Goal: Task Accomplishment & Management: Use online tool/utility

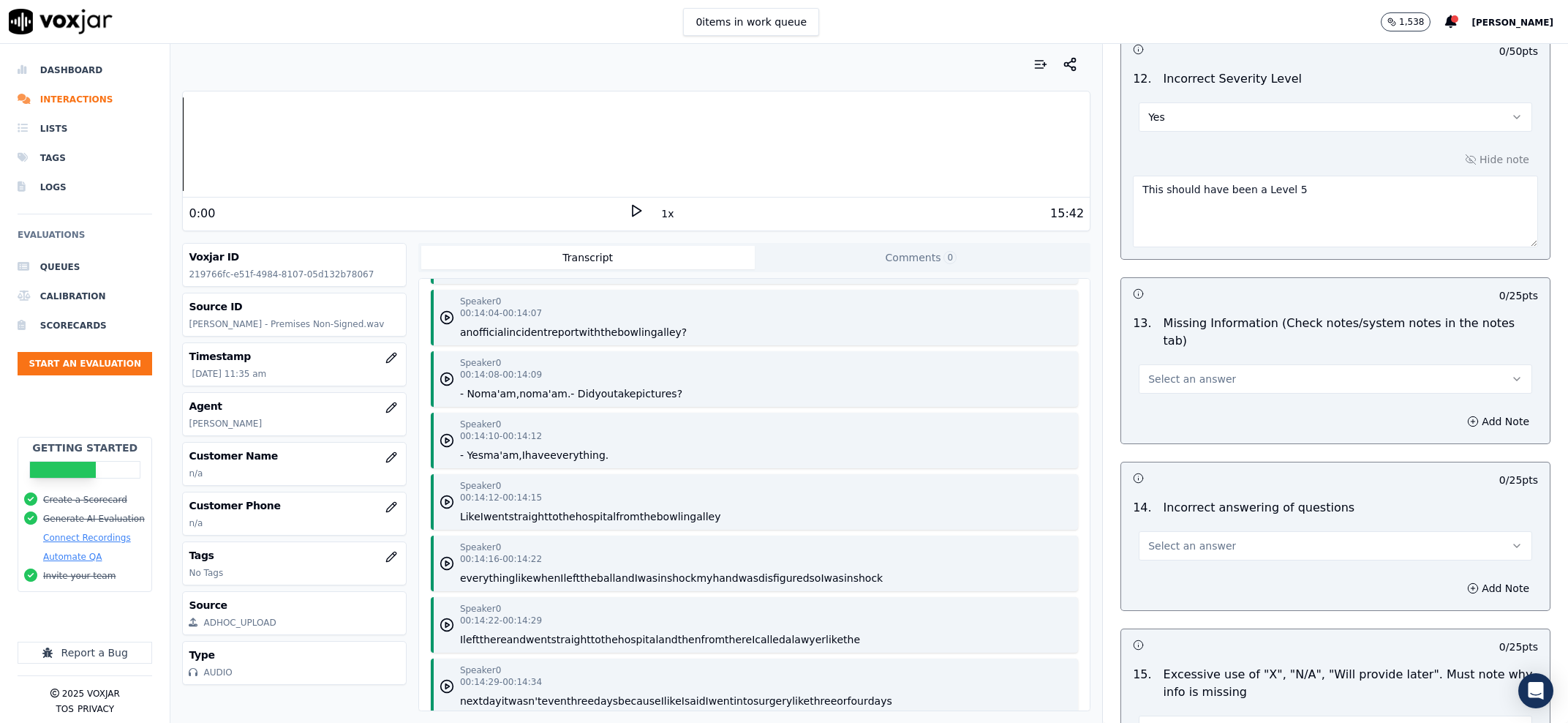
scroll to position [3216, 0]
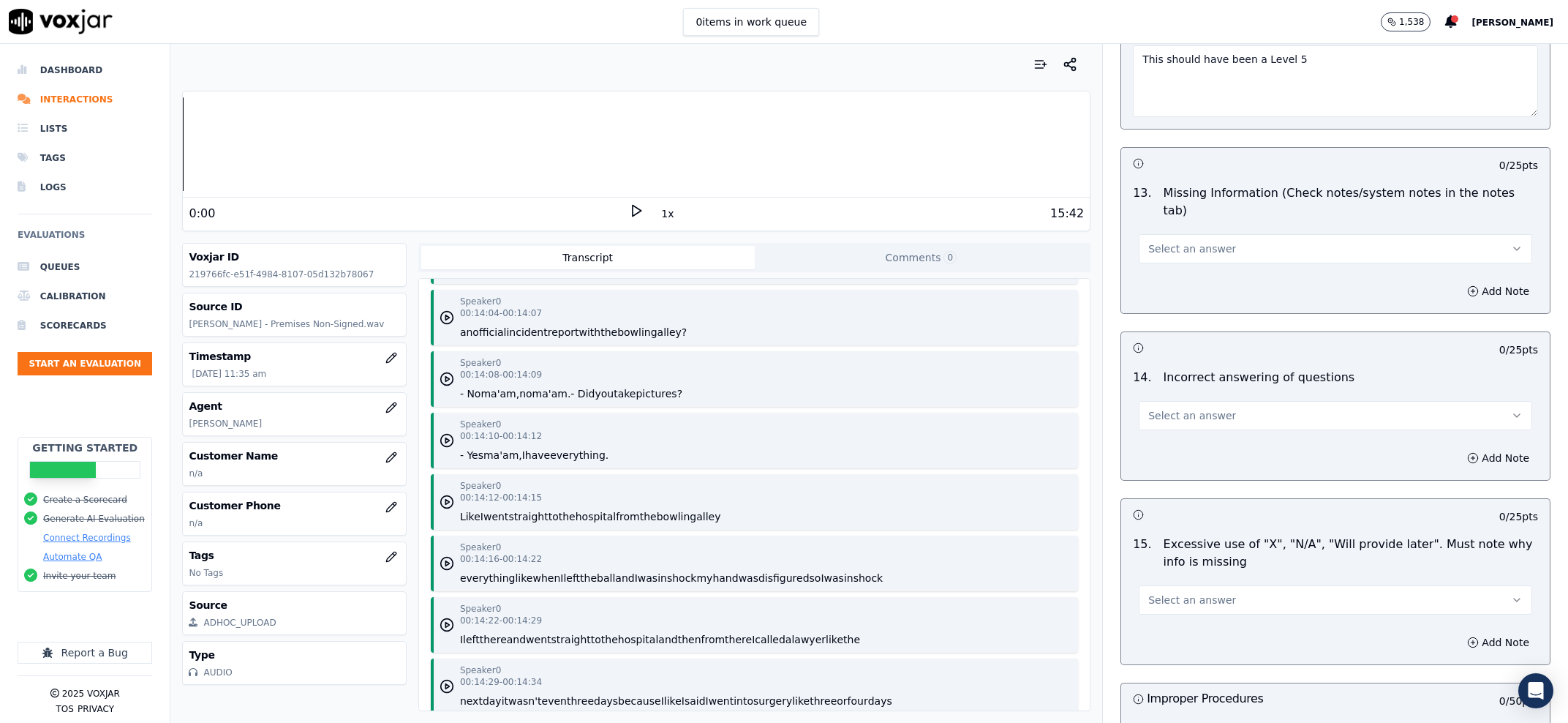
click at [1195, 242] on span "Select an answer" at bounding box center [1192, 248] width 88 height 14
click at [1201, 290] on div "No" at bounding box center [1305, 290] width 363 height 24
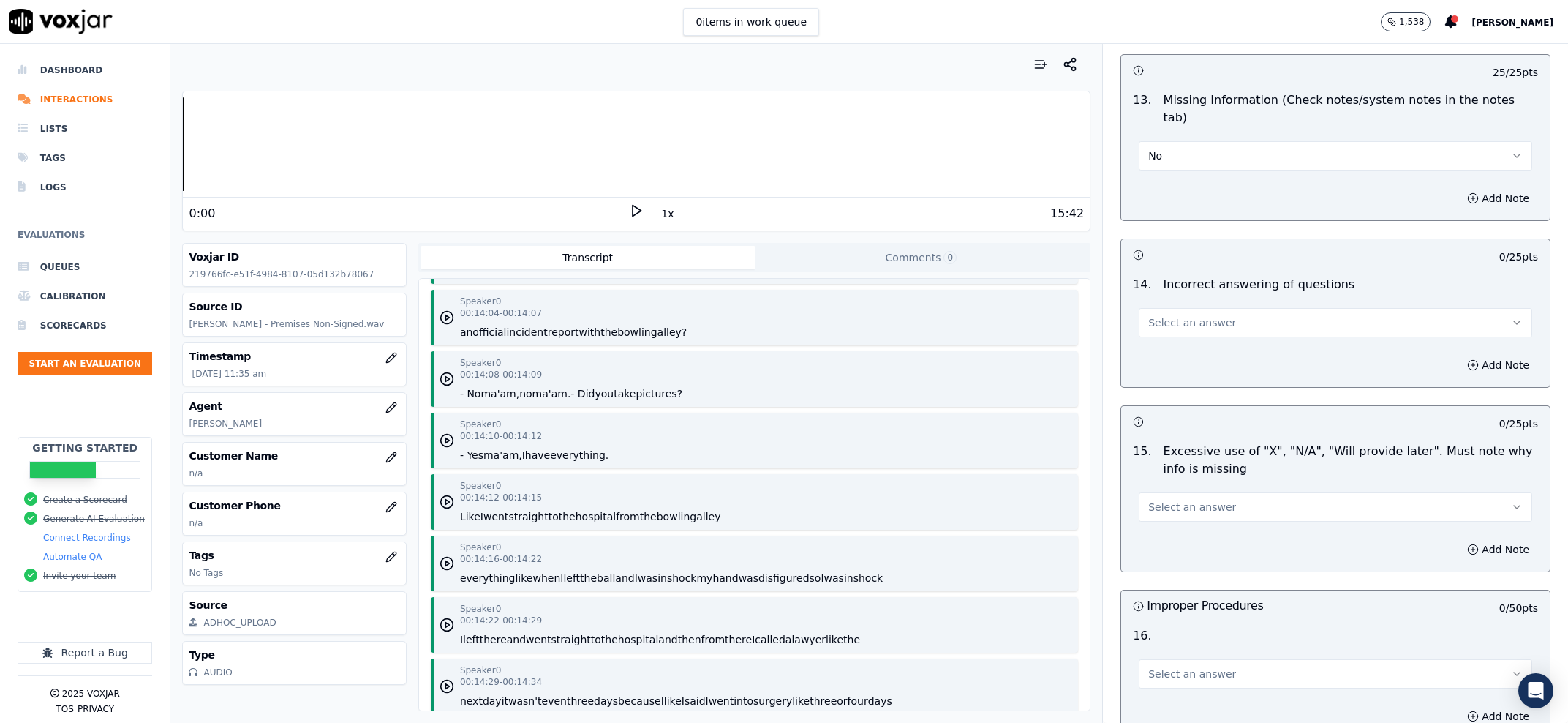
click at [1185, 308] on button "Select an answer" at bounding box center [1335, 323] width 393 height 30
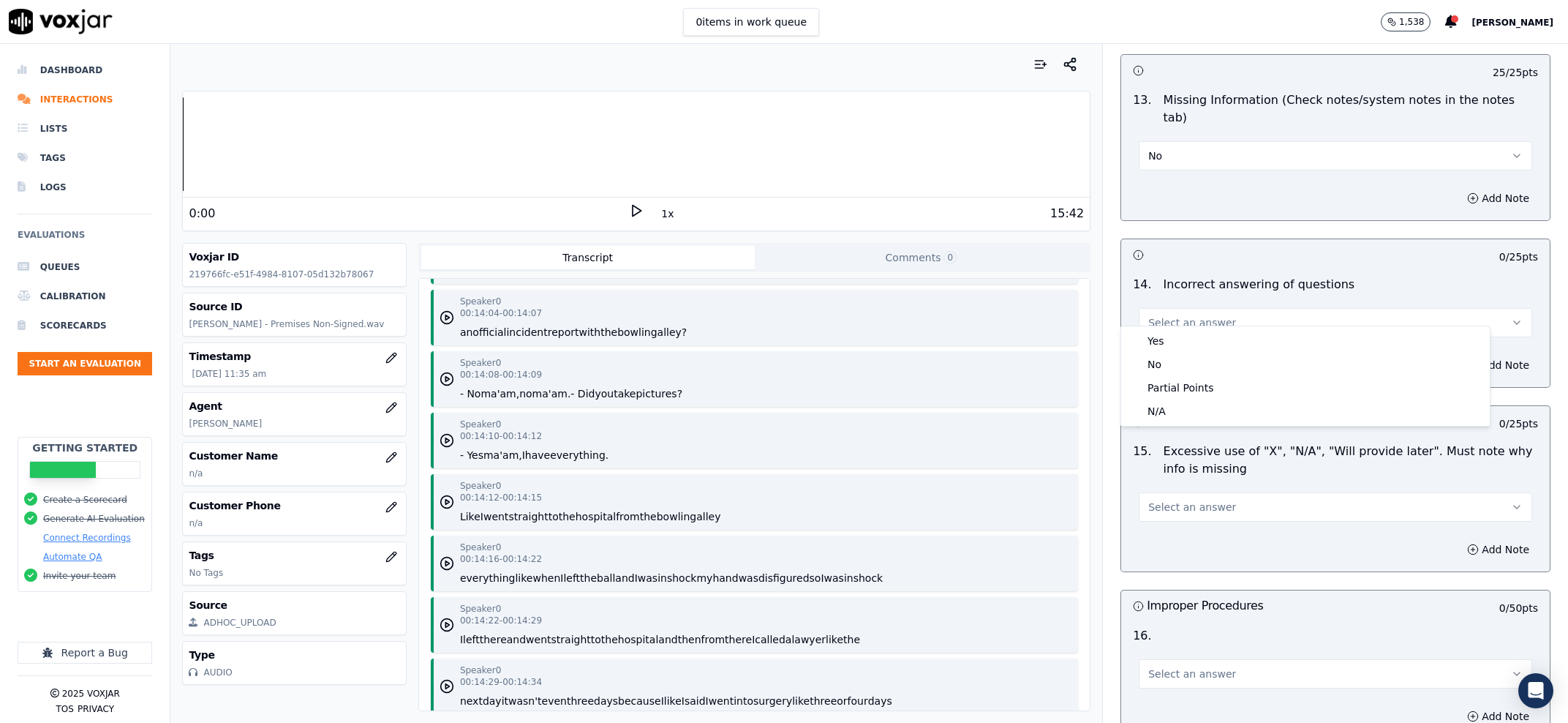
click at [1148, 149] on span "No" at bounding box center [1155, 156] width 14 height 14
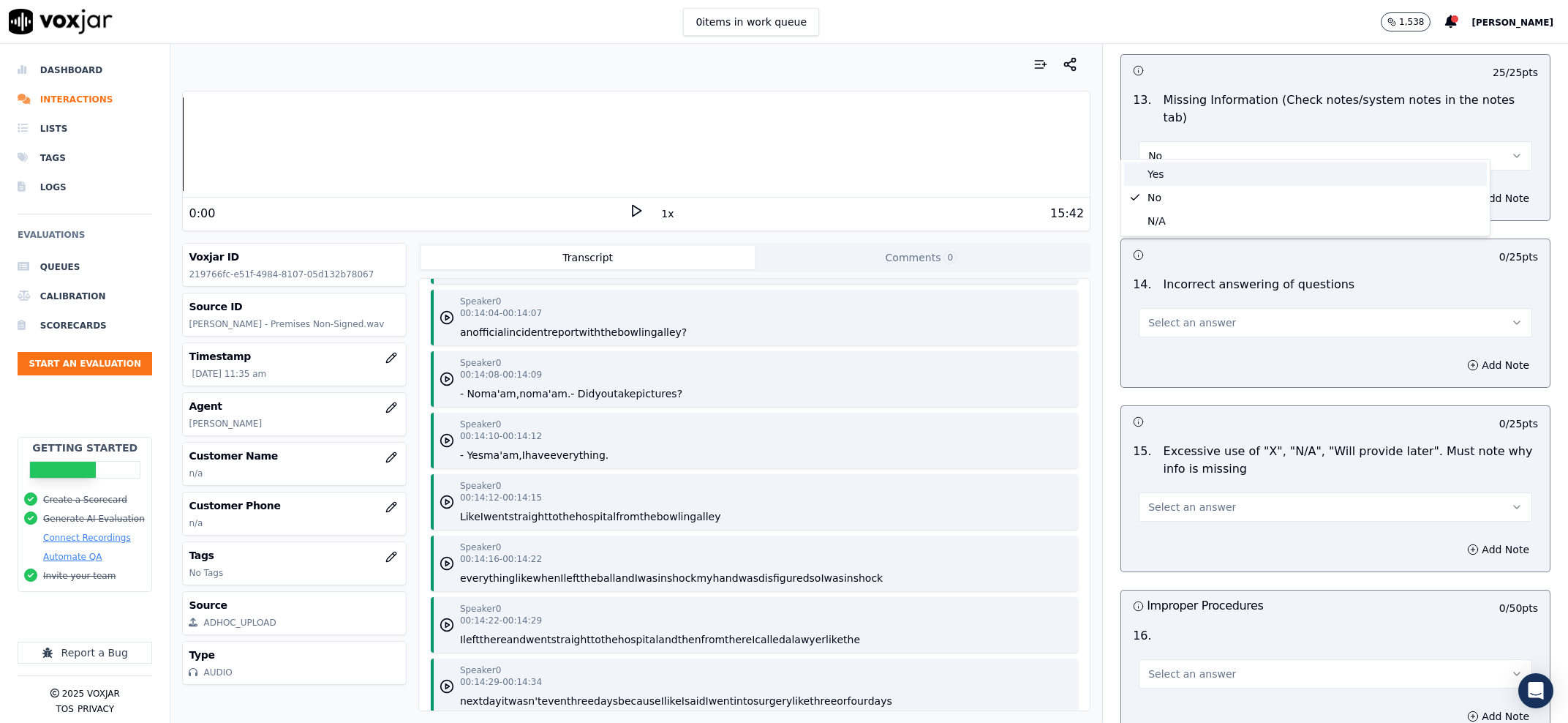
click at [1184, 163] on div "Yes" at bounding box center [1305, 174] width 363 height 24
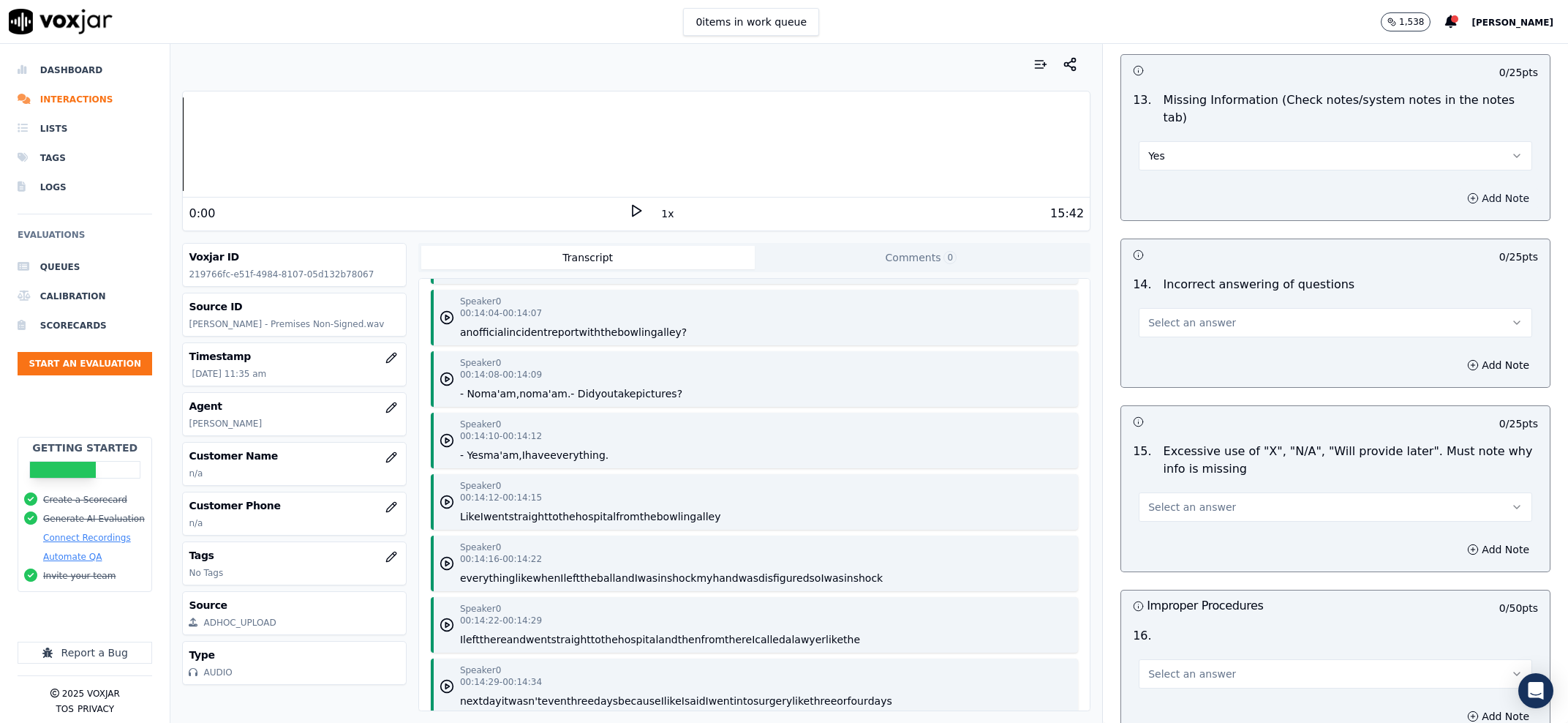
click at [1464, 188] on button "Add Note" at bounding box center [1497, 198] width 80 height 21
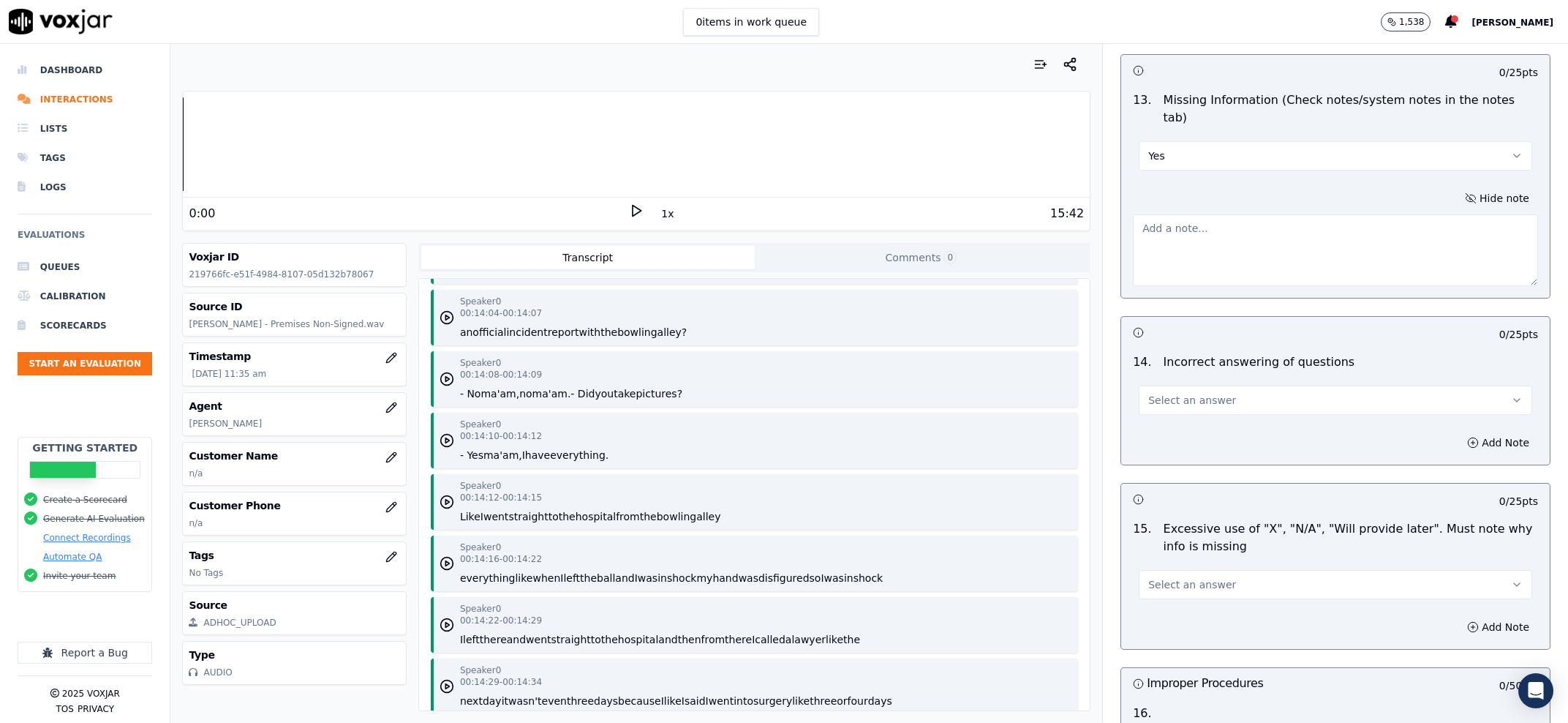
click at [1296, 240] on textarea at bounding box center [1336, 250] width 405 height 71
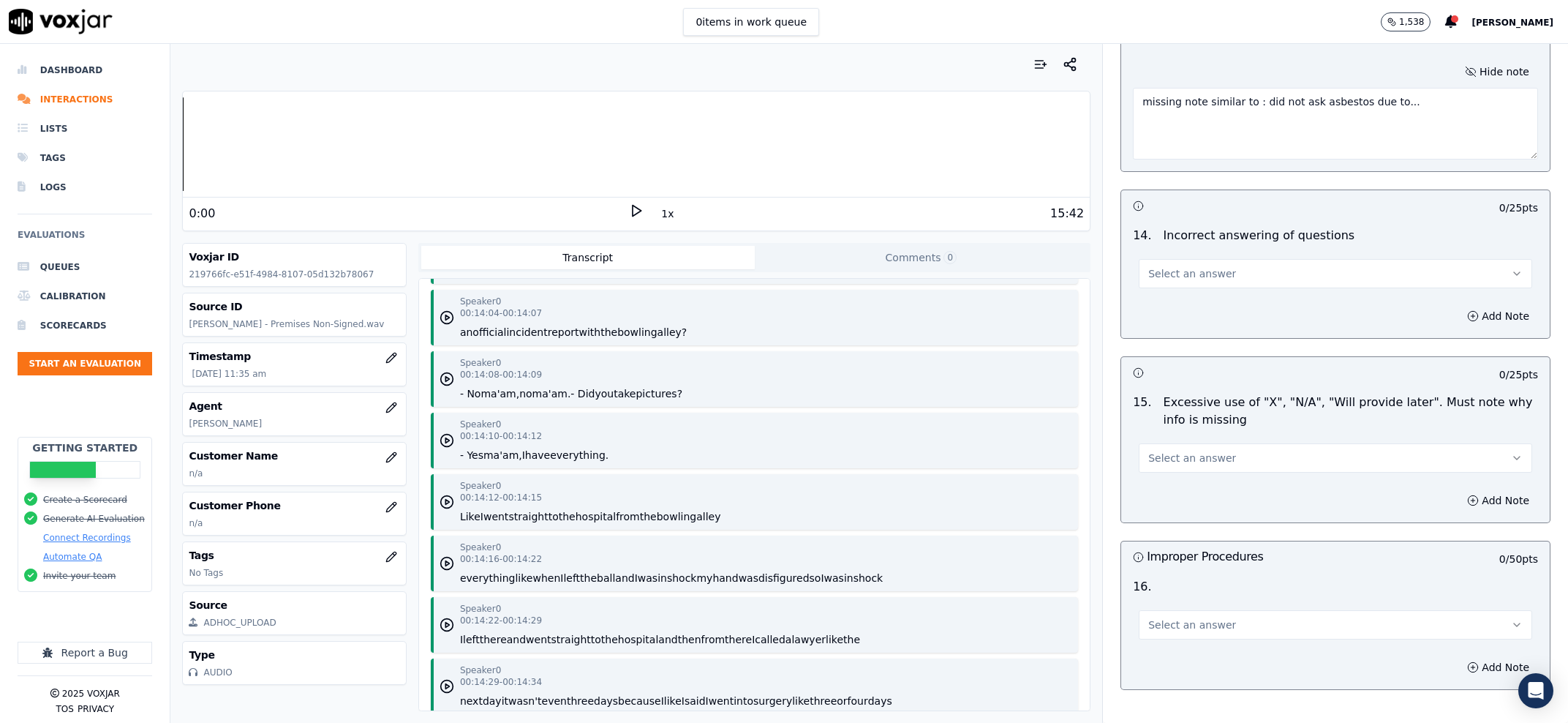
scroll to position [3496, 0]
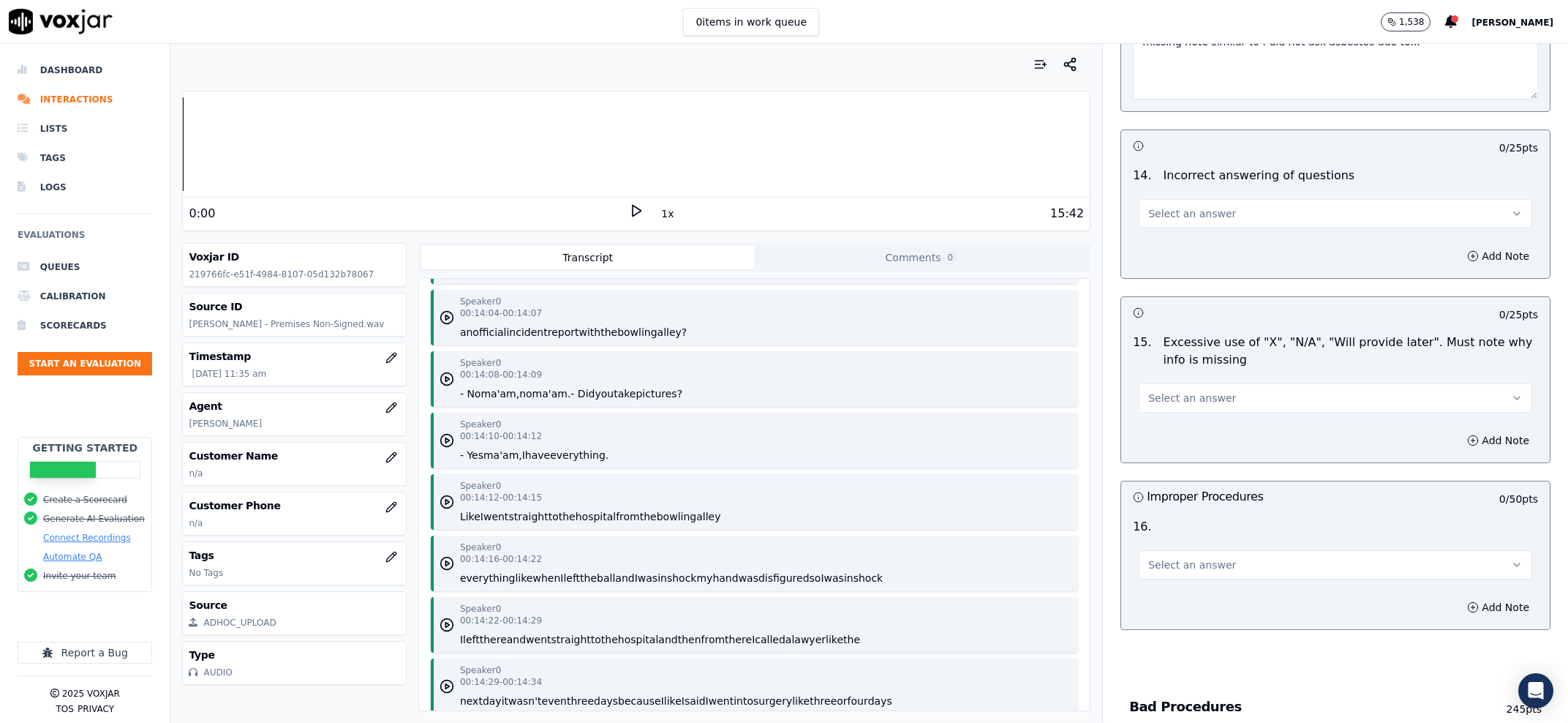
type textarea "missing note similar to : did not ask asbestos due to..."
click at [1288, 199] on button "Select an answer" at bounding box center [1335, 213] width 393 height 30
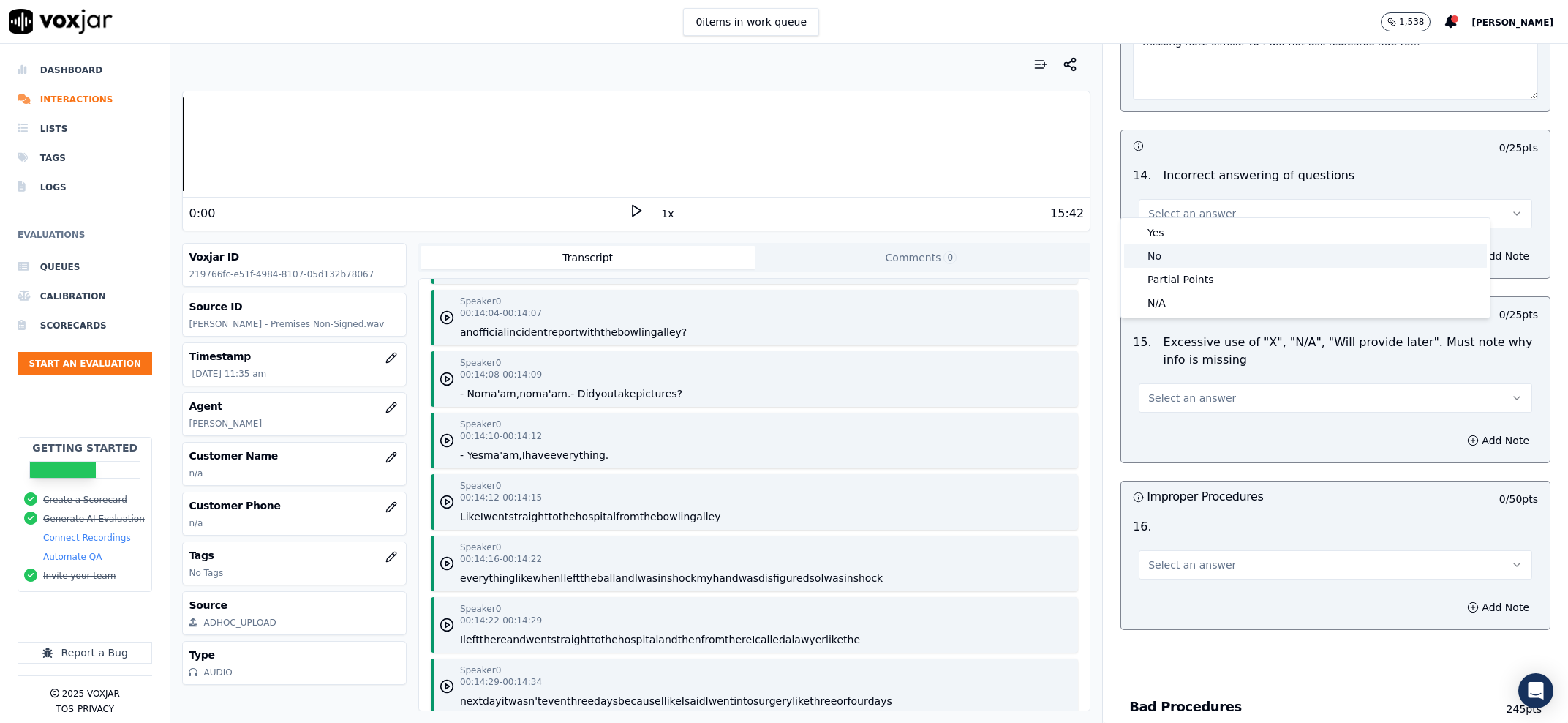
click at [1280, 259] on div "No" at bounding box center [1305, 256] width 363 height 24
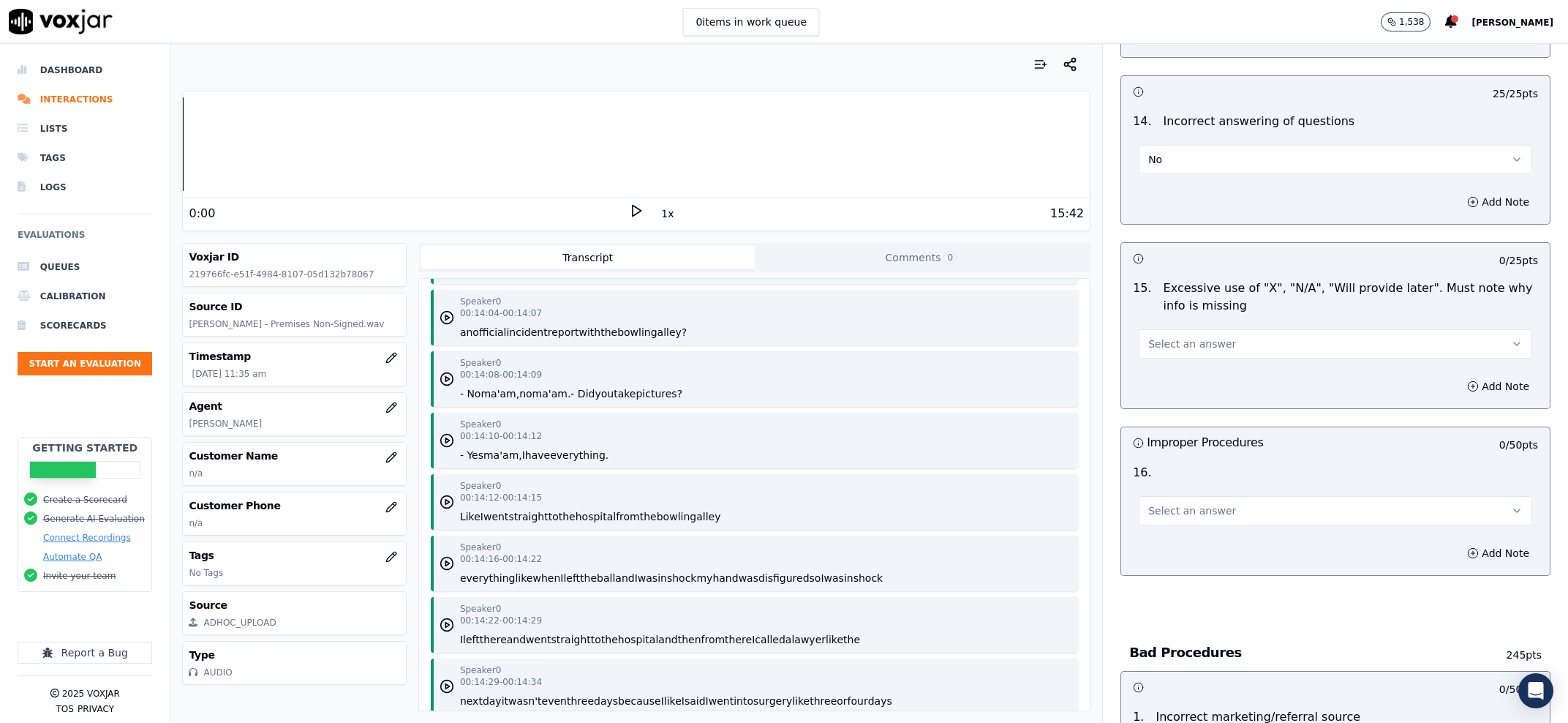
scroll to position [3588, 0]
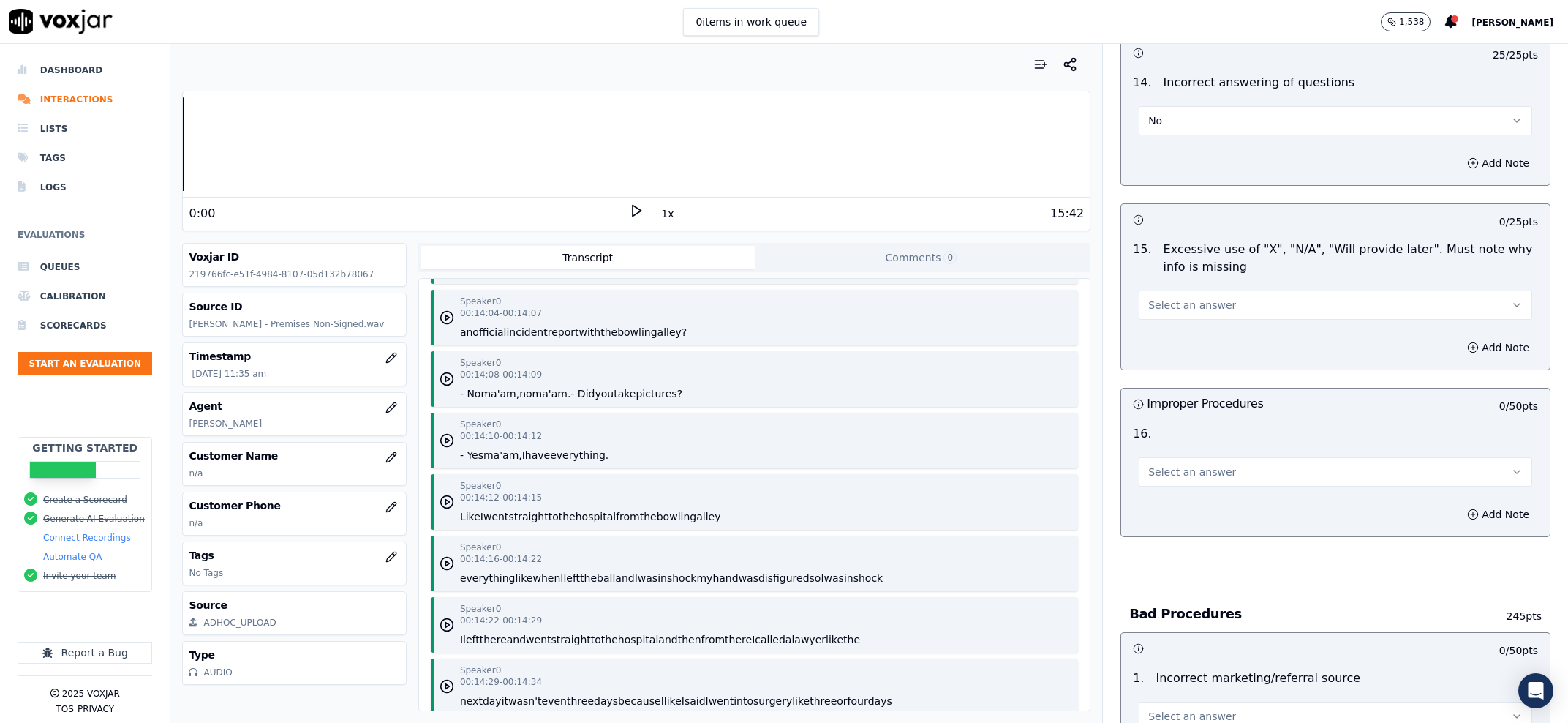
click at [1236, 291] on button "Select an answer" at bounding box center [1335, 305] width 393 height 30
click at [1214, 352] on div "No" at bounding box center [1305, 347] width 363 height 24
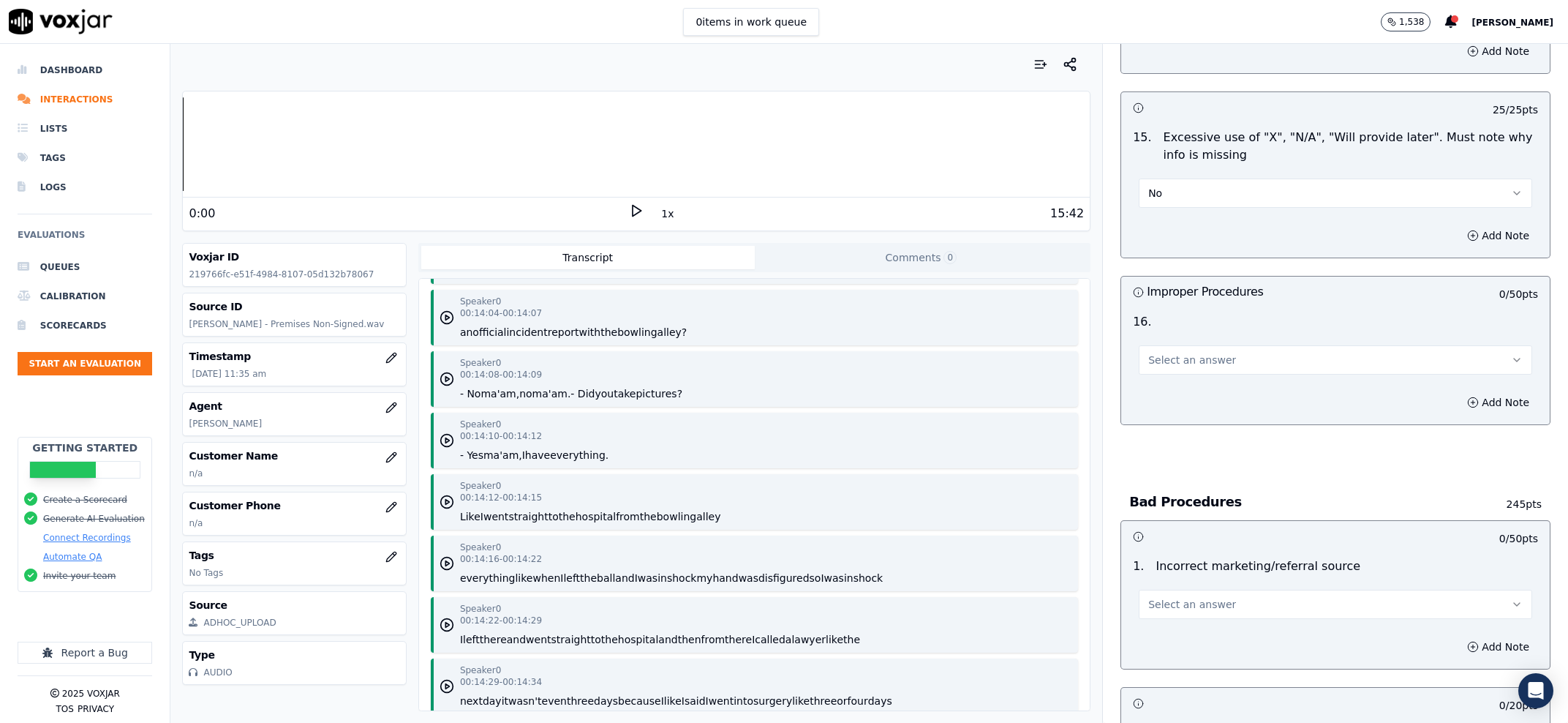
scroll to position [3775, 0]
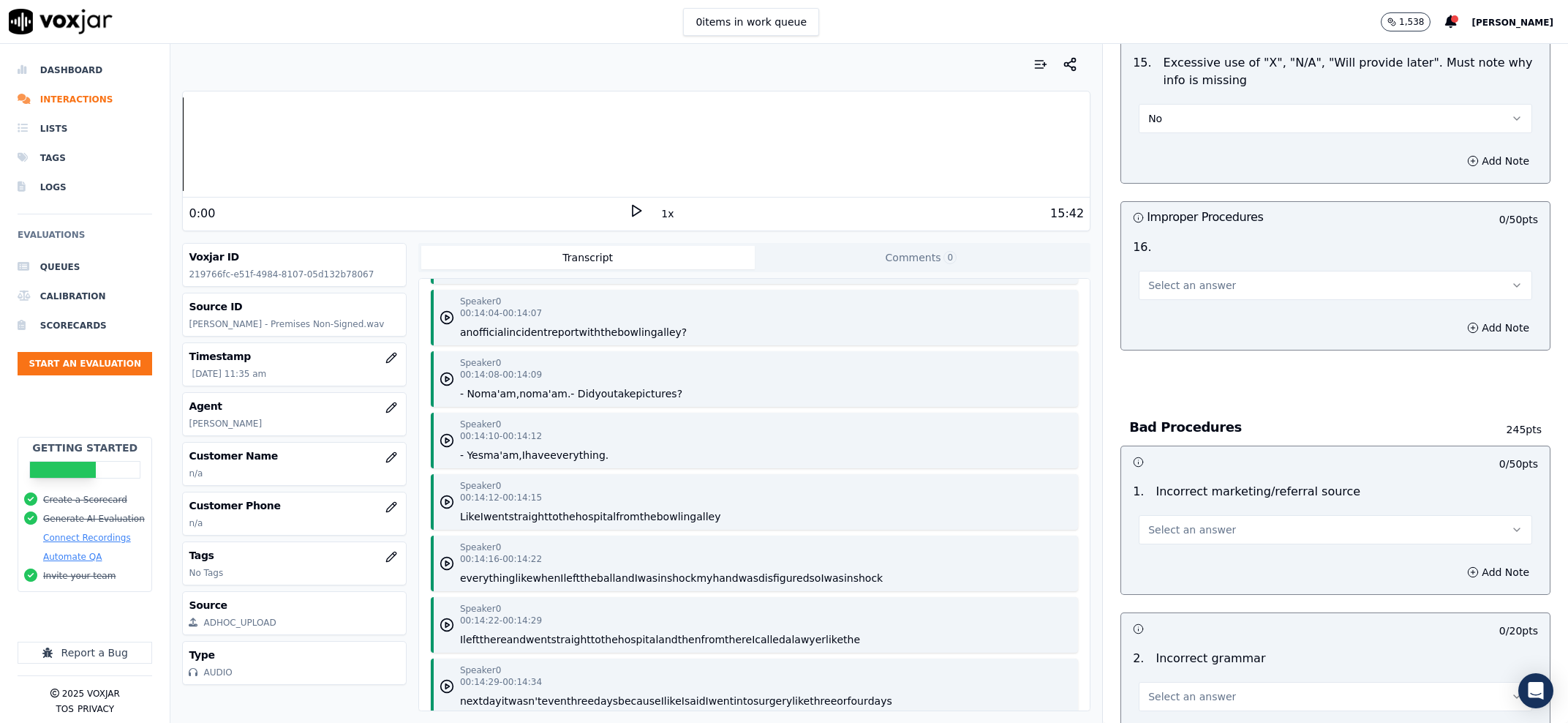
click at [1201, 271] on button "Select an answer" at bounding box center [1335, 286] width 393 height 30
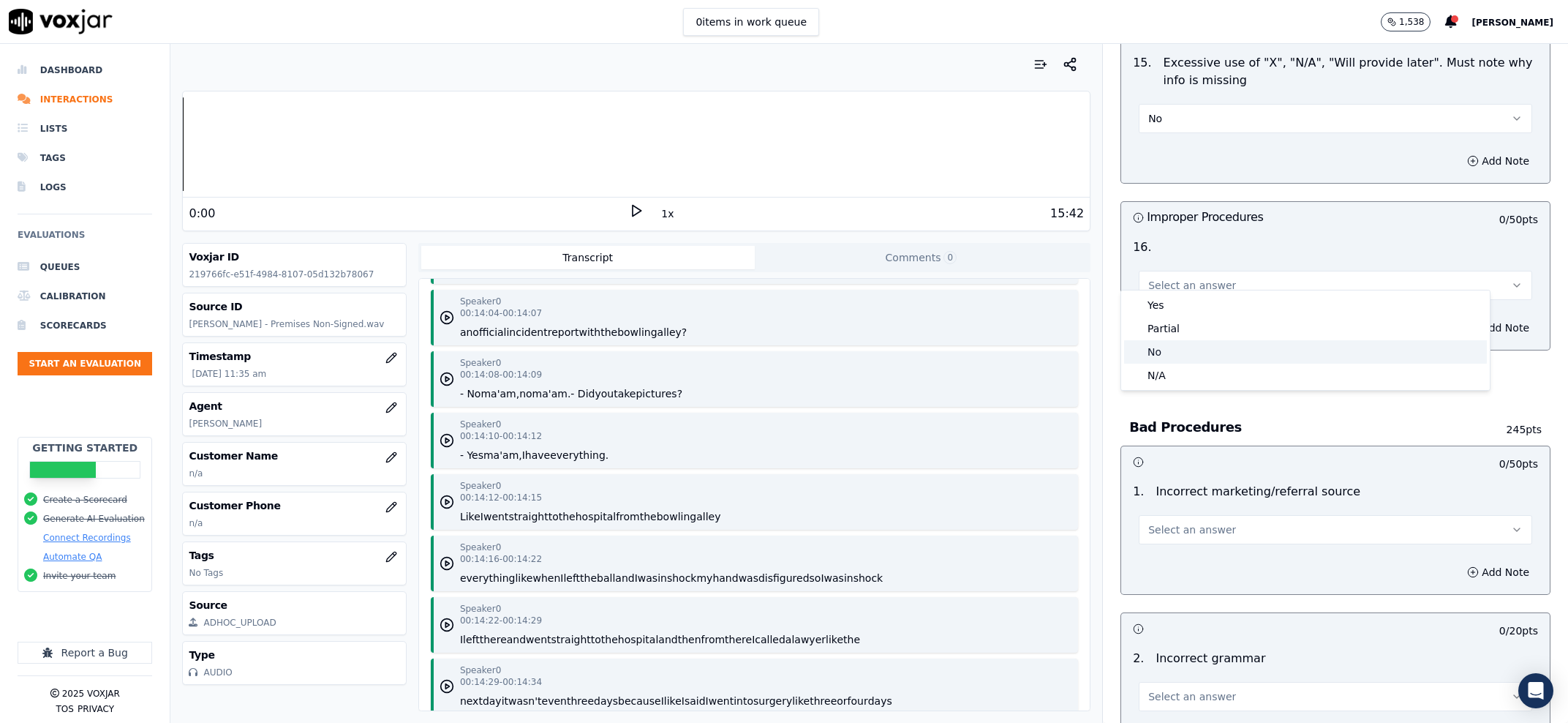
click at [1179, 346] on div "No" at bounding box center [1305, 352] width 363 height 24
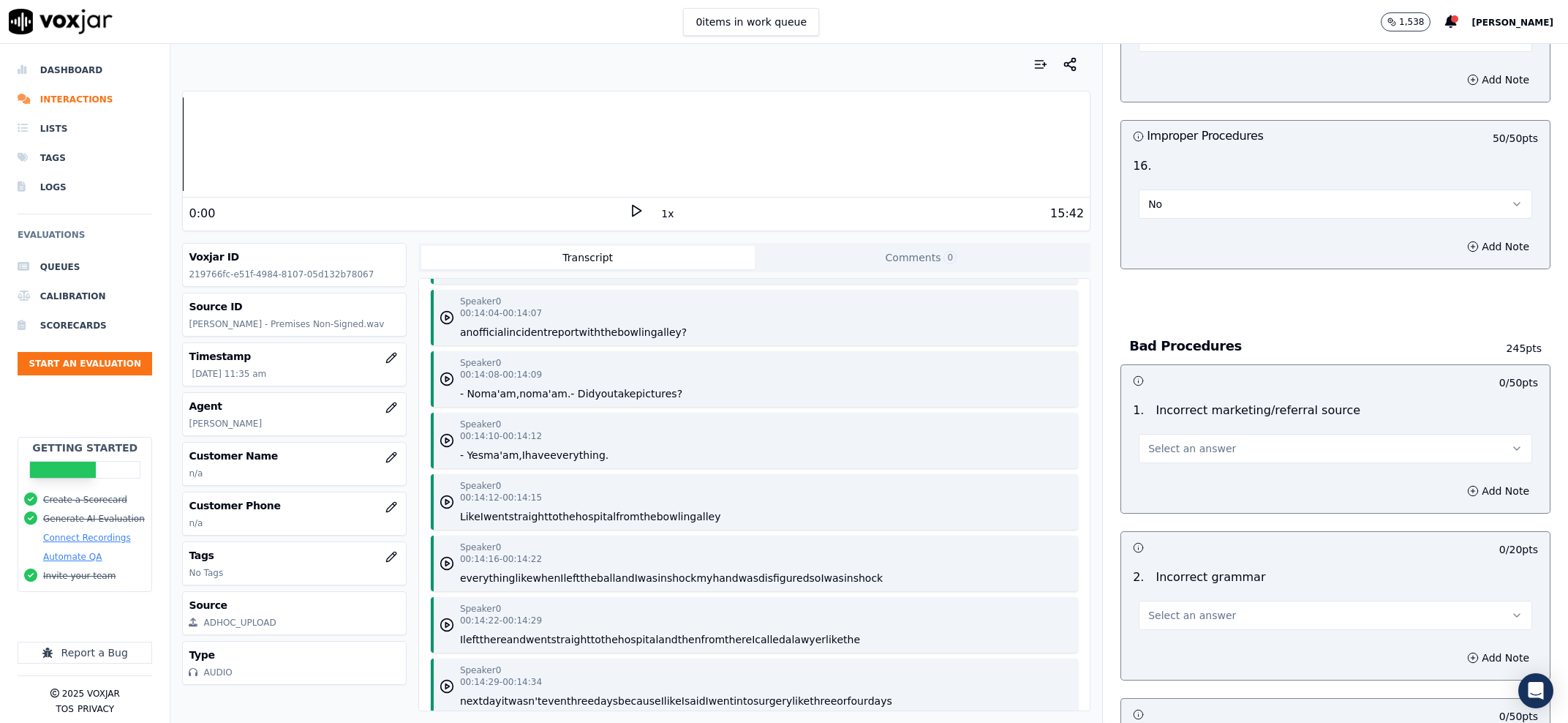
scroll to position [3961, 0]
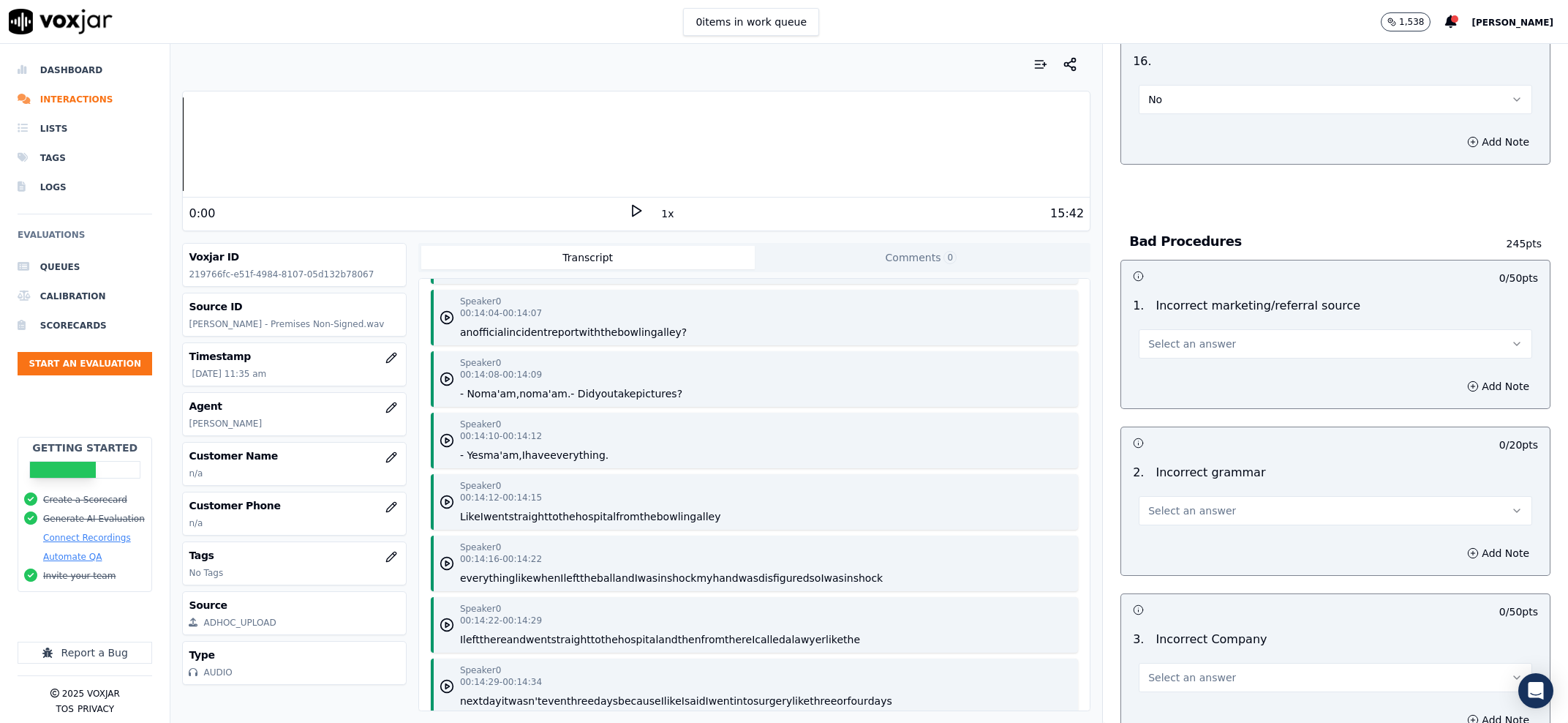
click at [1196, 336] on span "Select an answer" at bounding box center [1192, 343] width 88 height 14
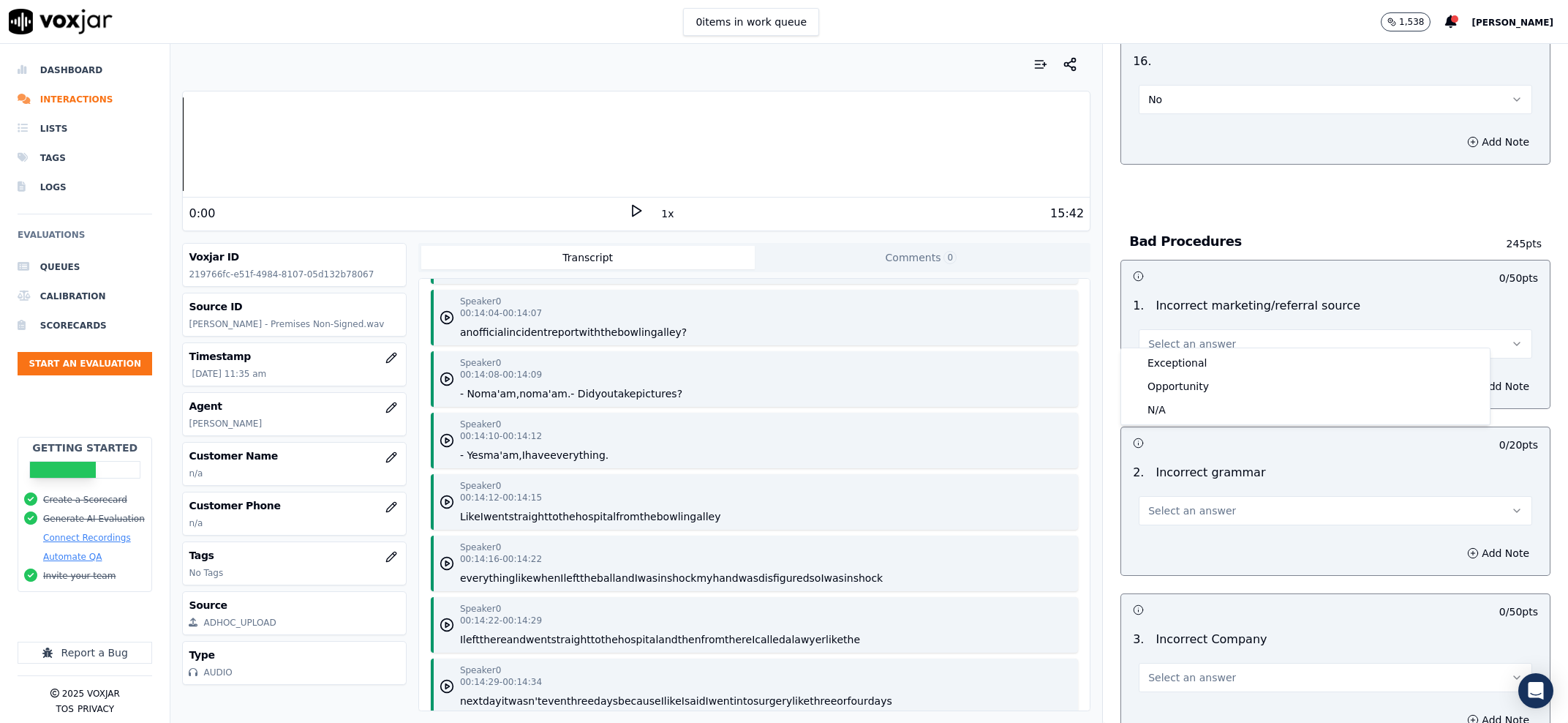
click at [1196, 348] on div "1 . Incorrect marketing/referral source Select an answer" at bounding box center [1335, 328] width 429 height 73
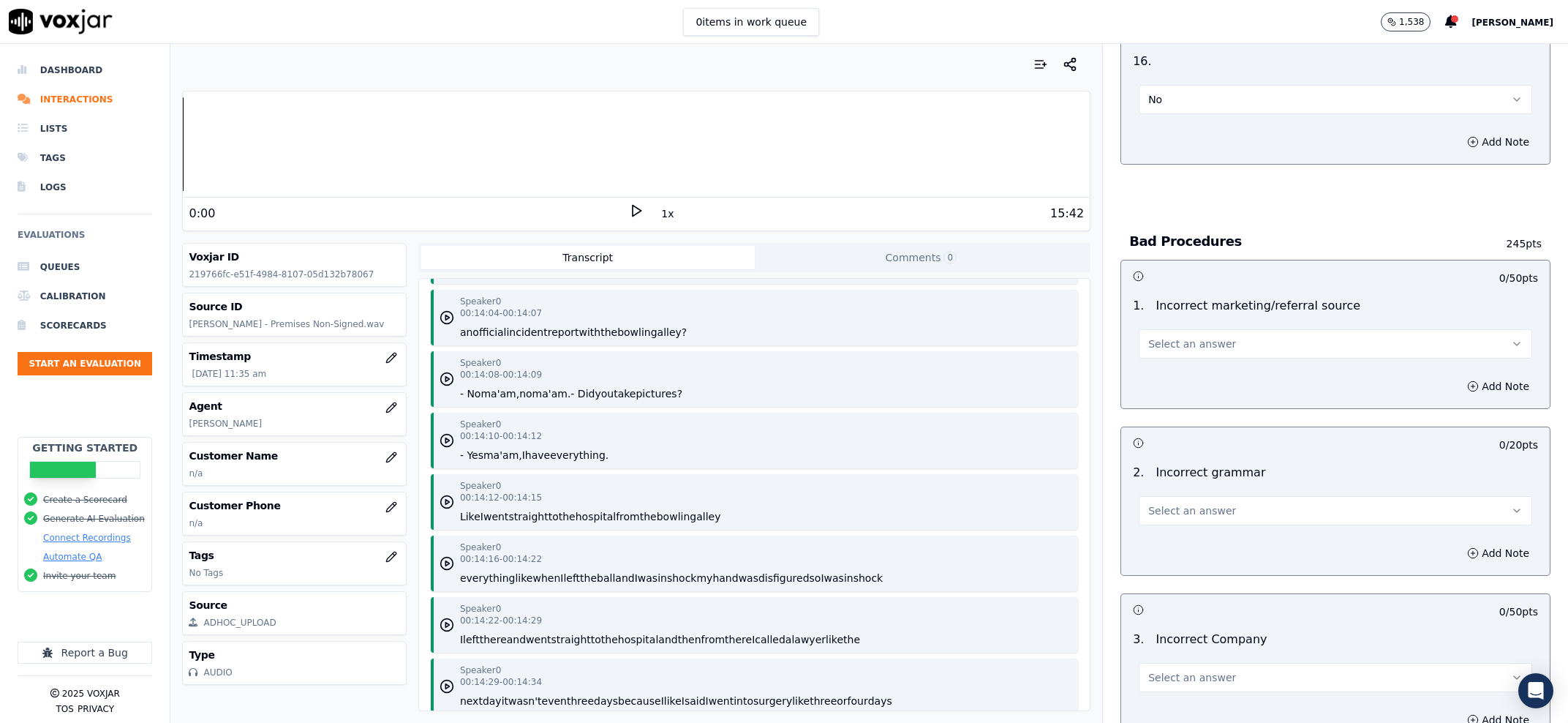
click at [1196, 351] on div "1 . Incorrect marketing/referral source Select an answer" at bounding box center [1335, 328] width 429 height 73
click at [1201, 336] on span "Select an answer" at bounding box center [1192, 343] width 88 height 14
click at [1204, 362] on div "Exceptional" at bounding box center [1305, 363] width 363 height 24
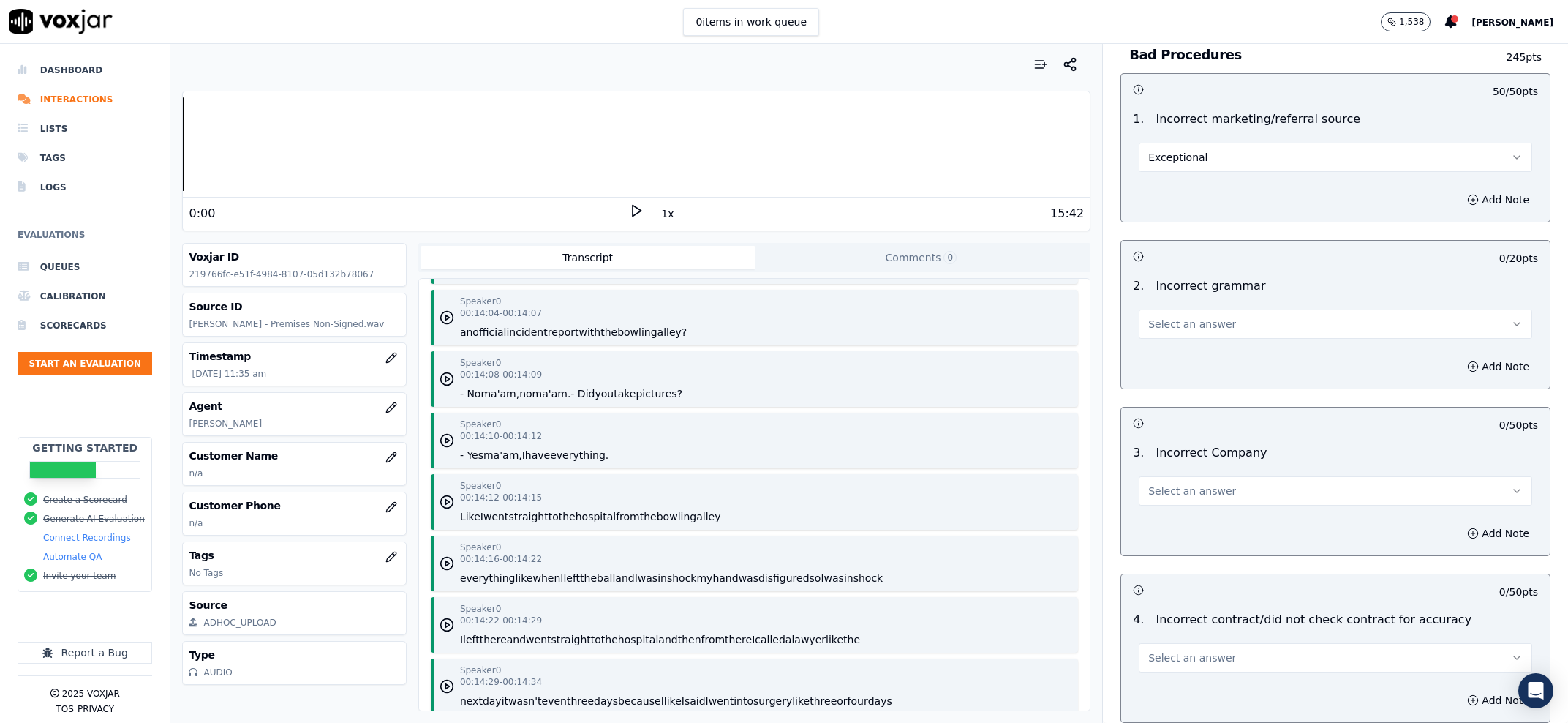
click at [1184, 317] on span "Select an answer" at bounding box center [1192, 324] width 88 height 14
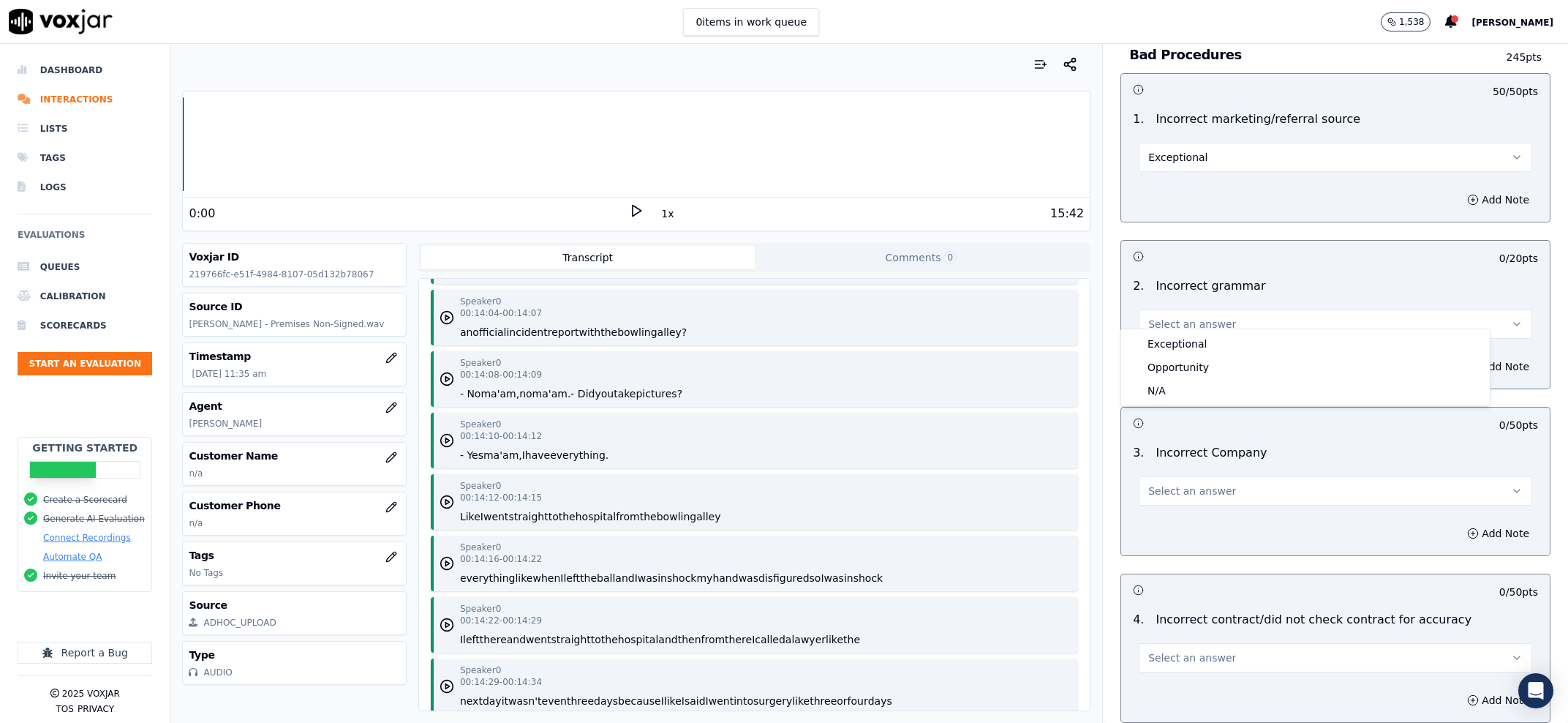
click at [1195, 332] on div "Exceptional Opportunity N/A" at bounding box center [1305, 368] width 369 height 76
click at [1195, 336] on div "Exceptional" at bounding box center [1305, 343] width 363 height 24
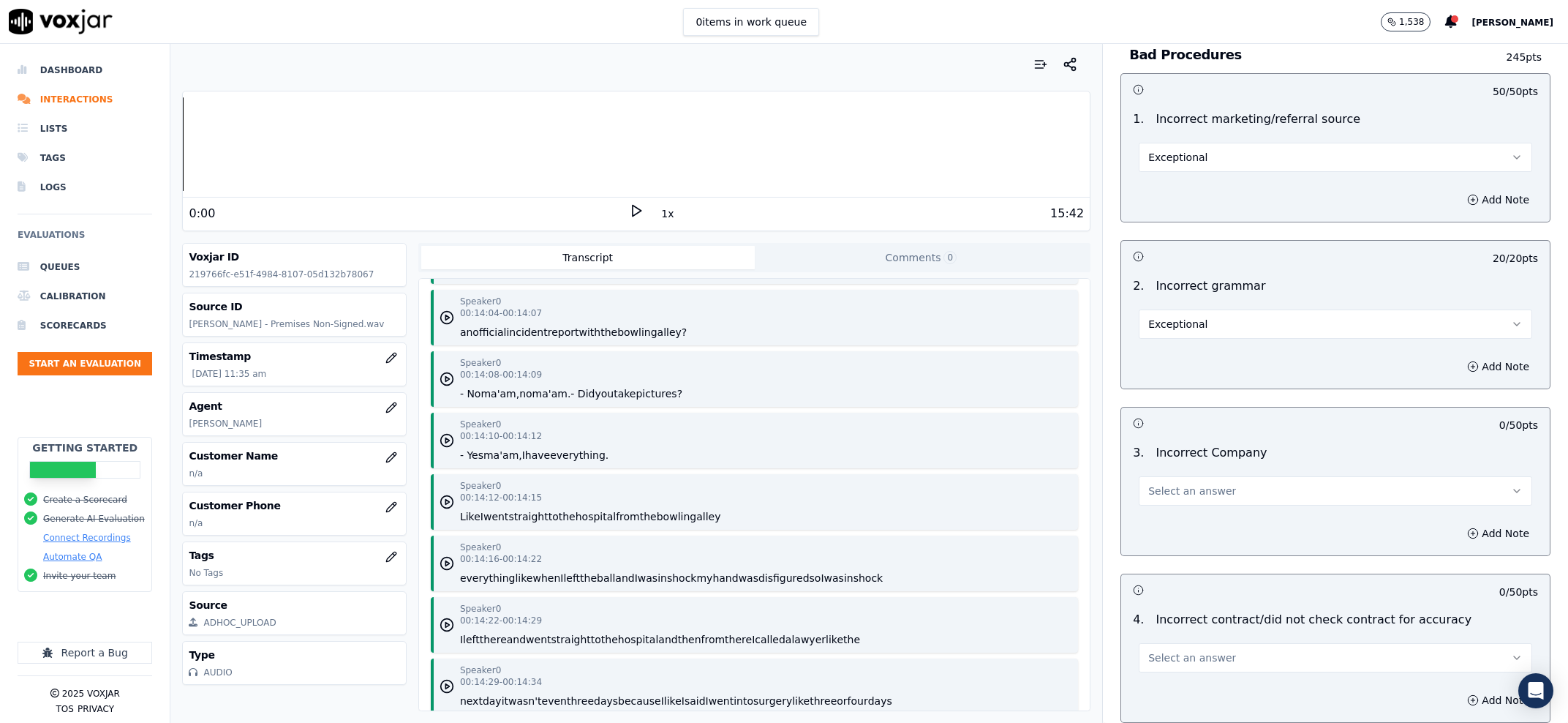
scroll to position [4333, 0]
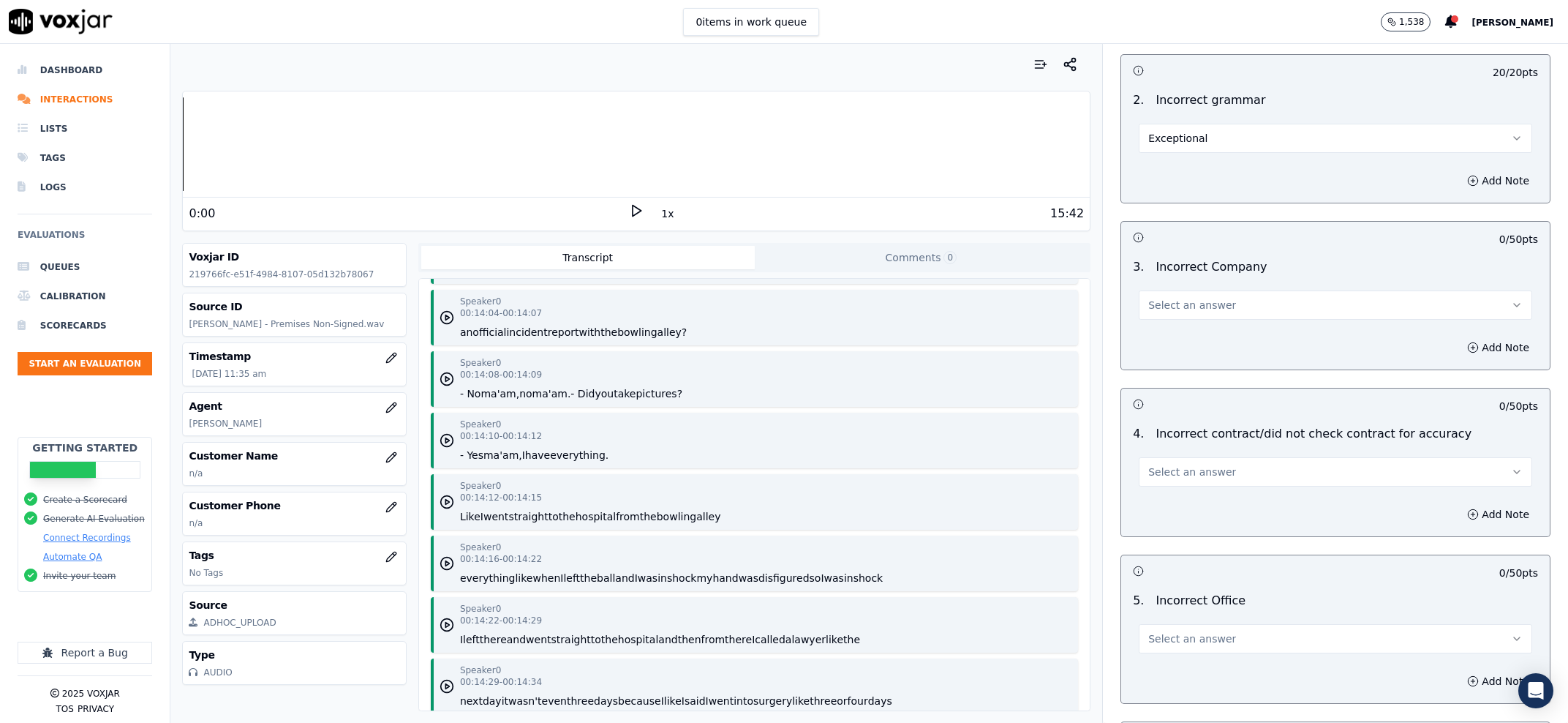
click at [1193, 298] on span "Select an answer" at bounding box center [1192, 305] width 88 height 14
click at [1207, 325] on div "Exceptional" at bounding box center [1305, 324] width 363 height 24
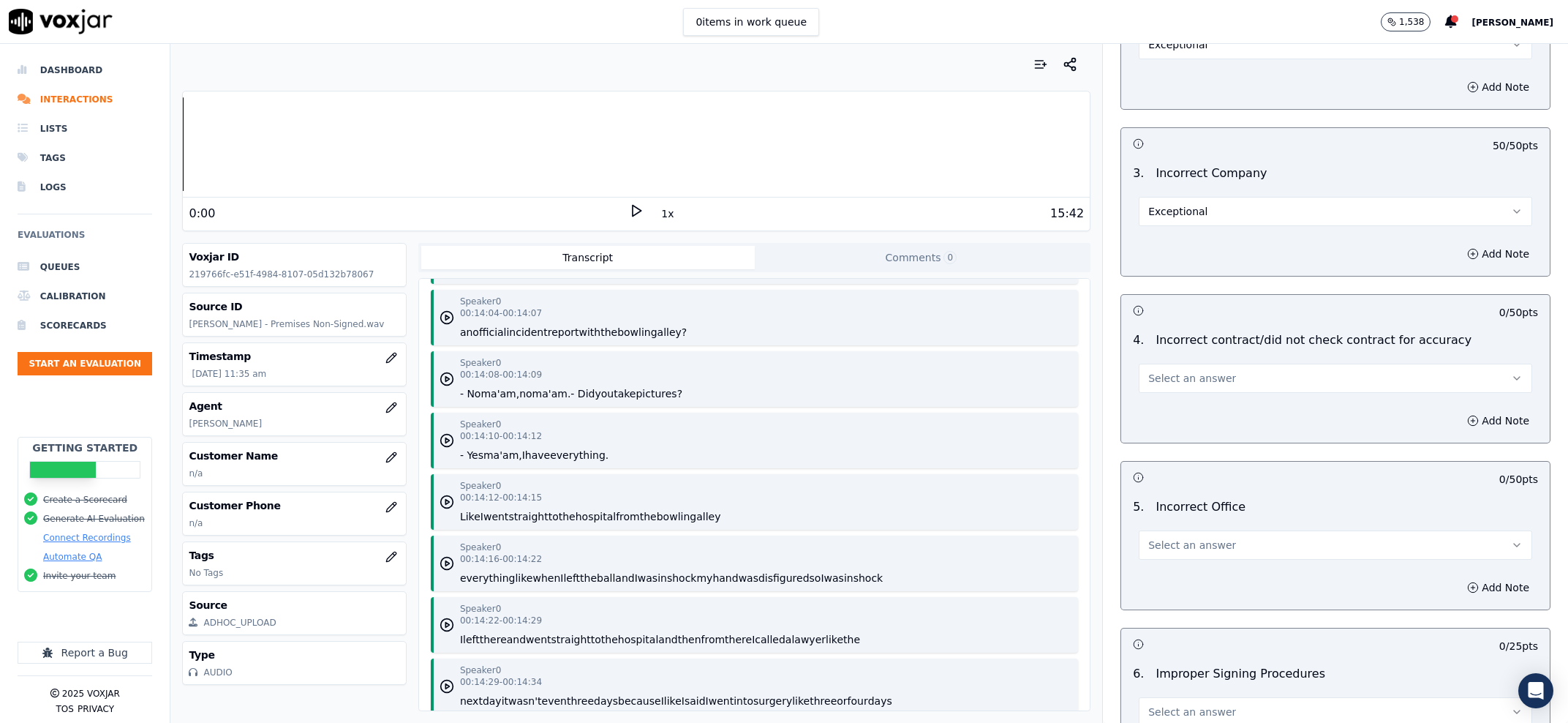
scroll to position [4520, 0]
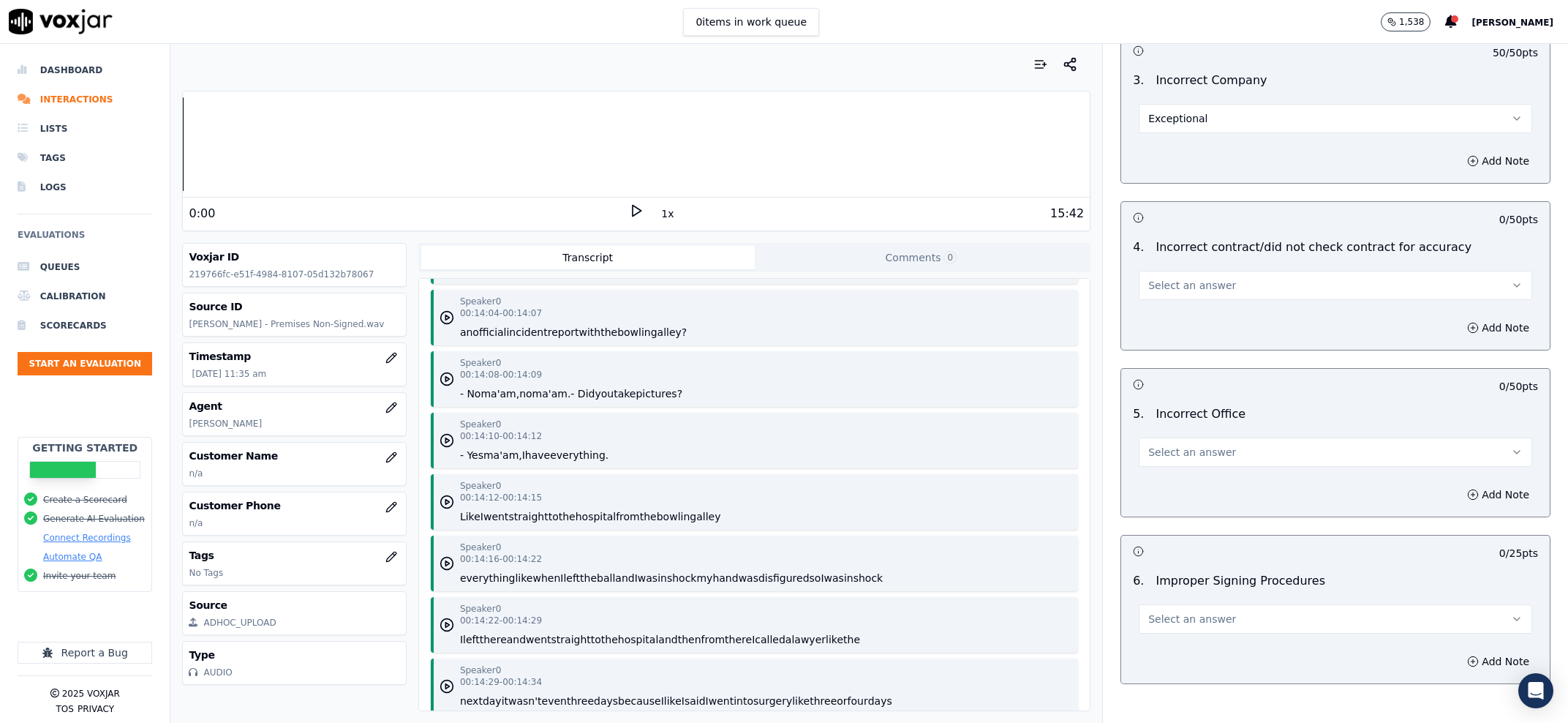
click at [1209, 271] on button "Select an answer" at bounding box center [1335, 286] width 393 height 30
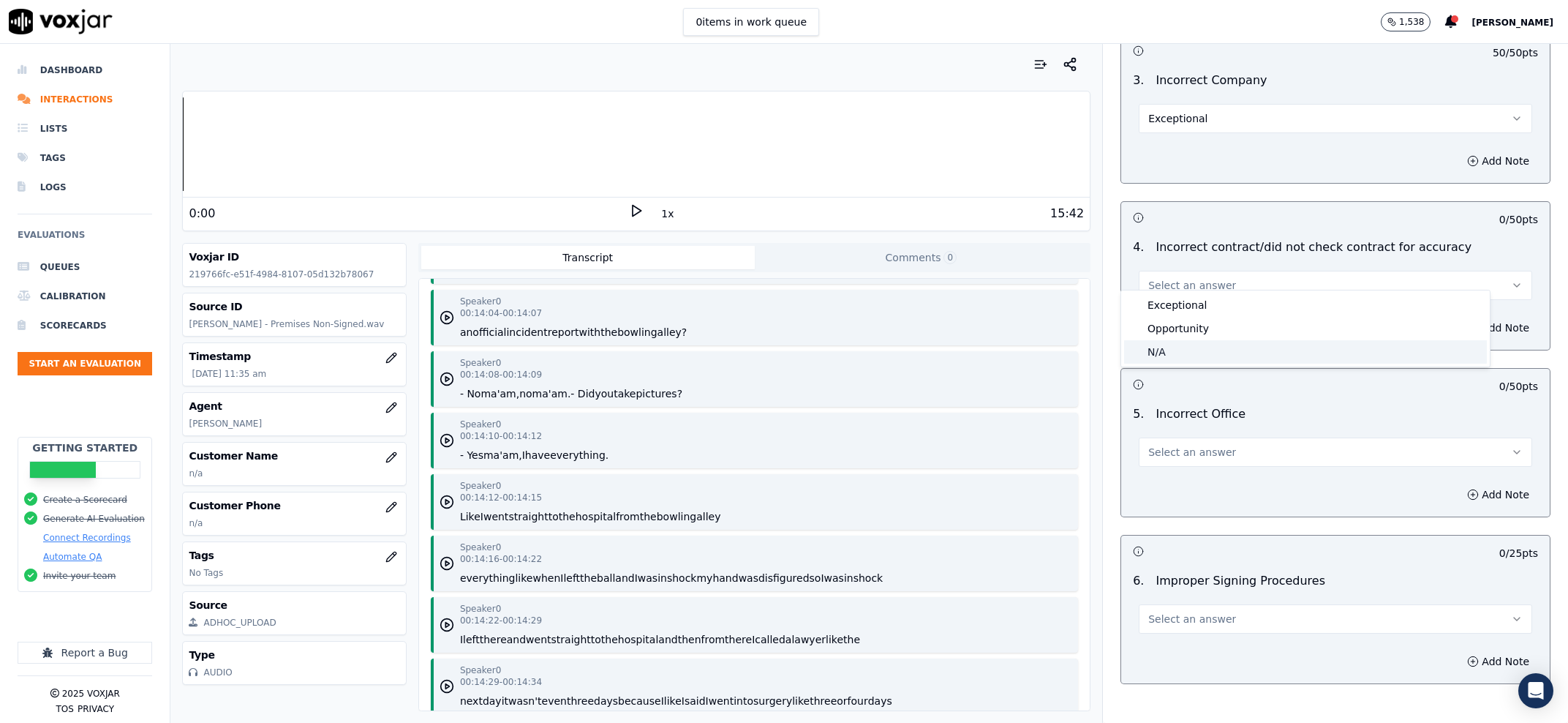
click at [1198, 346] on div "N/A" at bounding box center [1305, 352] width 363 height 24
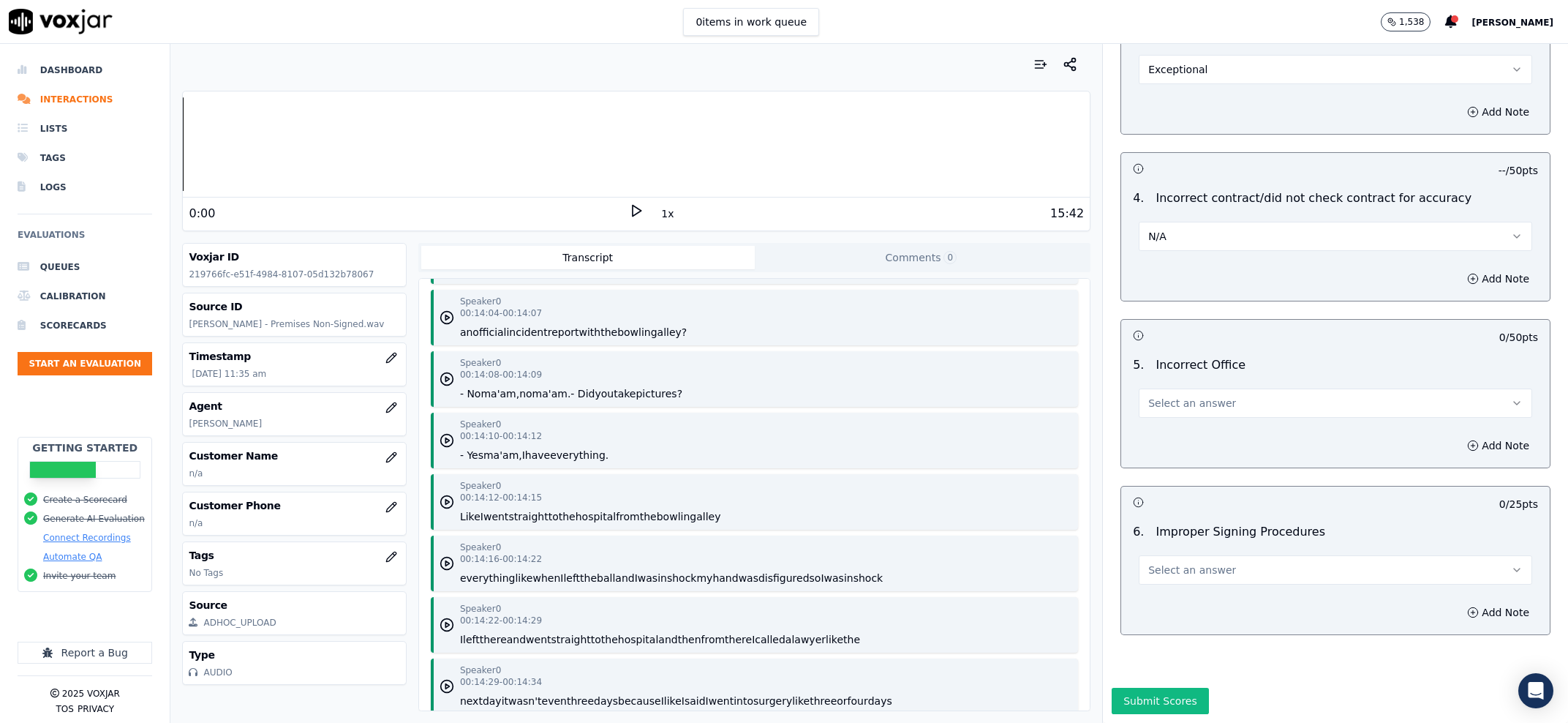
scroll to position [4598, 0]
click at [1192, 396] on span "Select an answer" at bounding box center [1192, 403] width 88 height 14
click at [1195, 397] on div "Exceptional" at bounding box center [1305, 394] width 363 height 24
click at [1181, 563] on span "Select an answer" at bounding box center [1192, 570] width 88 height 14
click at [1177, 622] on div "Exceptional Opportunity N/A" at bounding box center [1305, 586] width 369 height 76
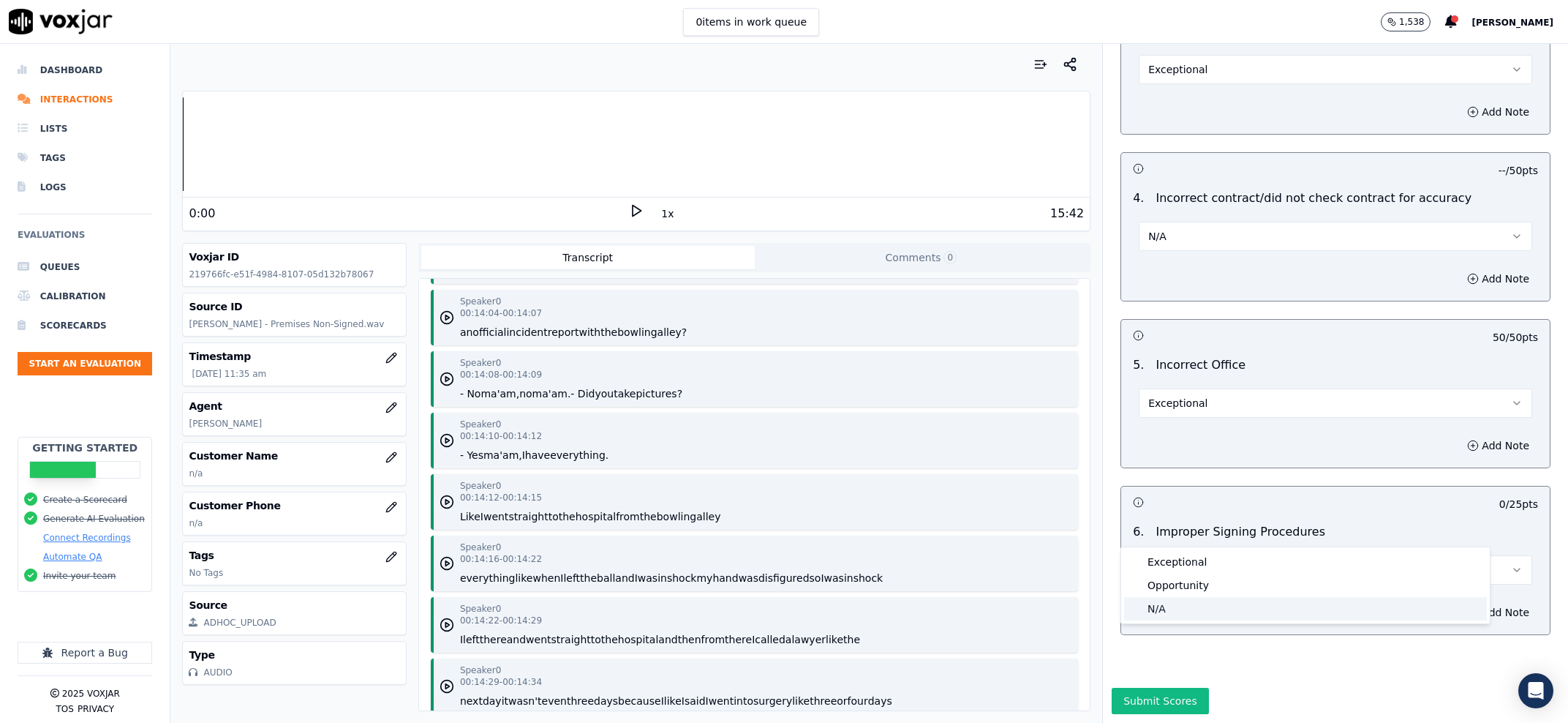
click at [1175, 611] on div "N/A" at bounding box center [1305, 608] width 363 height 24
click at [1163, 688] on button "Submit Scores" at bounding box center [1160, 701] width 97 height 27
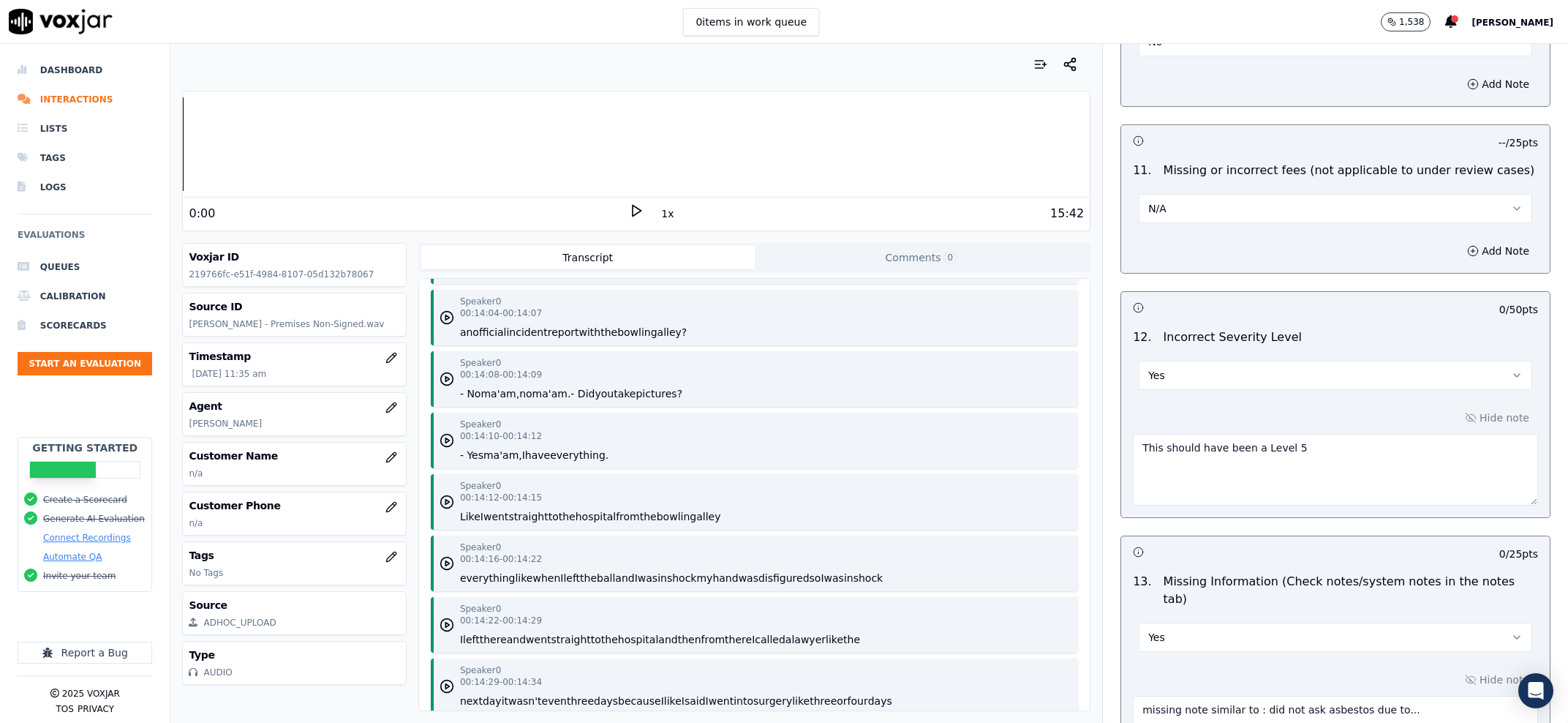
scroll to position [2455, 0]
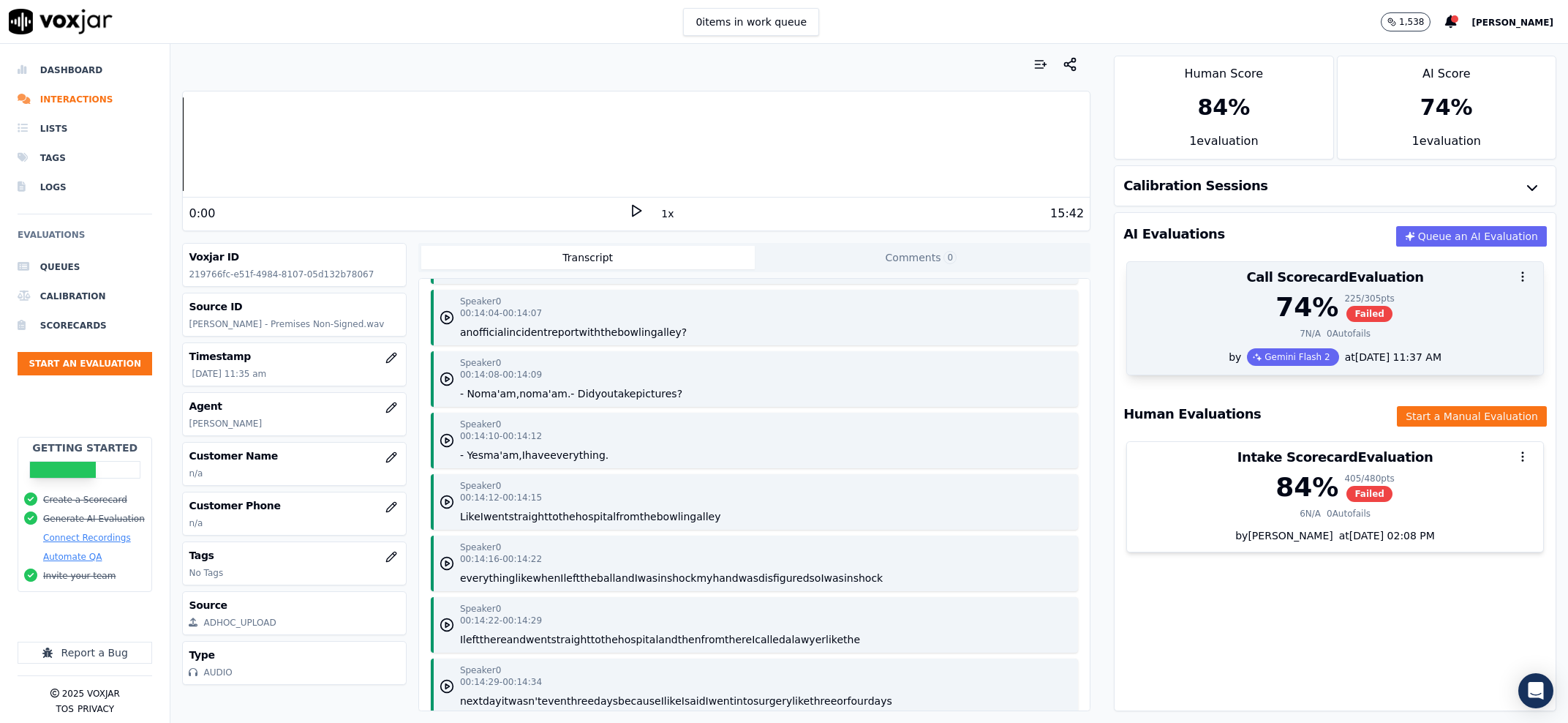
click at [1195, 320] on div "74 % 225 / 305 pts Failed" at bounding box center [1334, 307] width 398 height 30
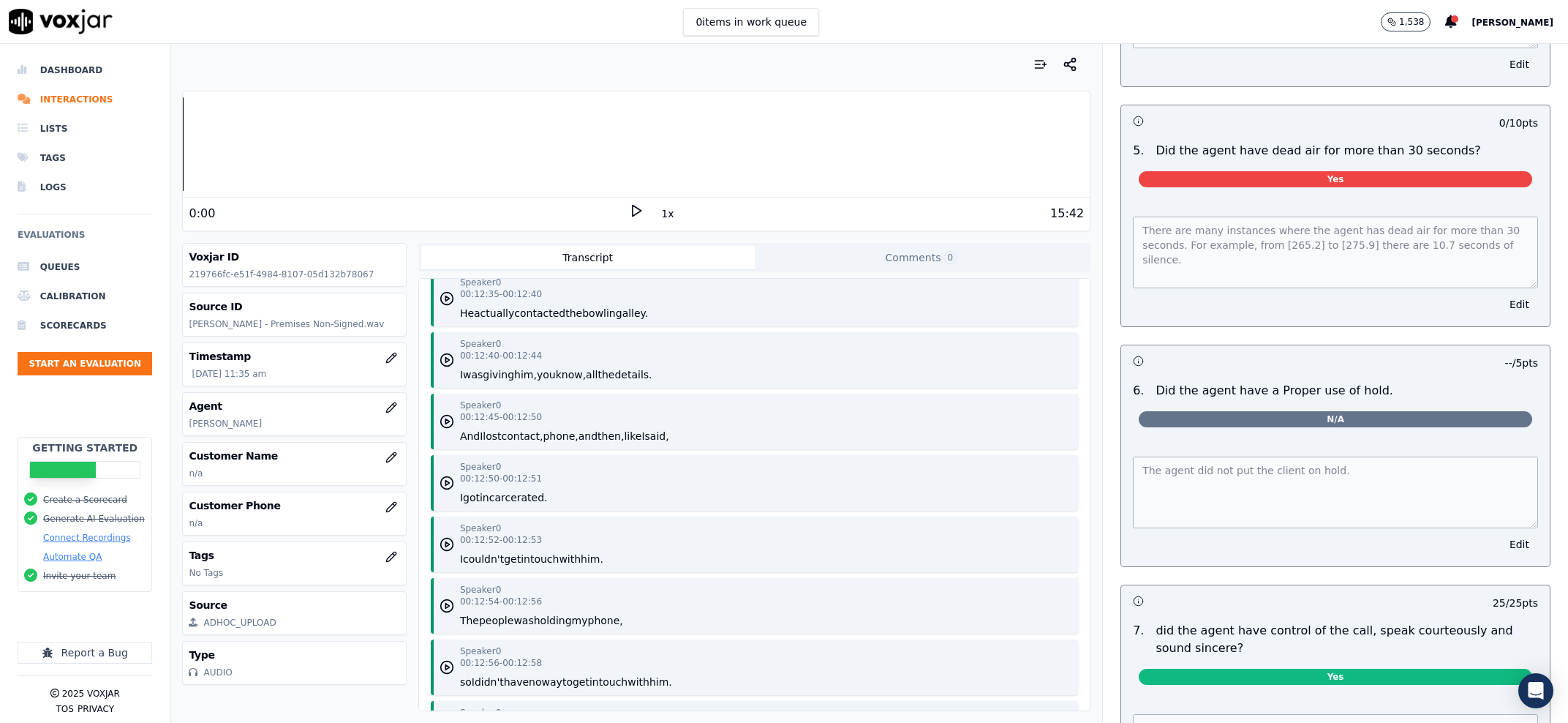
scroll to position [2795, 0]
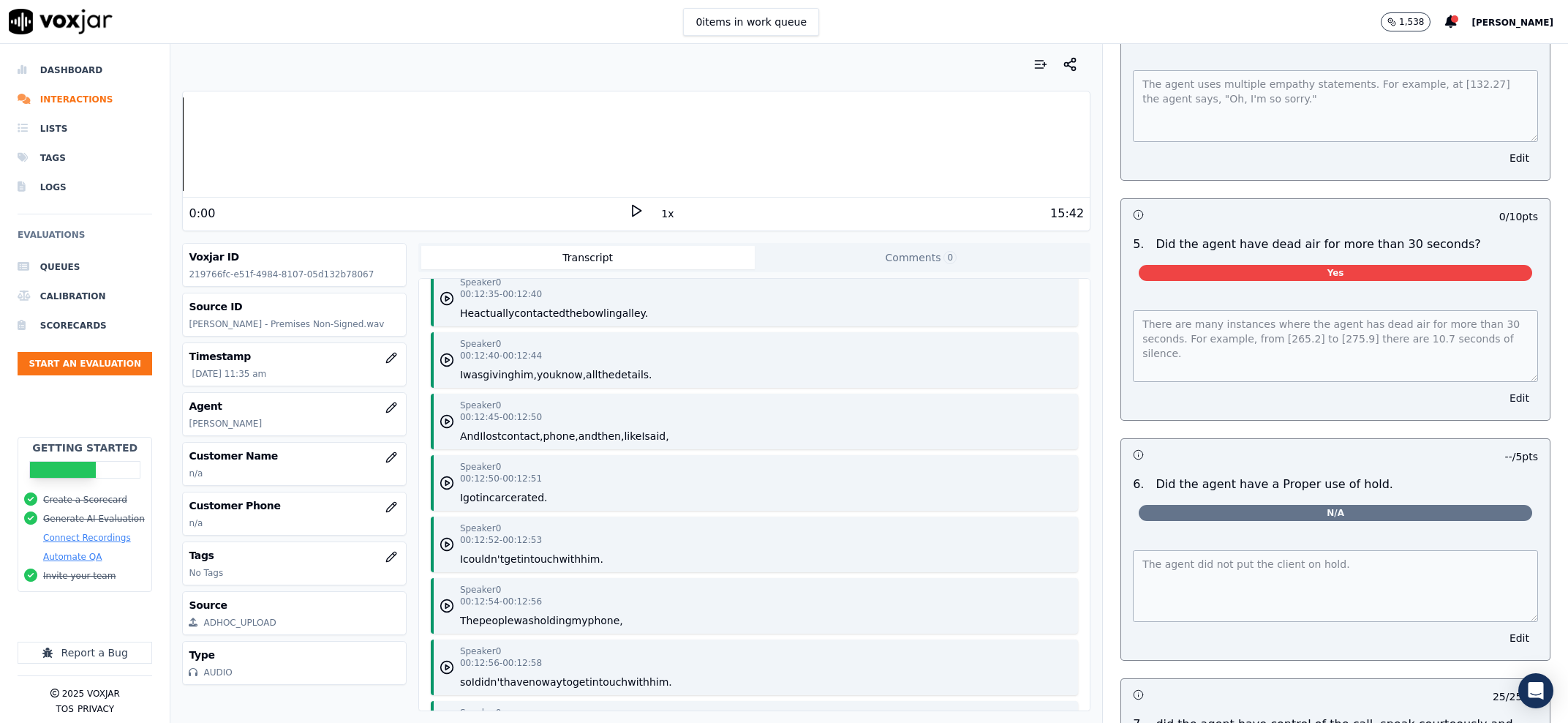
click at [1500, 409] on button "Edit" at bounding box center [1519, 398] width 37 height 21
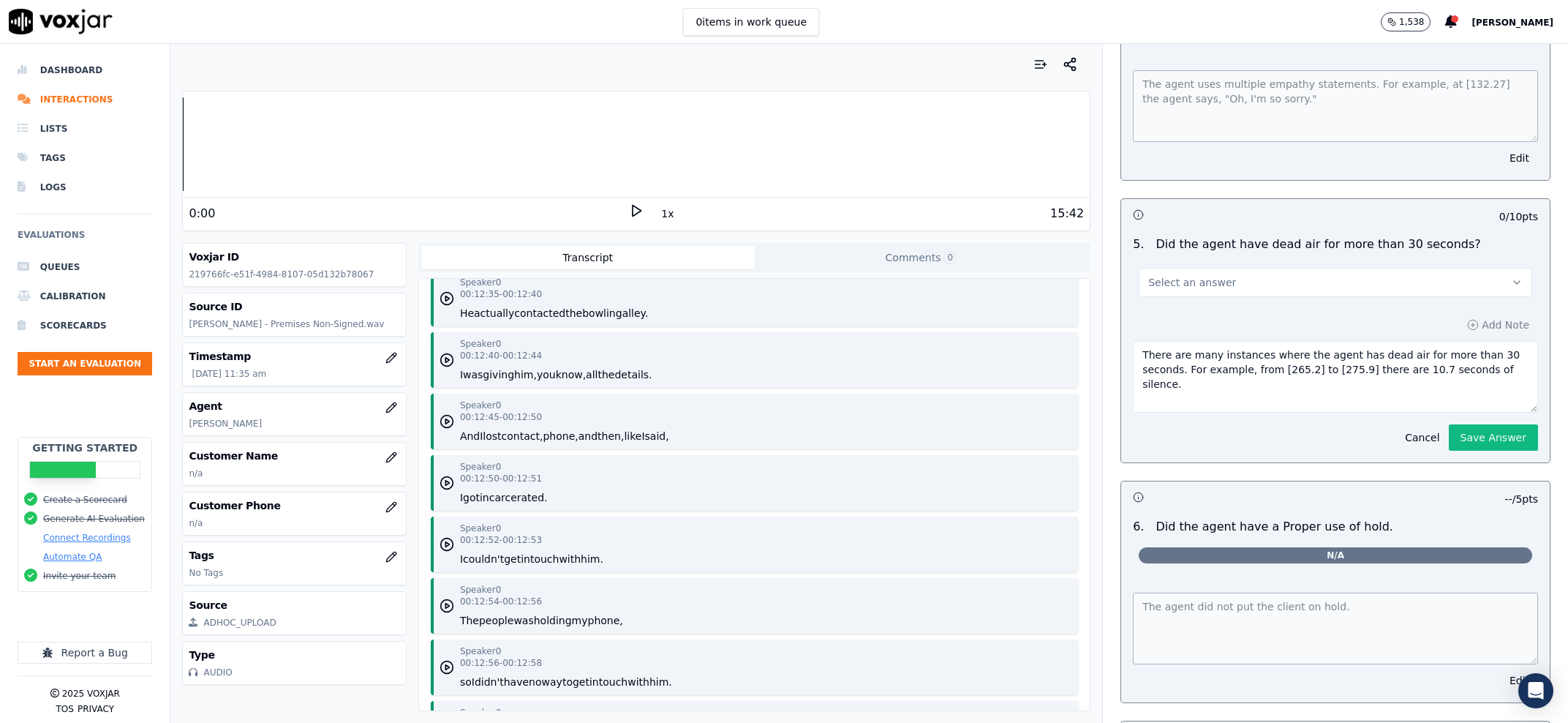
click at [1294, 297] on button "Select an answer" at bounding box center [1335, 283] width 393 height 30
click at [1278, 418] on div "No" at bounding box center [1305, 415] width 363 height 24
drag, startPoint x: 1481, startPoint y: 450, endPoint x: 902, endPoint y: 426, distance: 579.5
click at [1133, 412] on textarea "There are many instances where the agent has dead air for more than 30 seconds.…" at bounding box center [1336, 377] width 405 height 71
click at [1469, 463] on div "Add Note Cancel Save Answer" at bounding box center [1335, 383] width 429 height 159
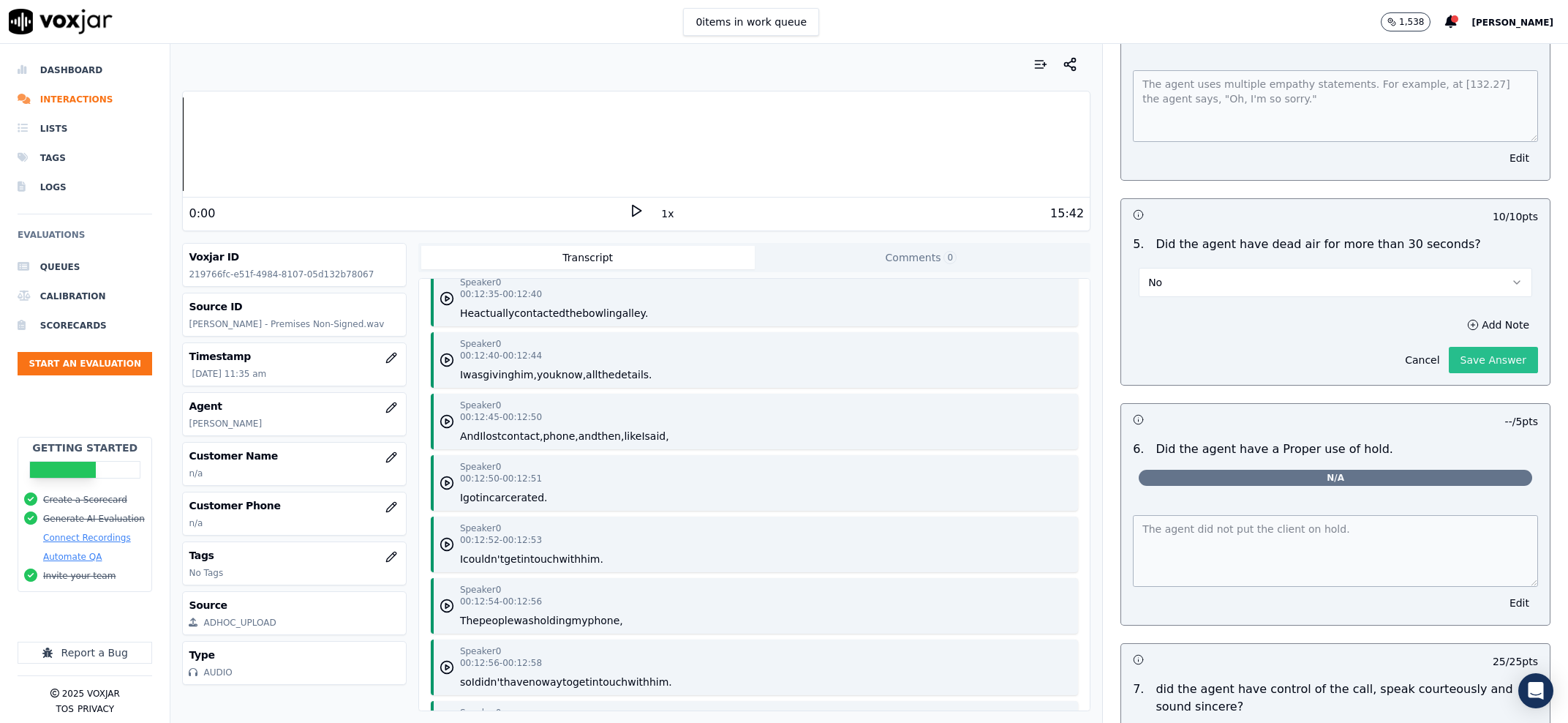
click at [1479, 373] on button "Save Answer" at bounding box center [1494, 360] width 90 height 27
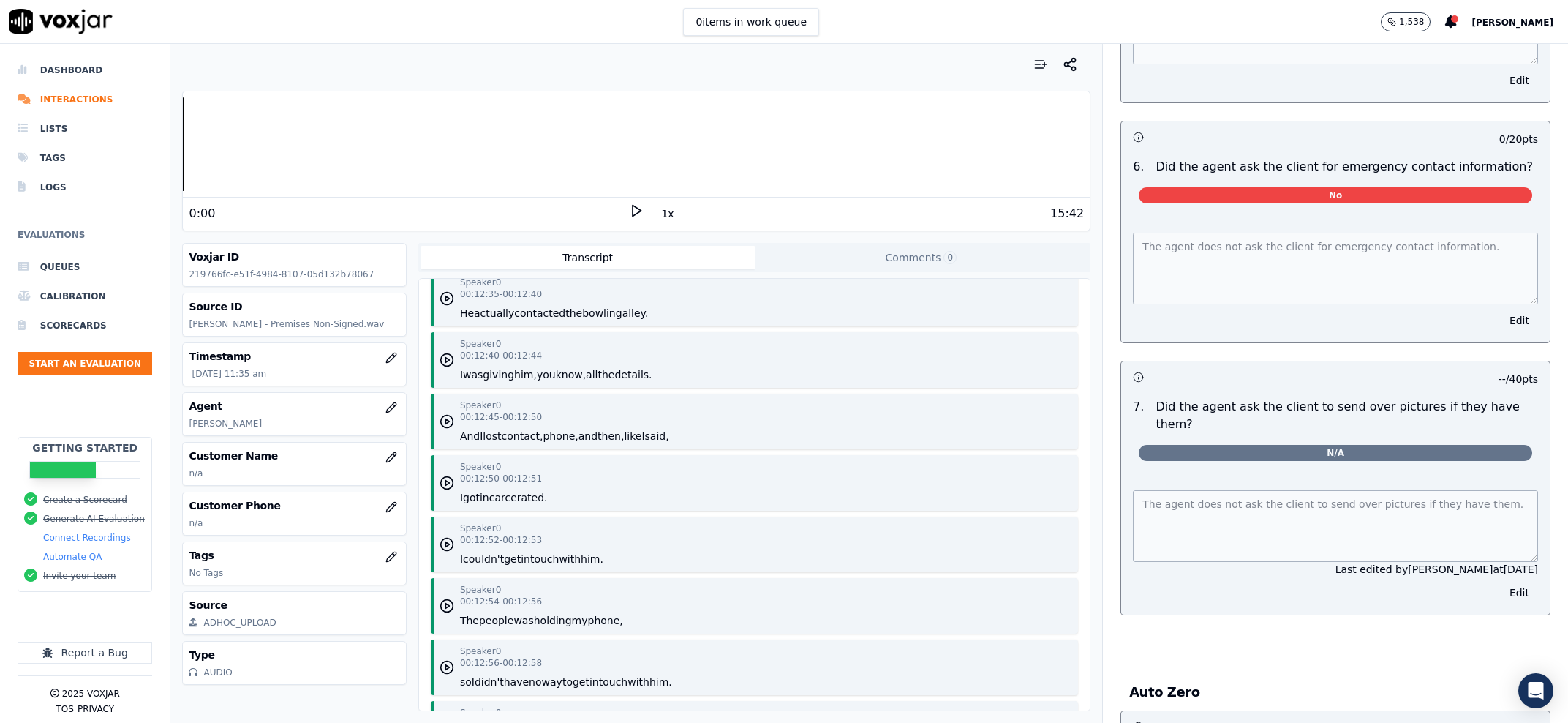
scroll to position [5934, 0]
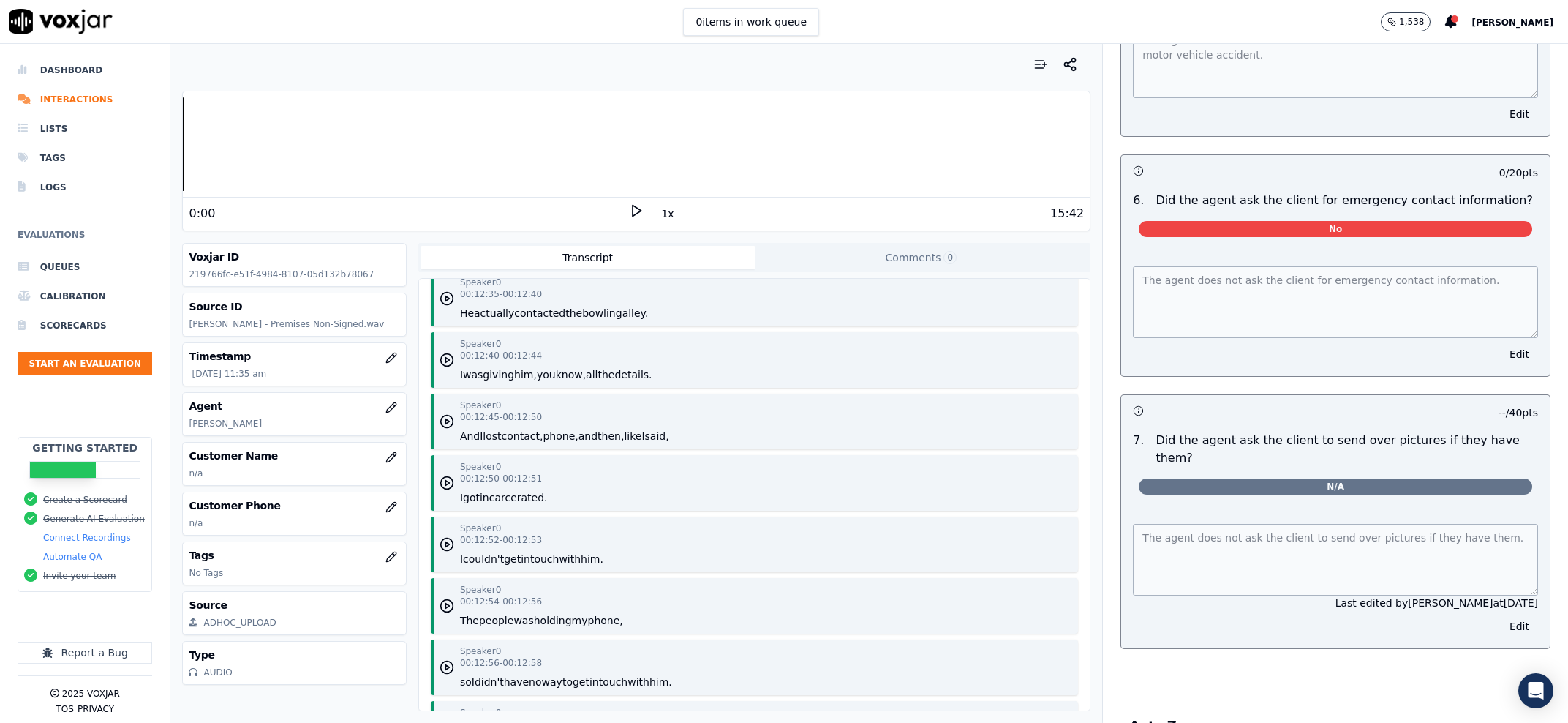
click at [909, 369] on div "Speaker 0 00:12:40 - 00:12:44 I was giving him, you know, all the details." at bounding box center [754, 359] width 647 height 55
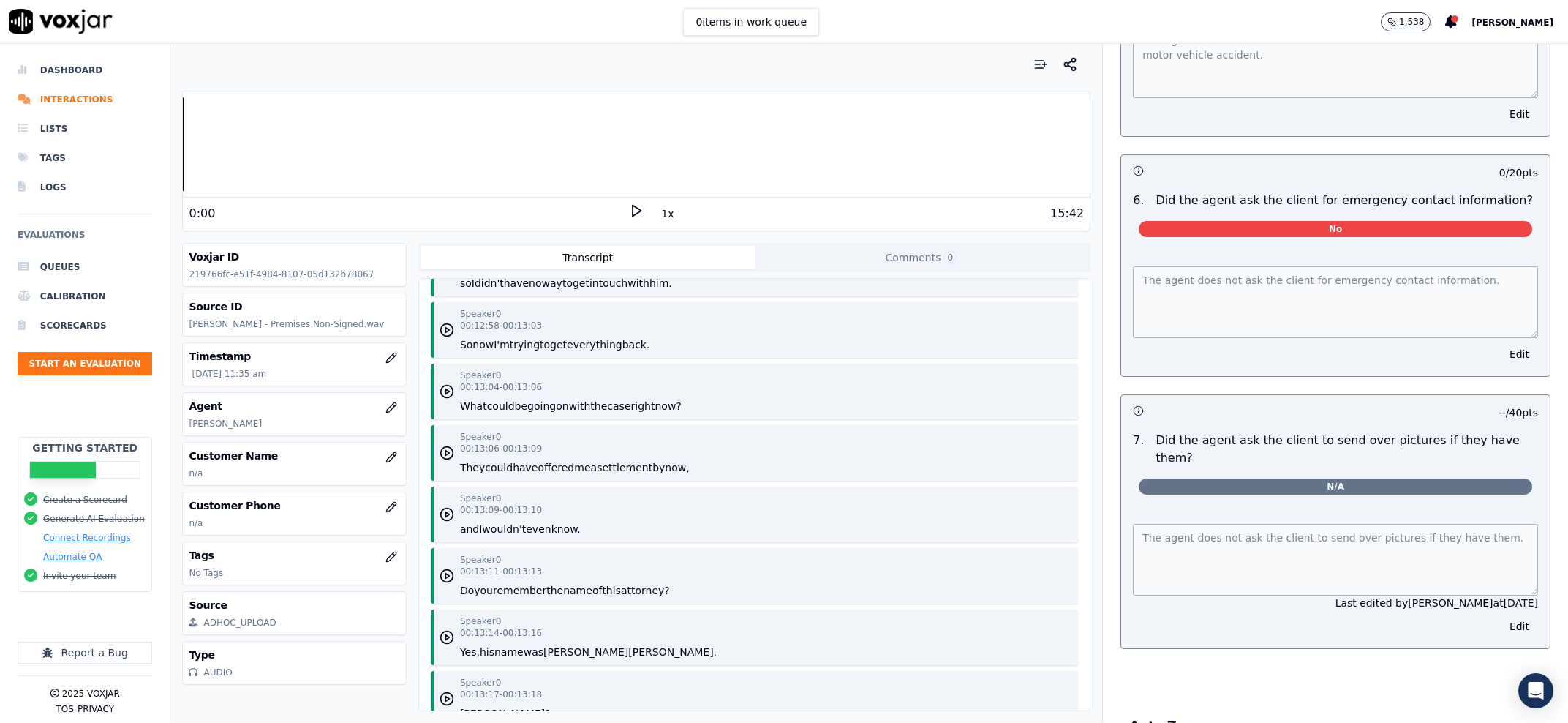
scroll to position [6566, 0]
click at [1325, 376] on div "The agent does not ask the client for emergency contact information. Edit" at bounding box center [1335, 313] width 429 height 128
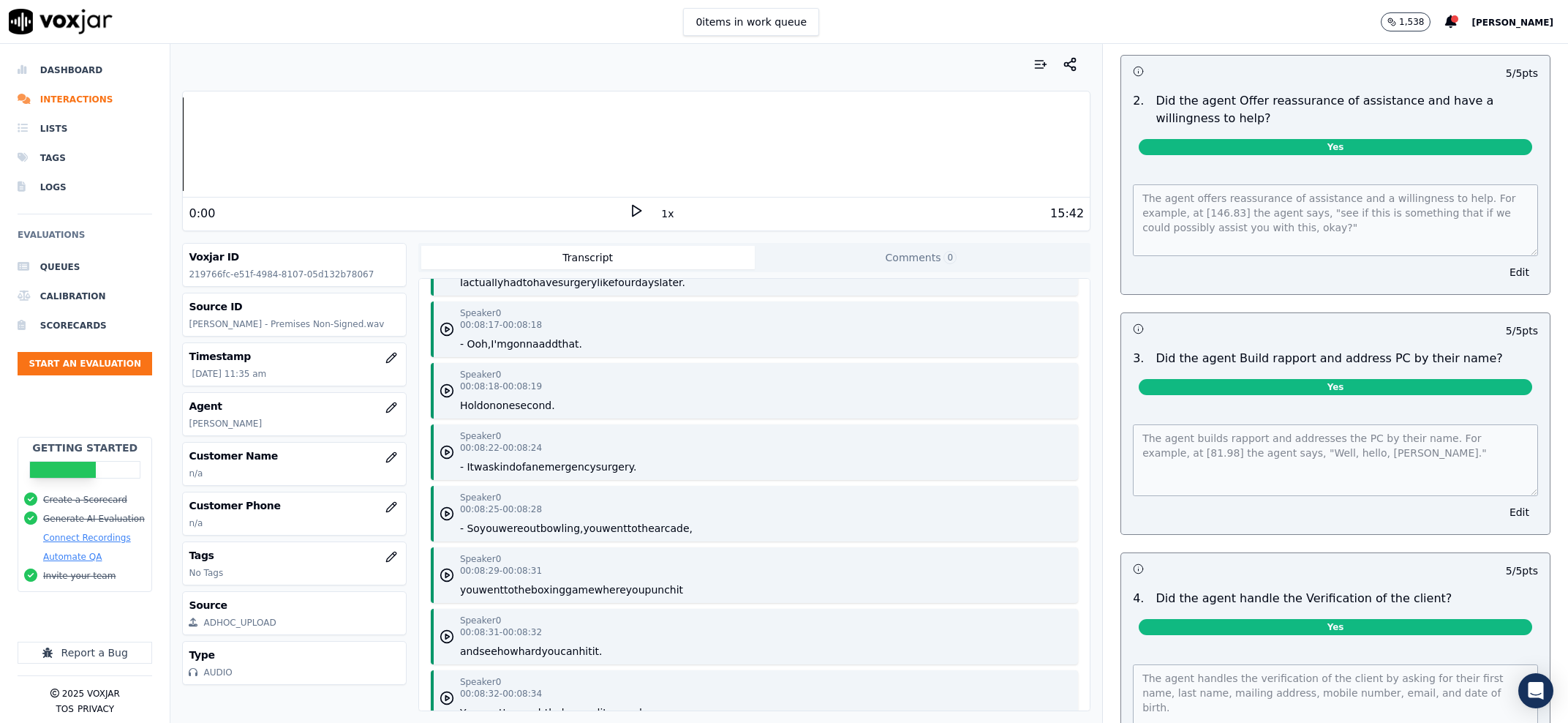
scroll to position [0, 0]
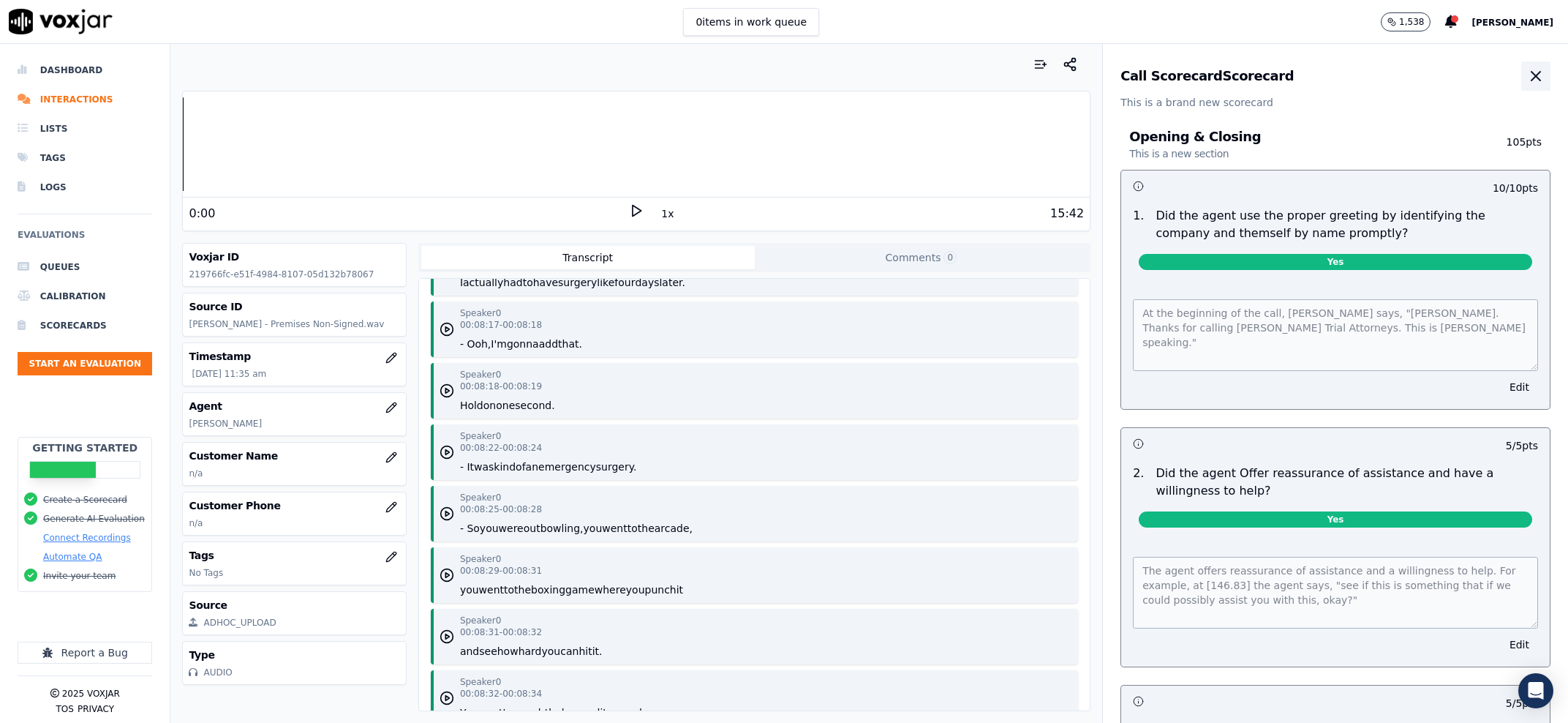
click at [1527, 84] on icon "button" at bounding box center [1535, 76] width 17 height 17
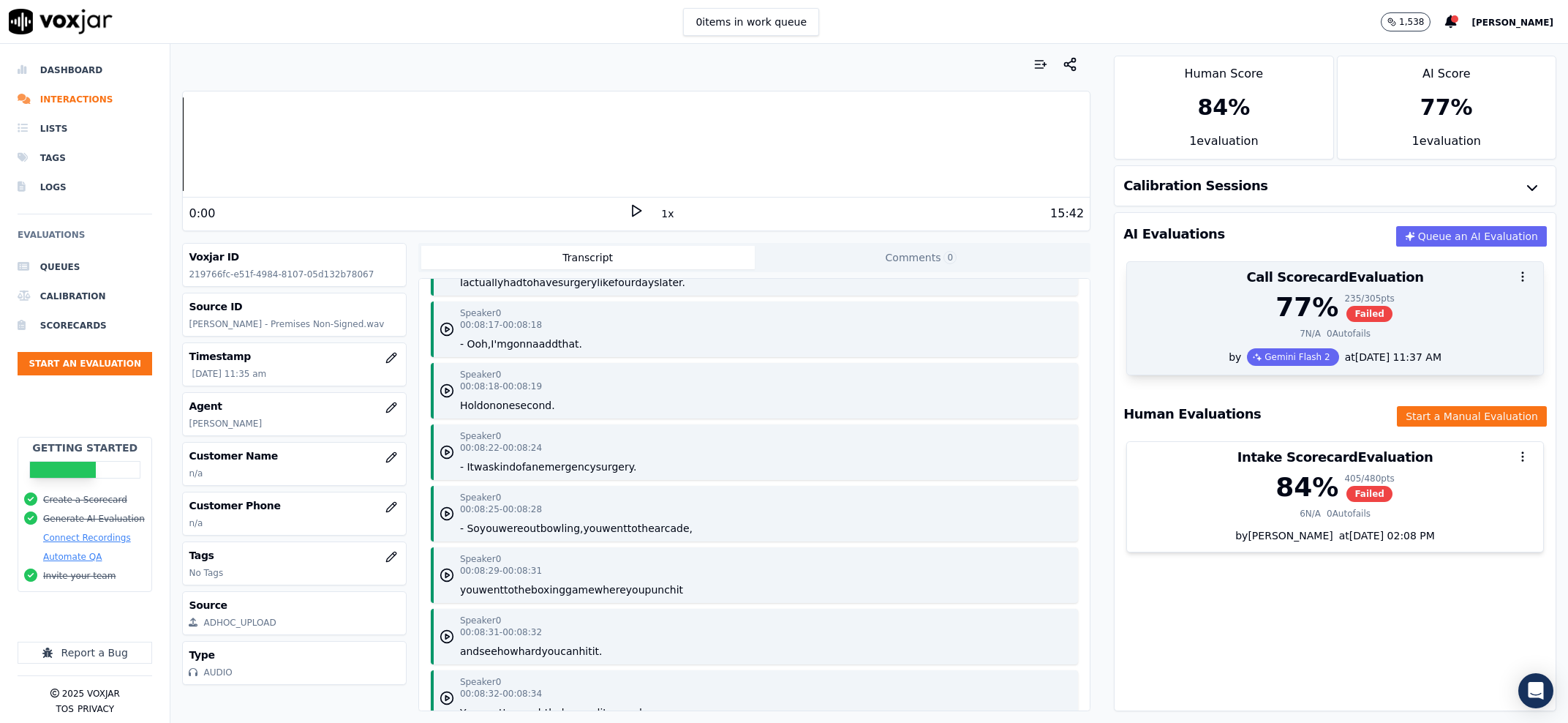
click at [1444, 288] on div at bounding box center [1335, 276] width 416 height 30
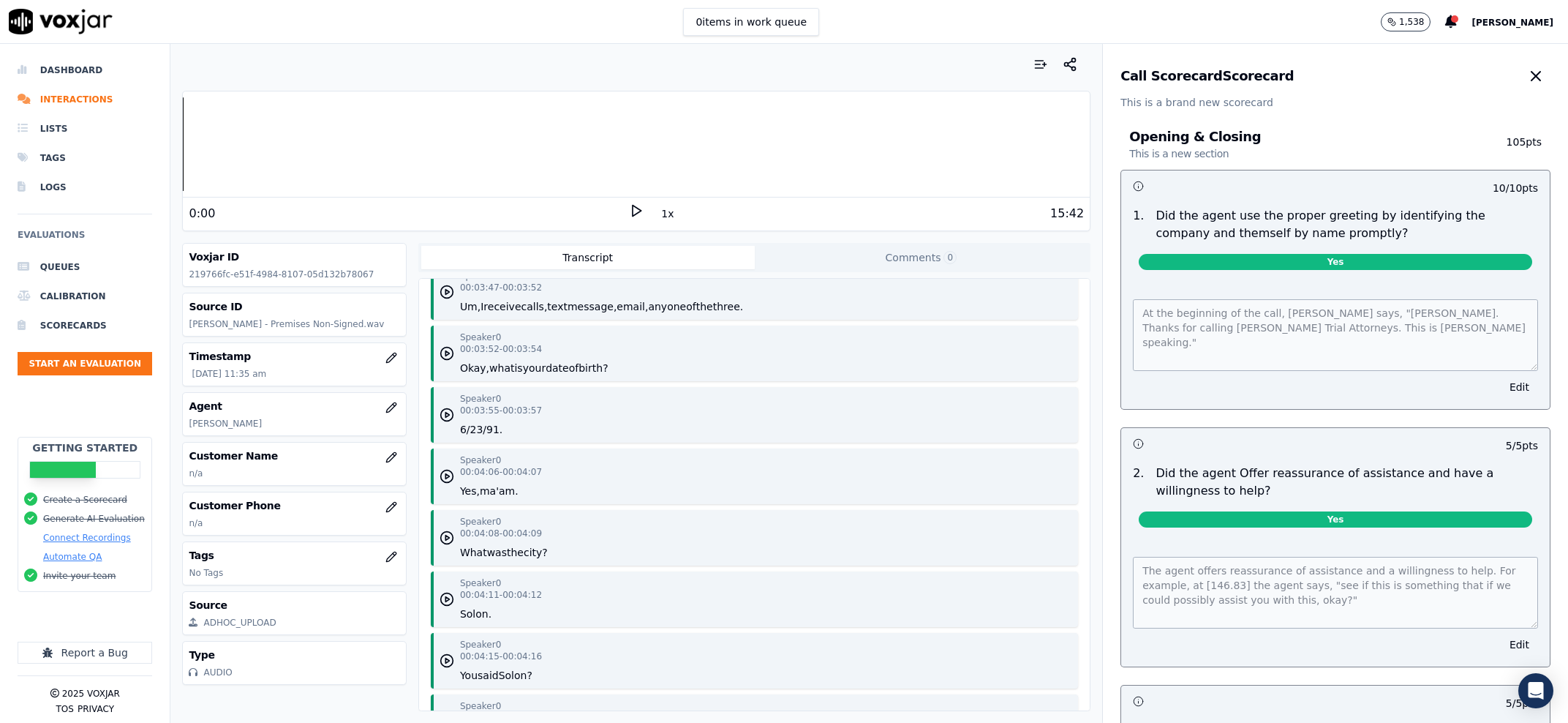
scroll to position [4232, 0]
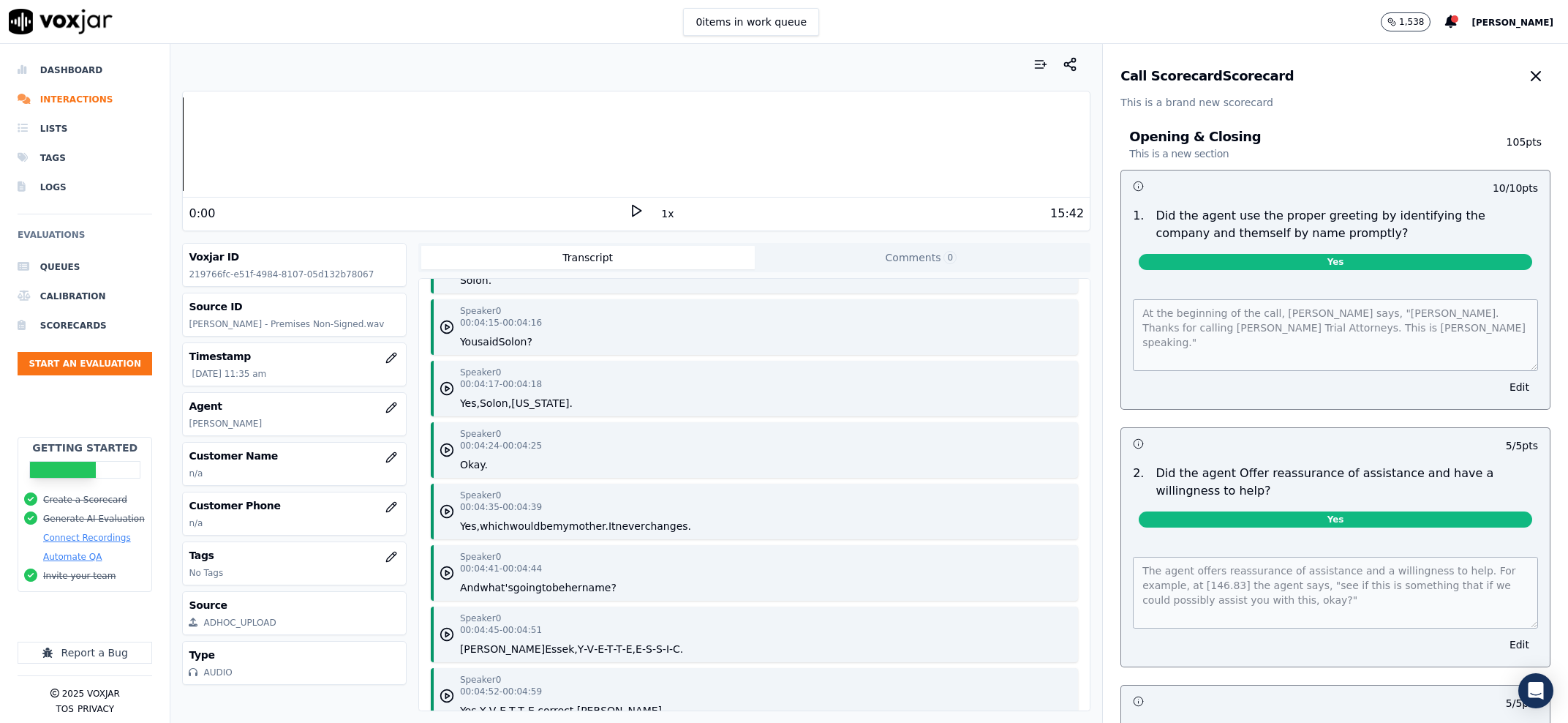
click at [726, 419] on div "Speaker 0 00:00:00 - 00:00:04 [PERSON_NAME]. Thanks for calling [PERSON_NAME] T…" at bounding box center [754, 494] width 671 height 432
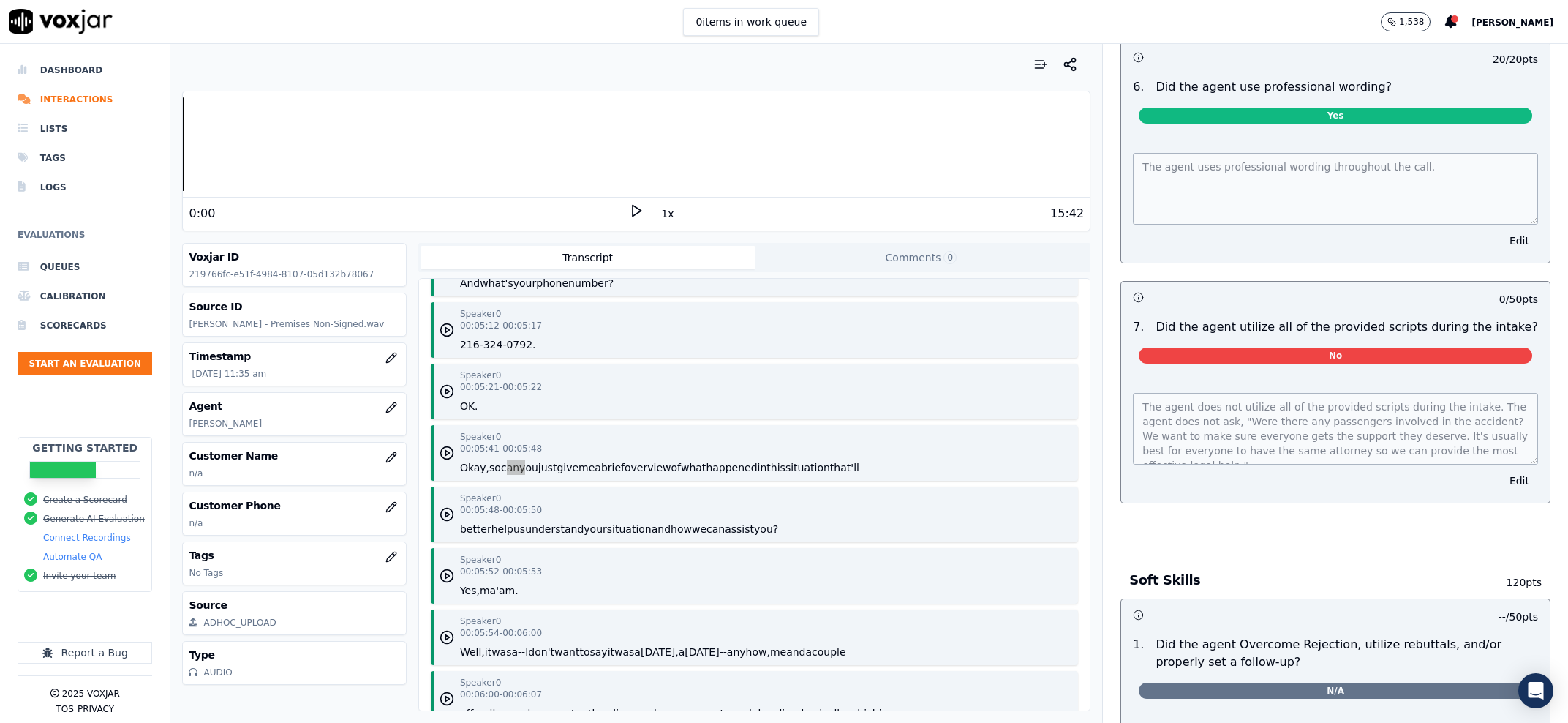
scroll to position [1397, 0]
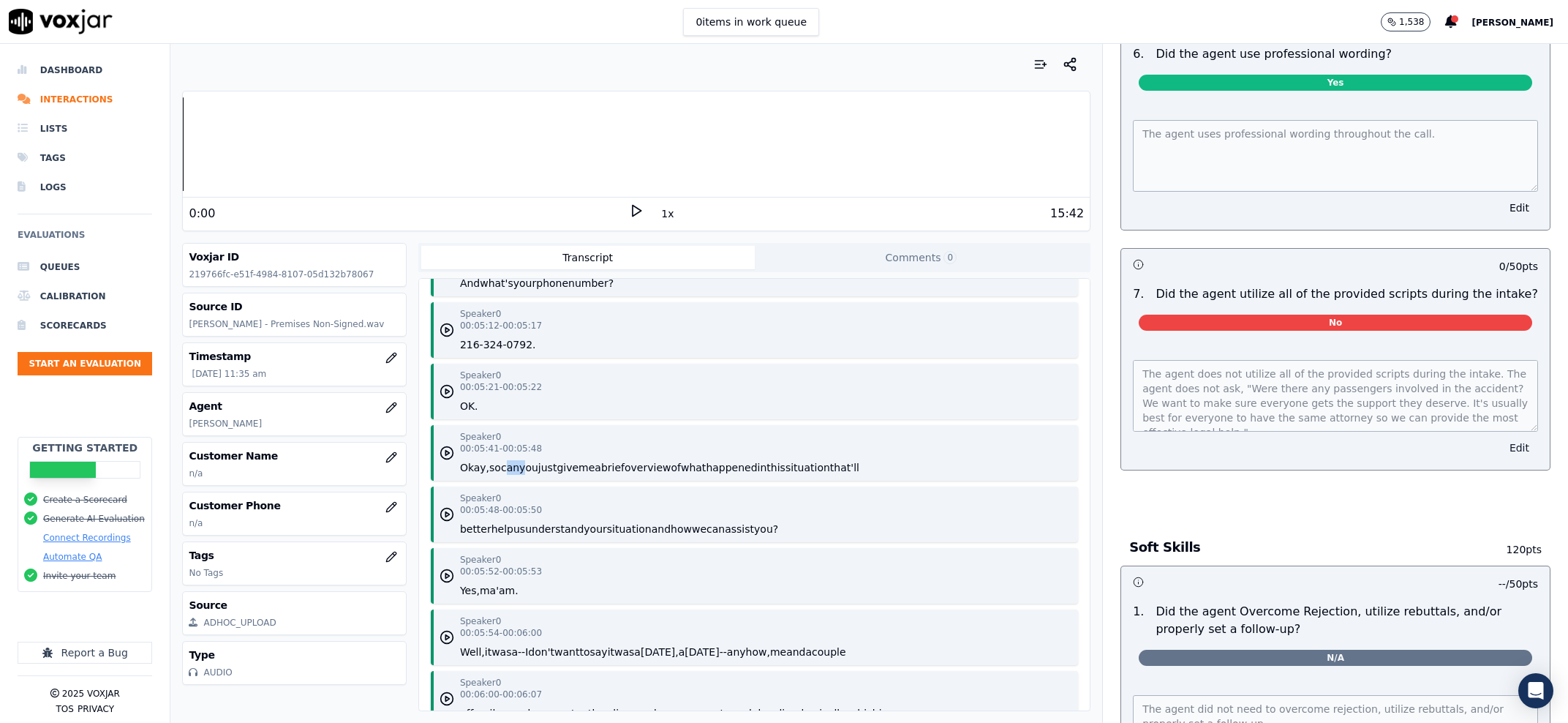
click at [1500, 458] on button "Edit" at bounding box center [1519, 447] width 37 height 21
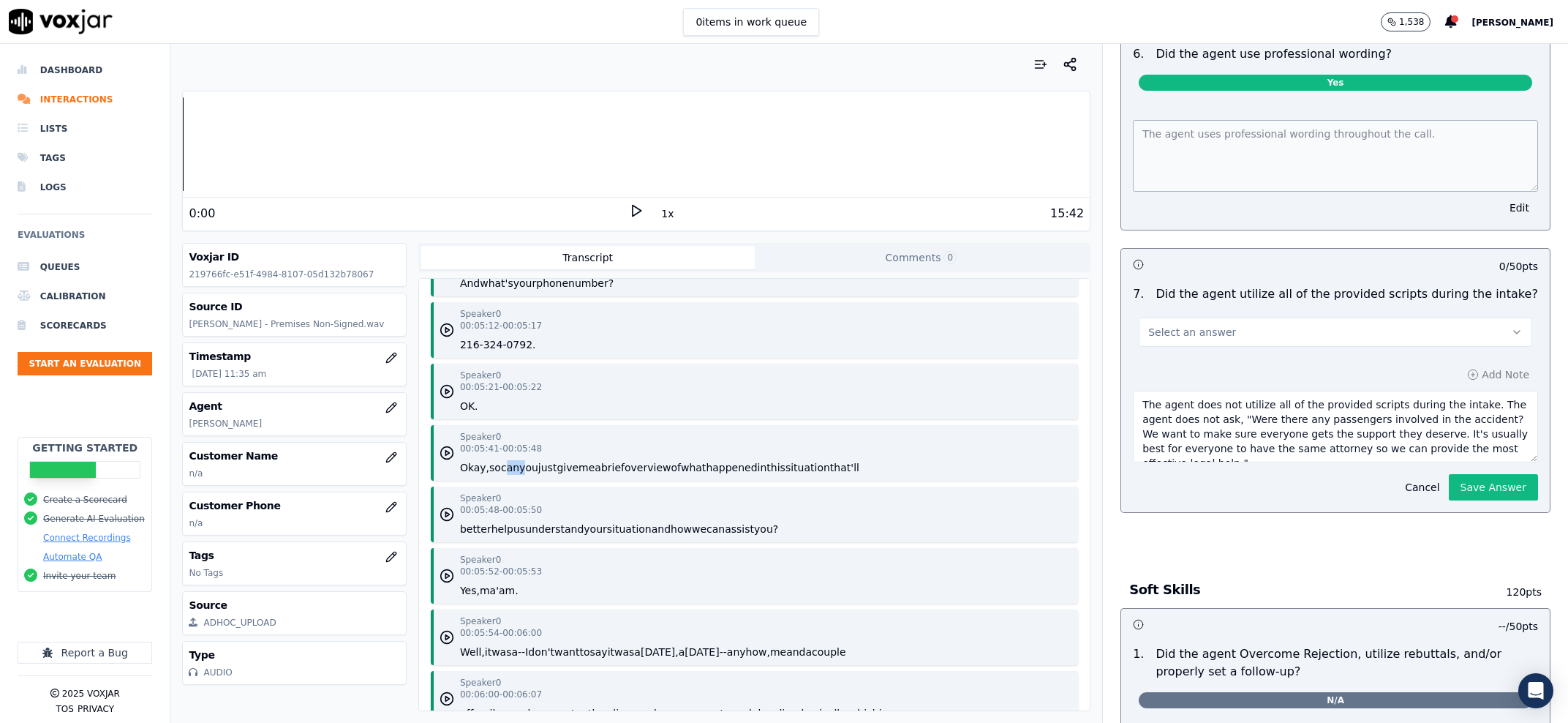
click at [1265, 347] on button "Select an answer" at bounding box center [1335, 332] width 393 height 30
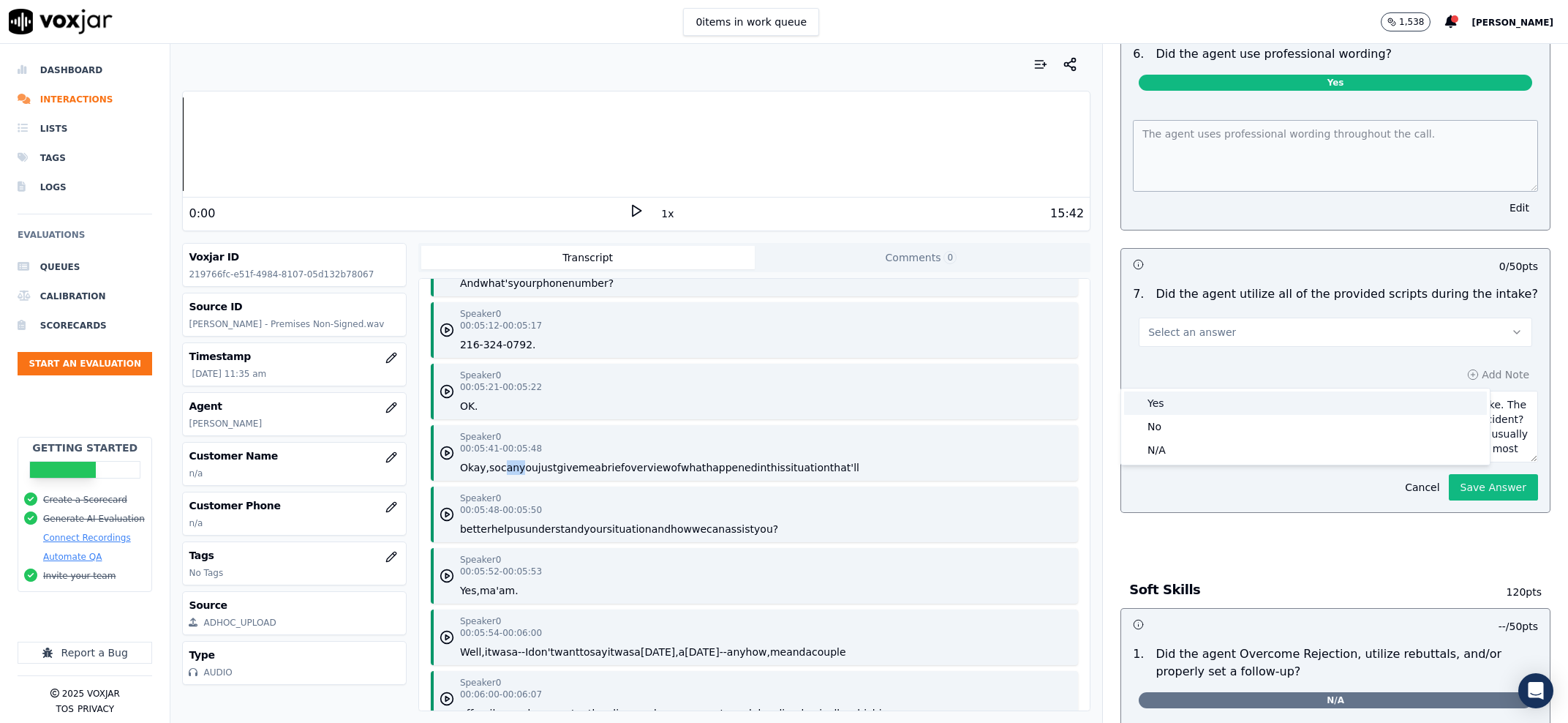
click at [1215, 392] on div "Yes" at bounding box center [1305, 403] width 363 height 24
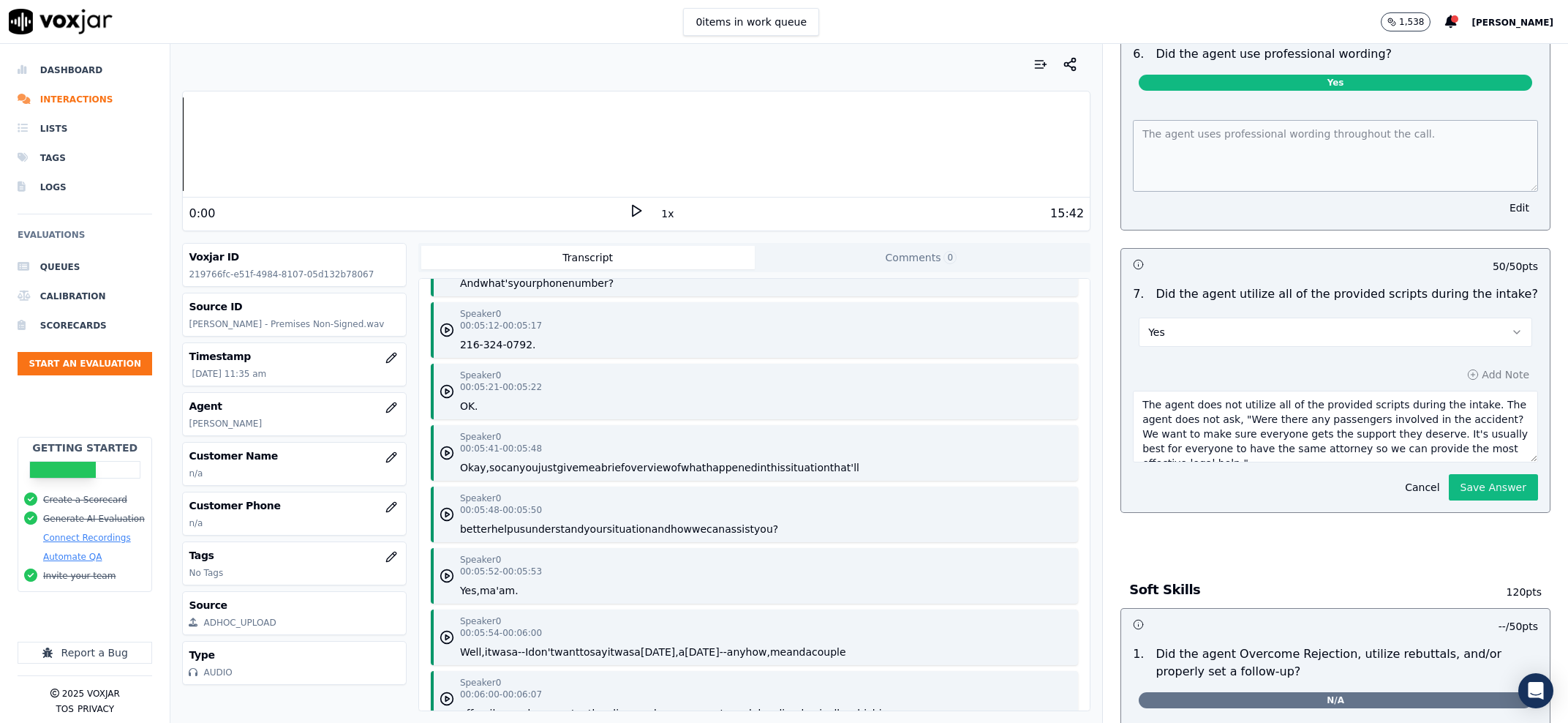
scroll to position [14, 0]
drag, startPoint x: 1124, startPoint y: 436, endPoint x: 1546, endPoint y: 569, distance: 442.5
click at [1538, 463] on textarea "The agent does not utilize all of the provided scripts during the intake. The a…" at bounding box center [1336, 427] width 405 height 71
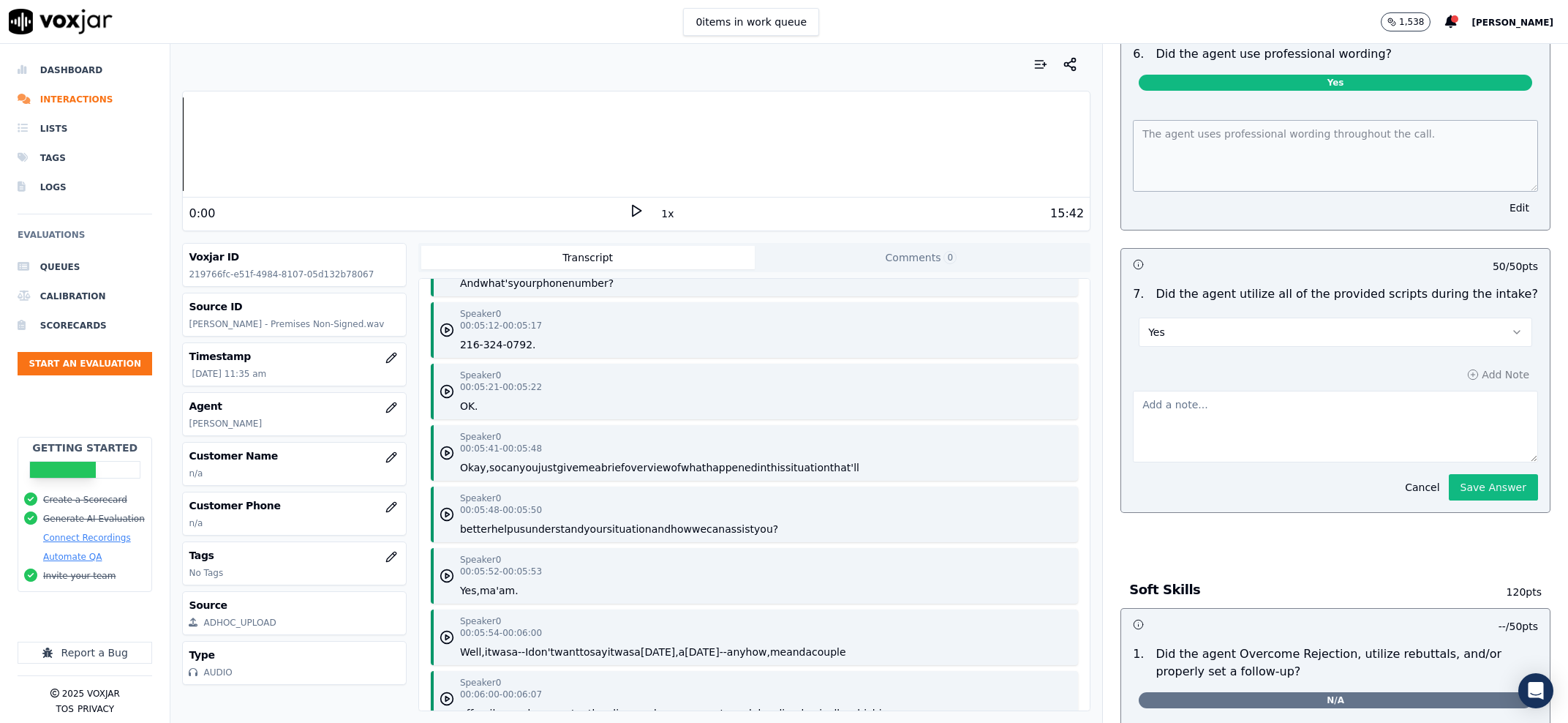
scroll to position [0, 0]
click at [1450, 513] on div "Add Note Cancel Save Answer" at bounding box center [1335, 432] width 429 height 159
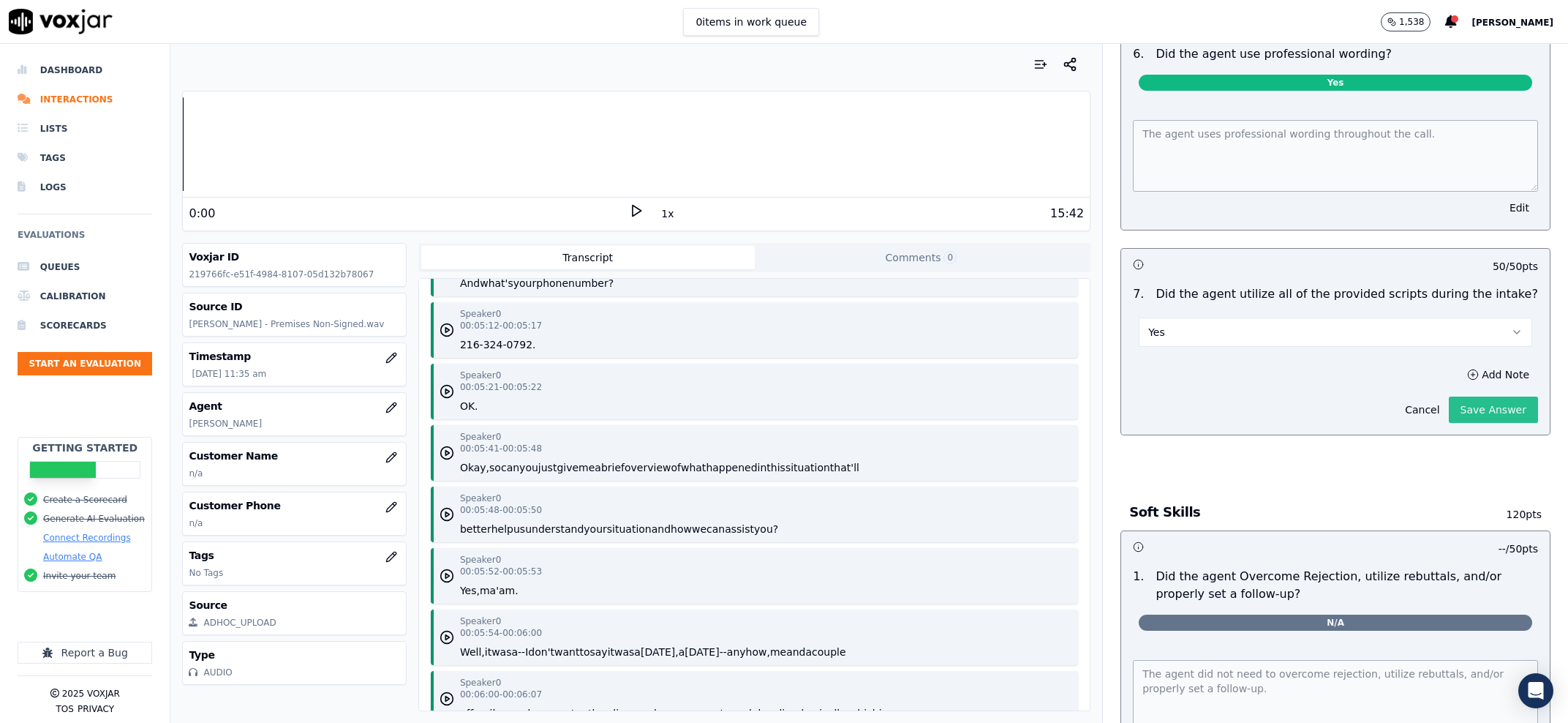
click at [1464, 423] on button "Save Answer" at bounding box center [1494, 409] width 90 height 27
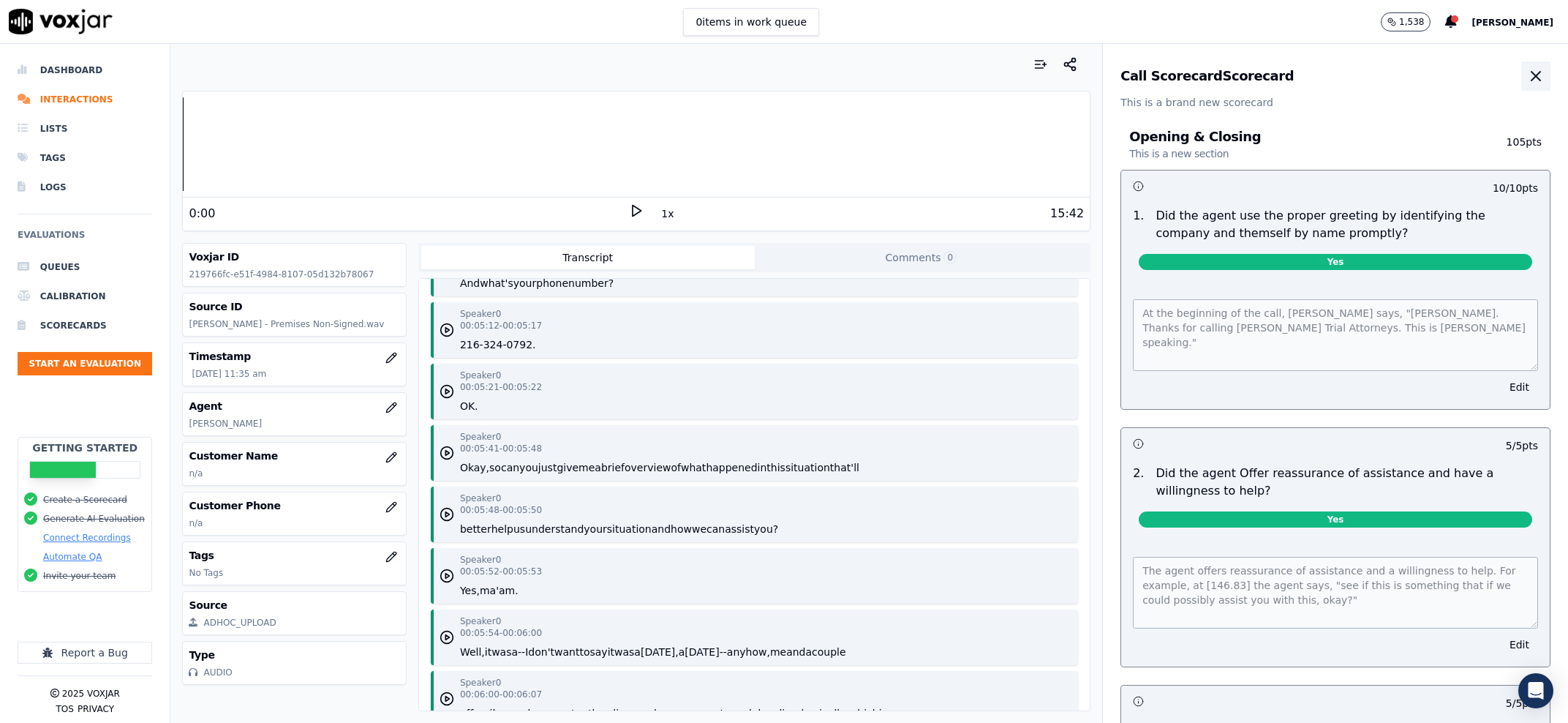
click at [1521, 89] on button "button" at bounding box center [1535, 76] width 30 height 30
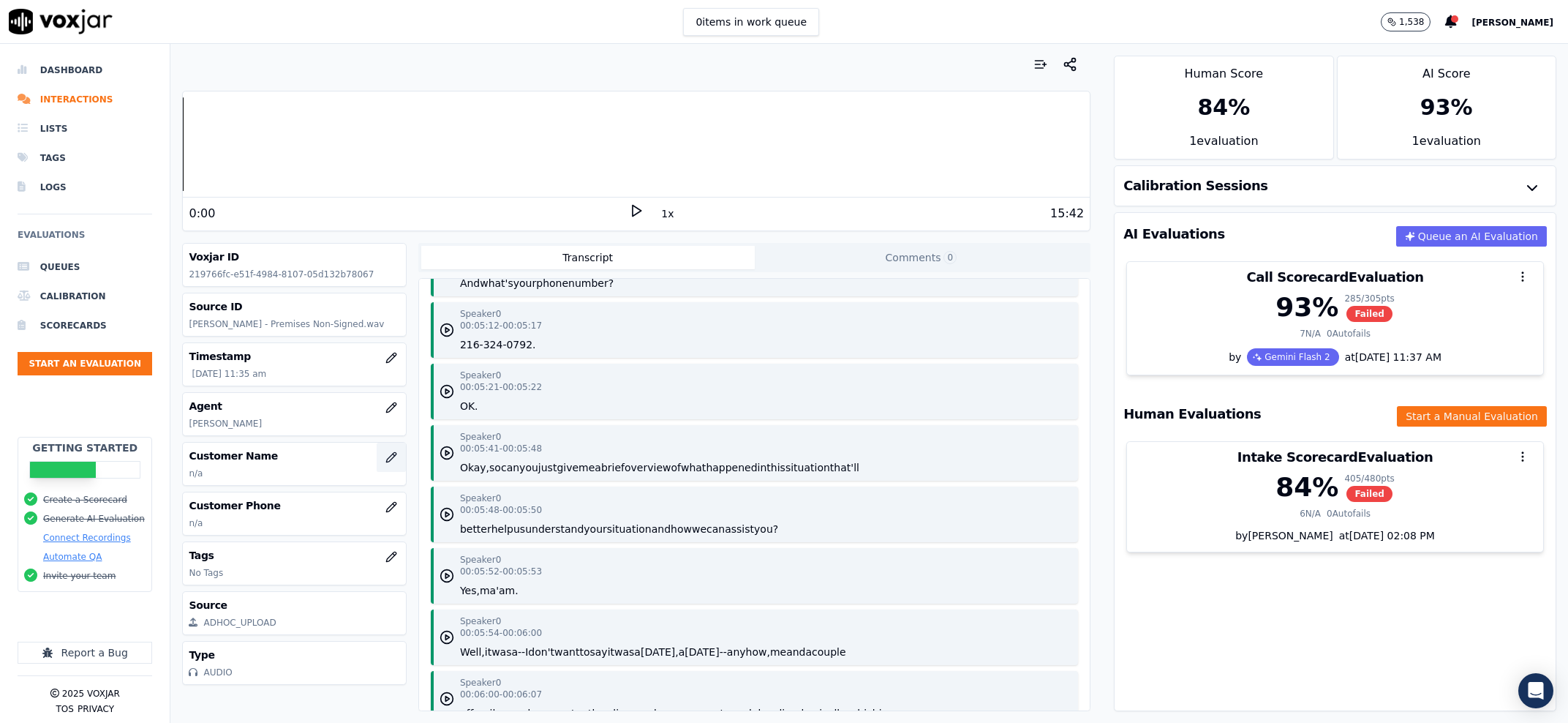
click at [376, 472] on button "button" at bounding box center [391, 457] width 30 height 30
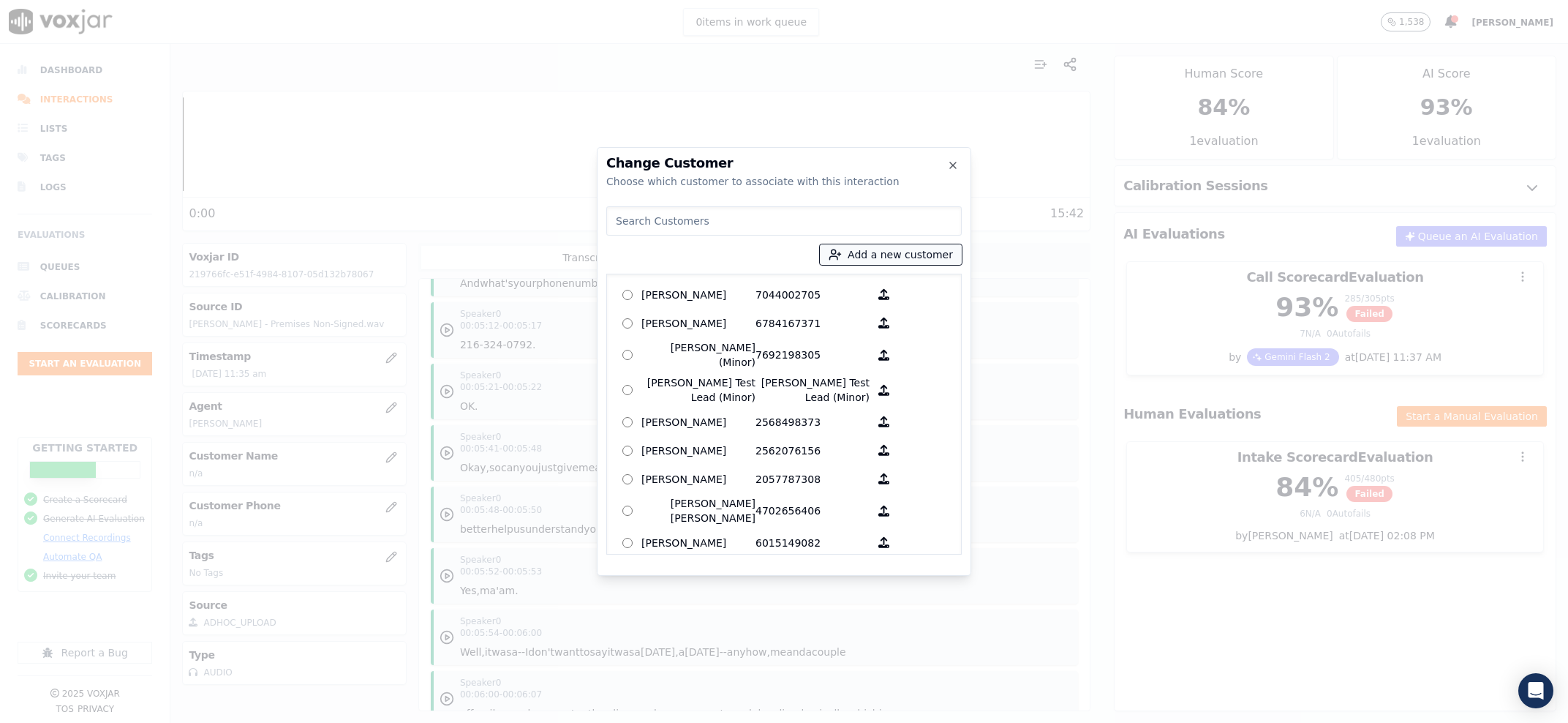
click at [842, 251] on icon "button" at bounding box center [835, 254] width 13 height 13
type input "[PERSON_NAME]"
click at [846, 378] on input "Add a New Customer" at bounding box center [896, 368] width 191 height 24
paste input "2165707664"
type input "2165707664"
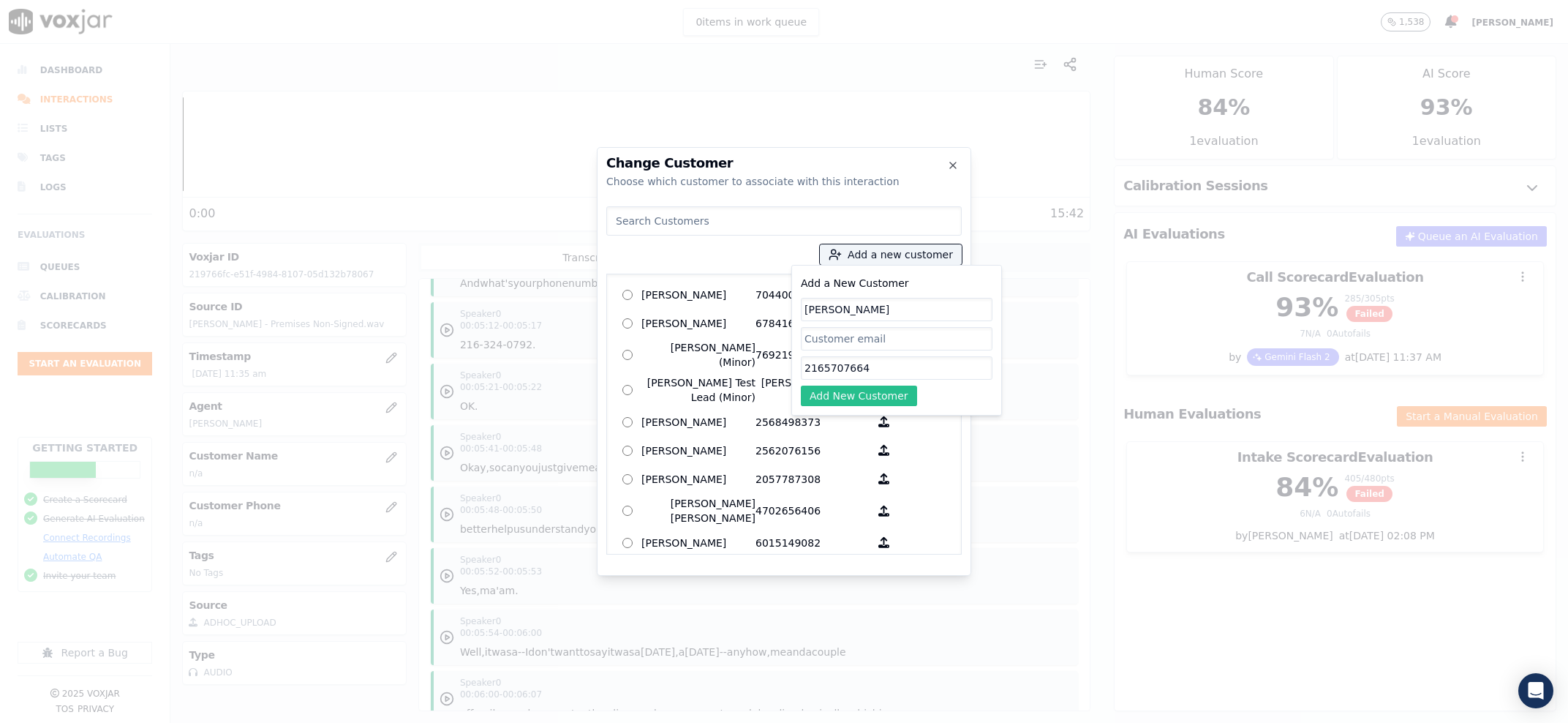
click at [854, 394] on button "Add New Customer" at bounding box center [858, 396] width 116 height 21
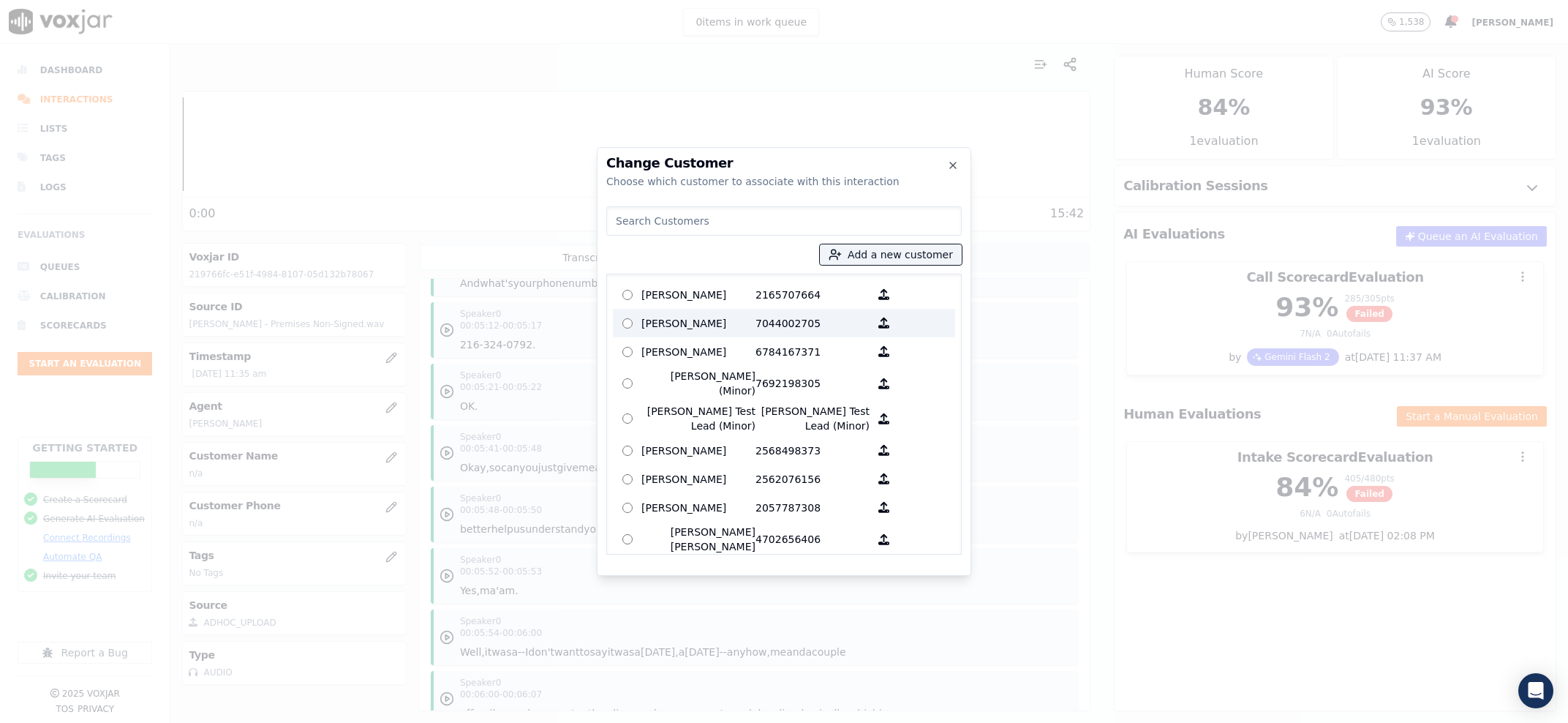
click at [754, 311] on label "[PERSON_NAME] 7044002705" at bounding box center [783, 324] width 342 height 29
click at [726, 302] on p "[PERSON_NAME]" at bounding box center [698, 295] width 114 height 23
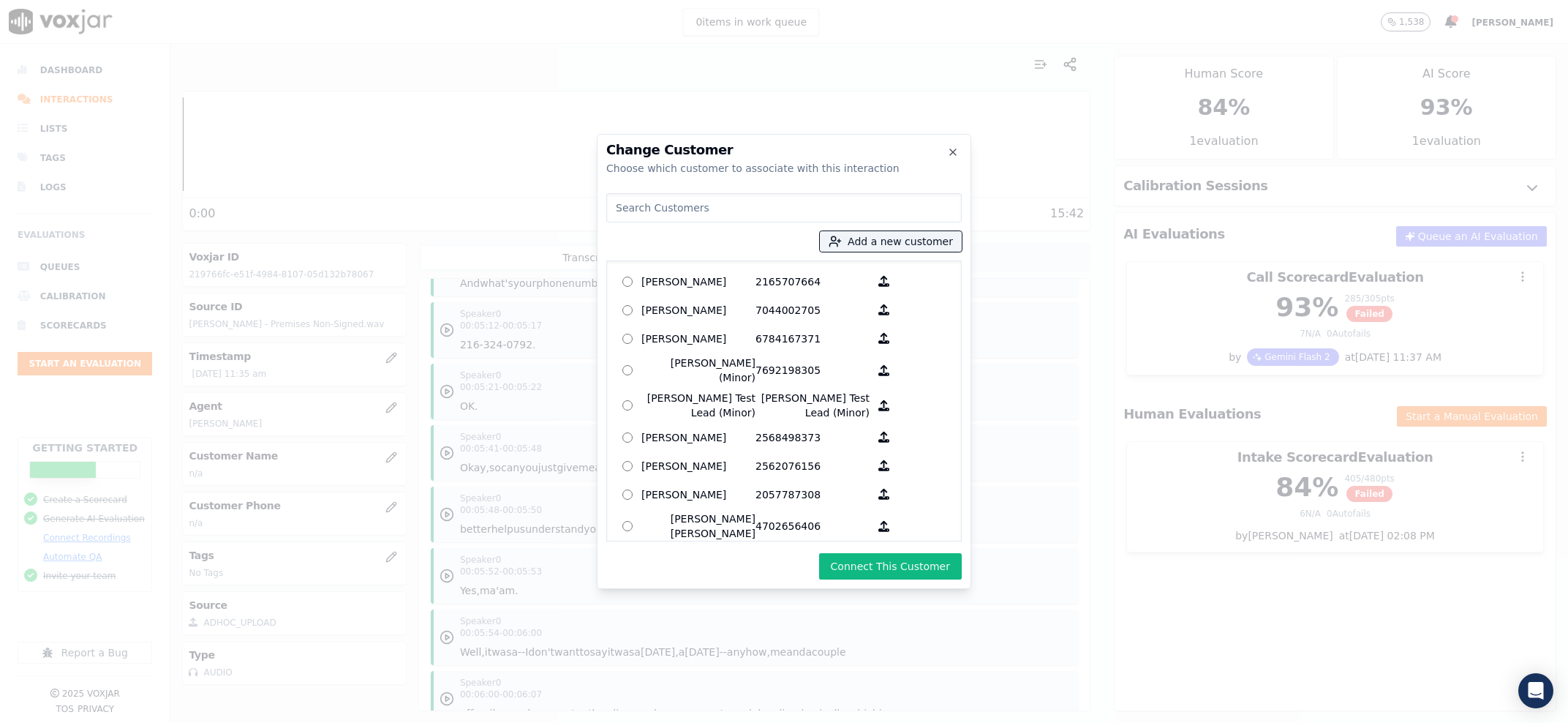
click at [949, 582] on div "Change Customer Choose which customer to associate with this interaction Add a …" at bounding box center [783, 361] width 374 height 455
click at [943, 570] on button "Connect This Customer" at bounding box center [890, 566] width 143 height 27
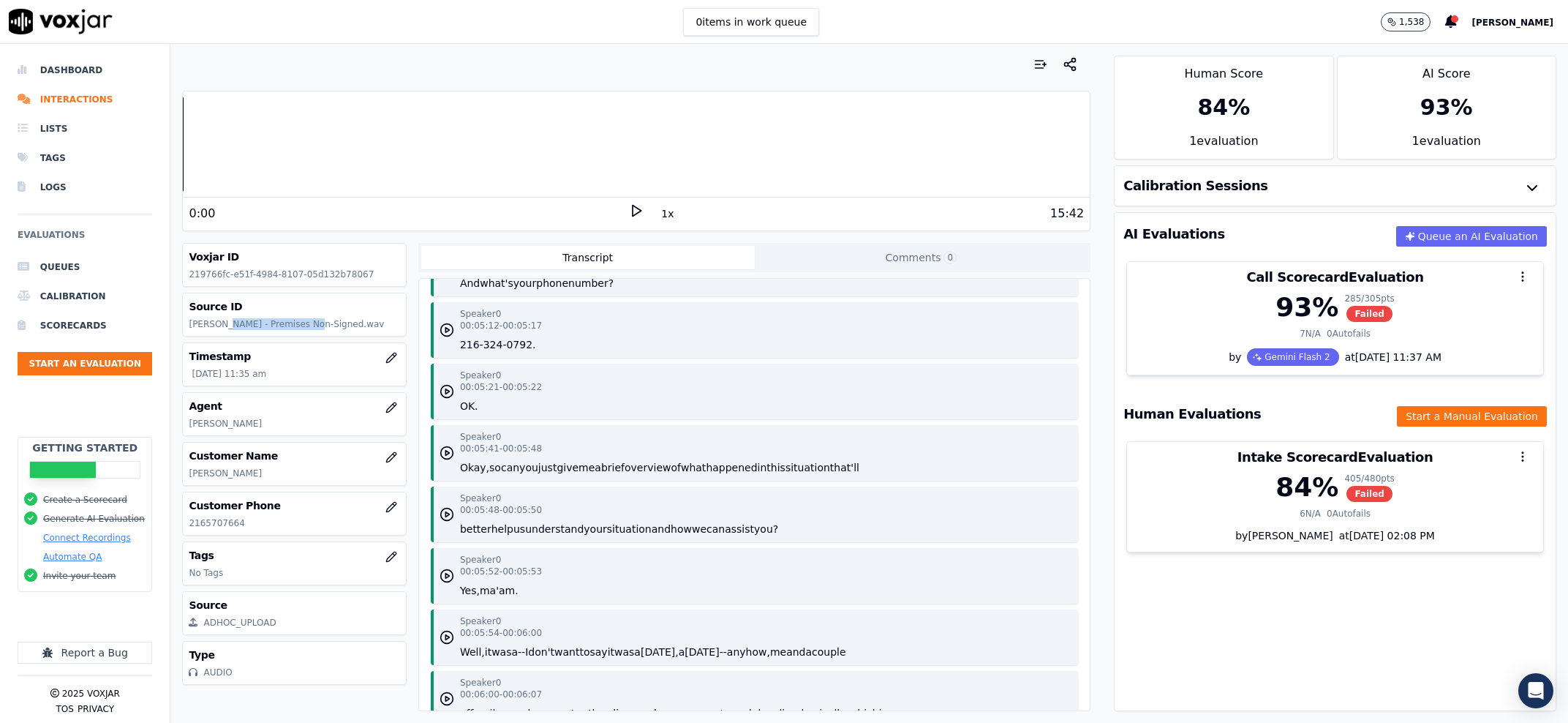
drag, startPoint x: 222, startPoint y: 324, endPoint x: 297, endPoint y: 330, distance: 75.2
click at [297, 330] on p "[PERSON_NAME] - Premises Non-Signed.wav" at bounding box center [294, 324] width 211 height 11
copy p "[PERSON_NAME]"
click at [380, 414] on button "button" at bounding box center [391, 407] width 30 height 30
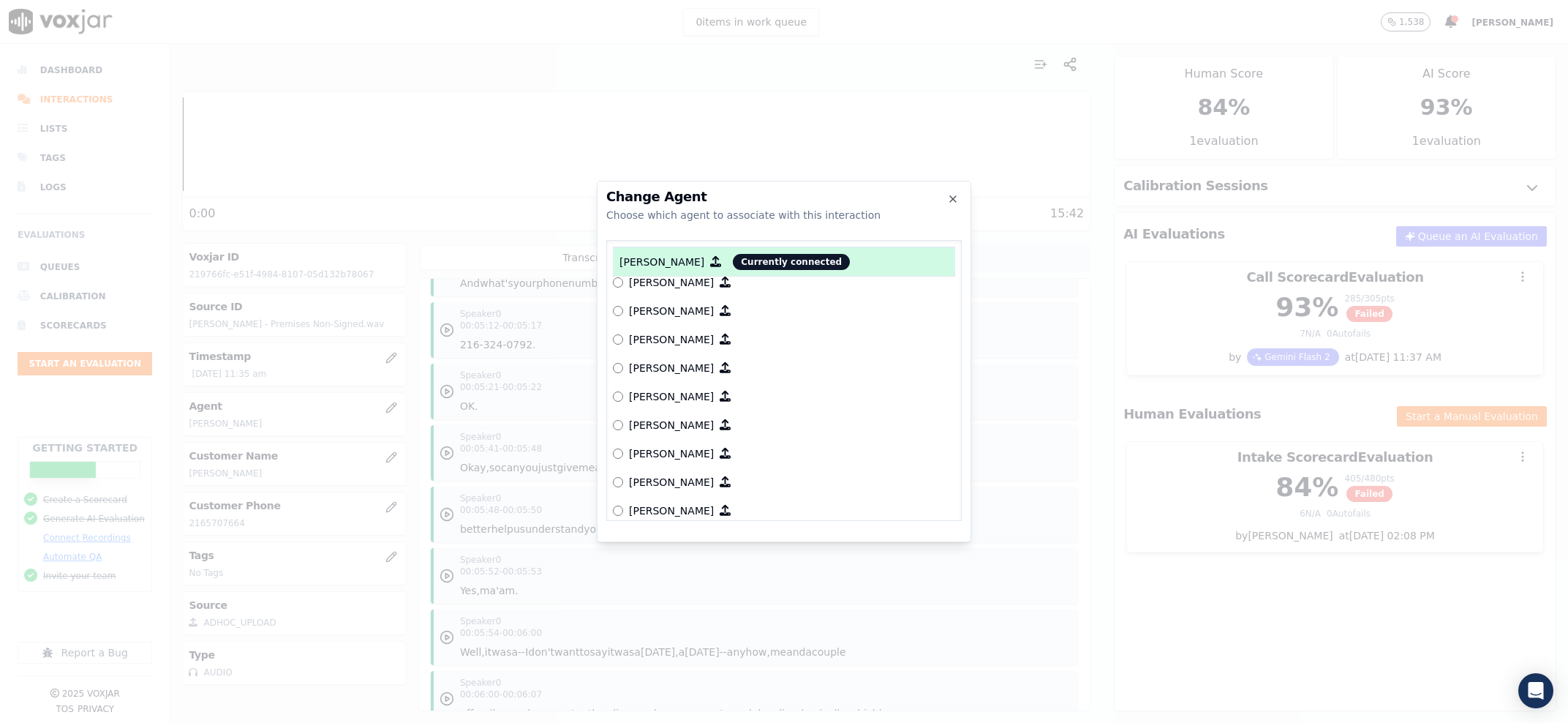
scroll to position [1922, 0]
click at [667, 479] on p "[PERSON_NAME]" at bounding box center [672, 480] width 85 height 14
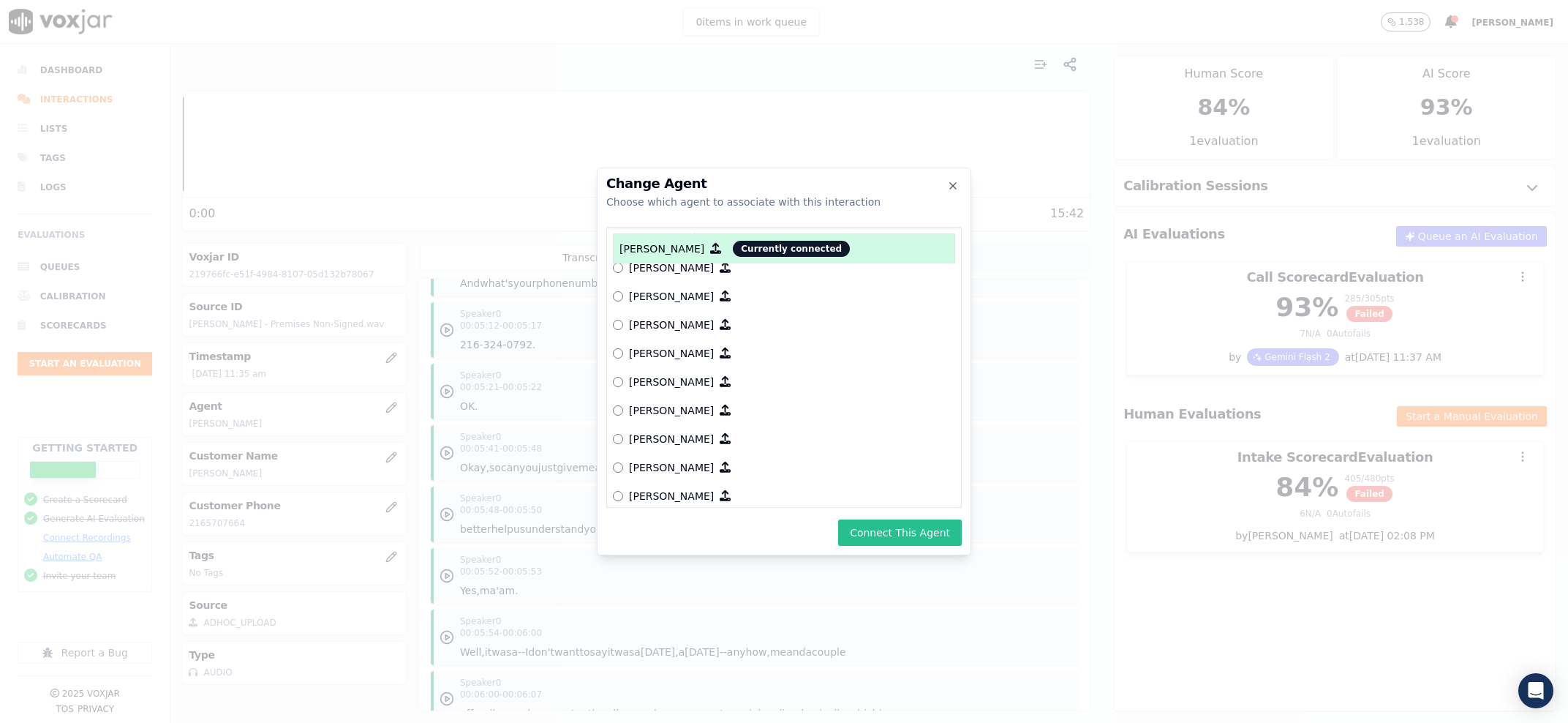
click at [900, 532] on button "Connect This Agent" at bounding box center [899, 532] width 124 height 27
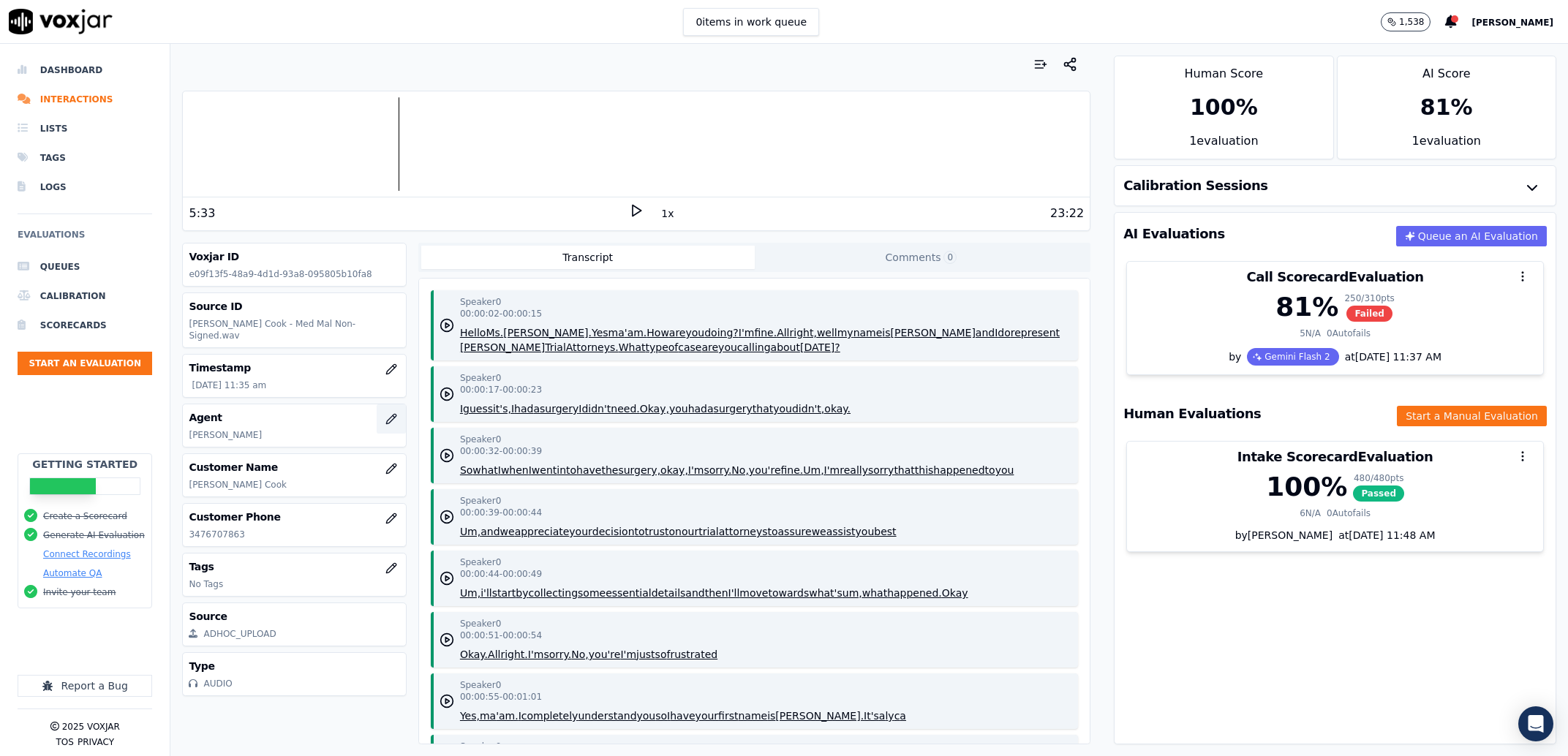
click at [376, 411] on button "button" at bounding box center [391, 419] width 30 height 30
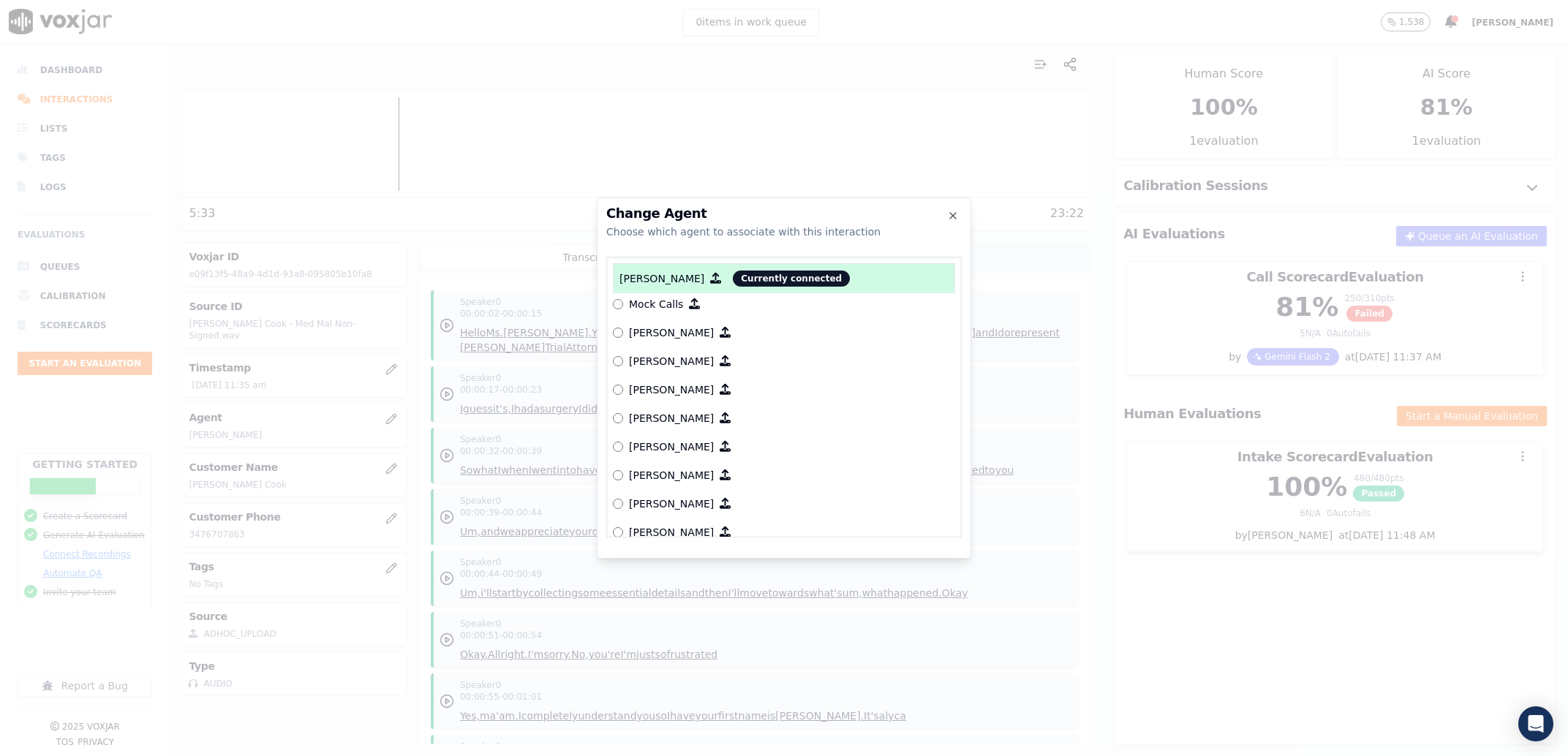
scroll to position [2053, 0]
click at [649, 361] on p "[PERSON_NAME]" at bounding box center [672, 365] width 85 height 14
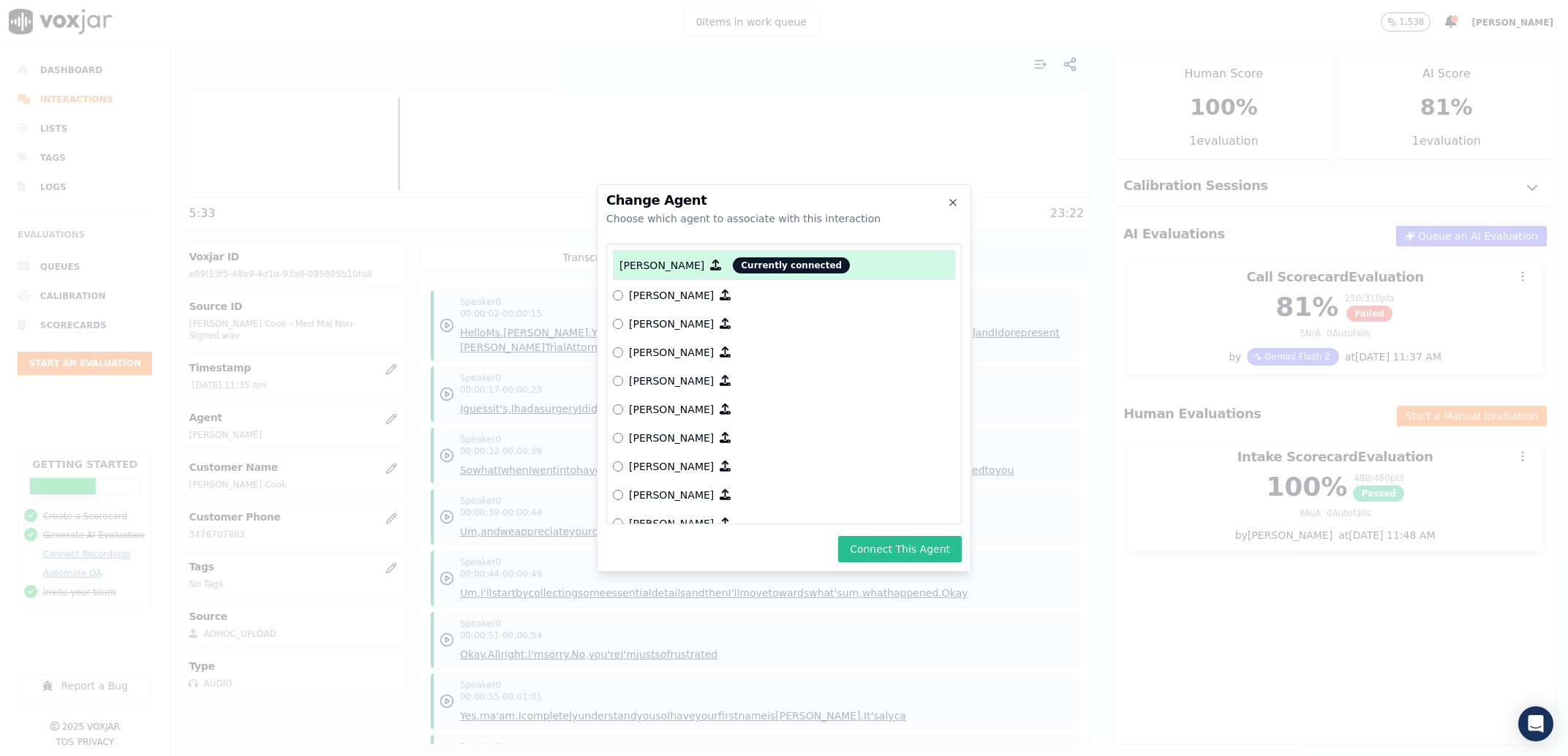
click at [889, 546] on button "Connect This Agent" at bounding box center [899, 549] width 124 height 27
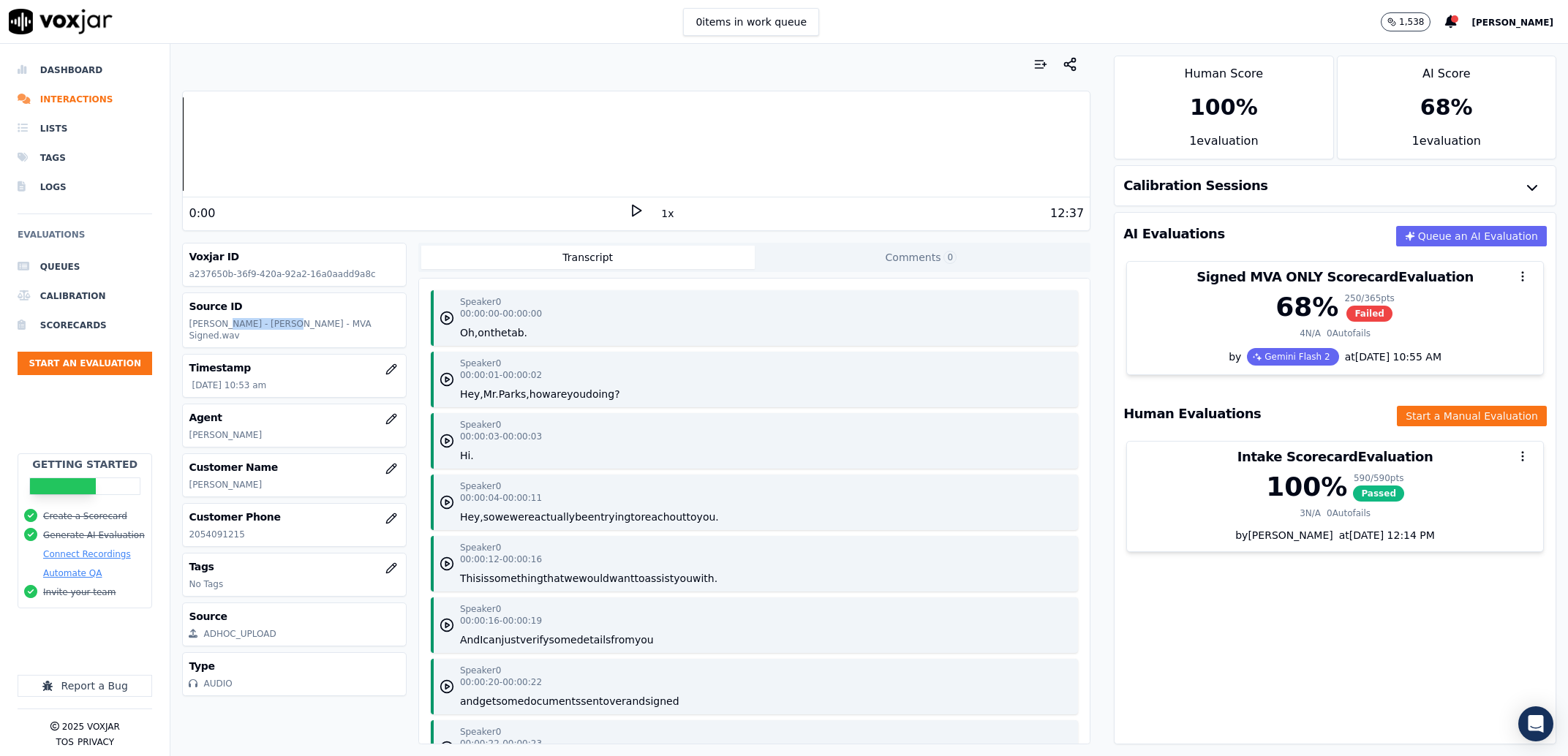
drag, startPoint x: 219, startPoint y: 325, endPoint x: 279, endPoint y: 326, distance: 60.0
click at [279, 326] on p "Ashley - Anthony Parks - MVA Signed.wav" at bounding box center [294, 329] width 211 height 24
copy p "Anthony Parks"
click at [376, 411] on button "button" at bounding box center [391, 419] width 30 height 30
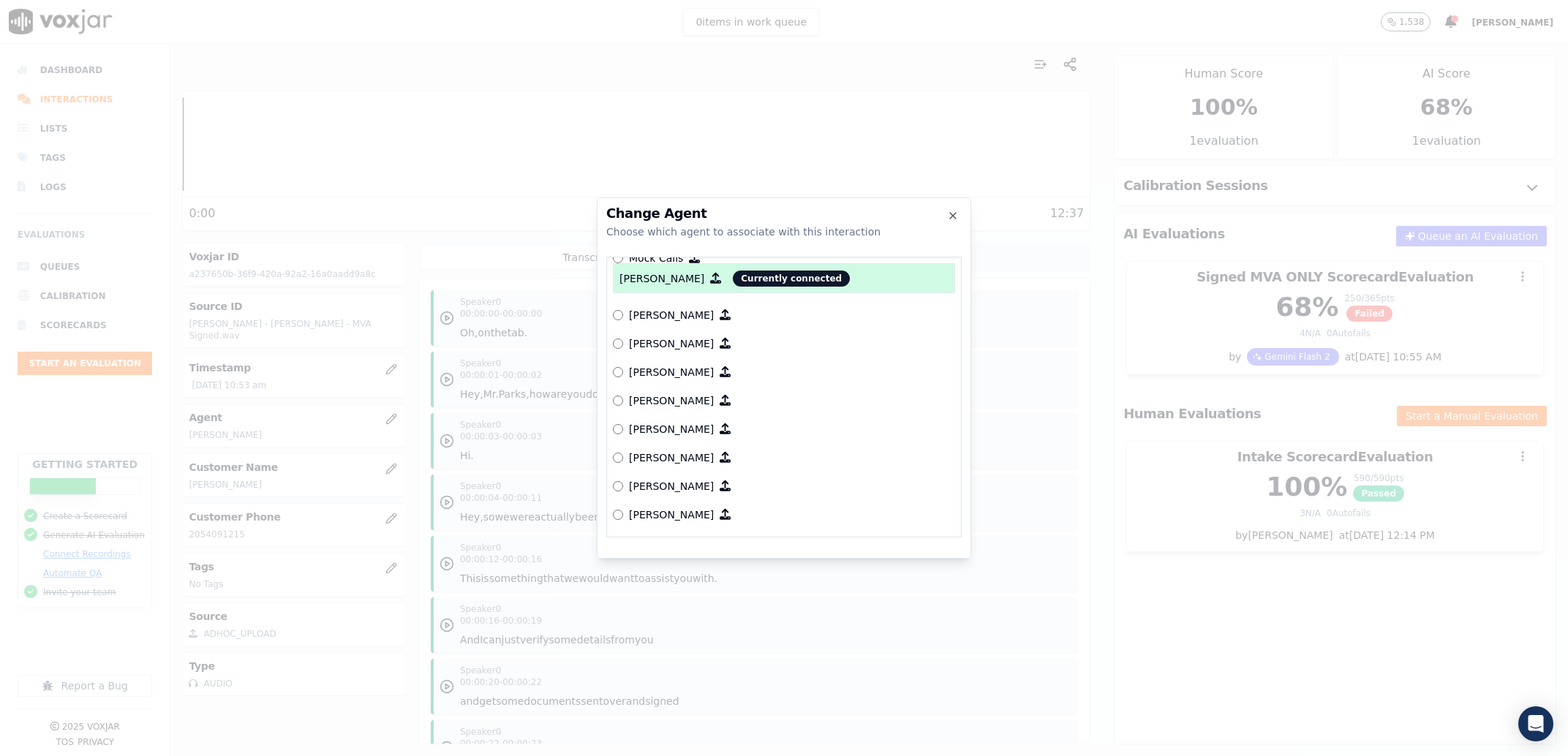
scroll to position [1970, 0]
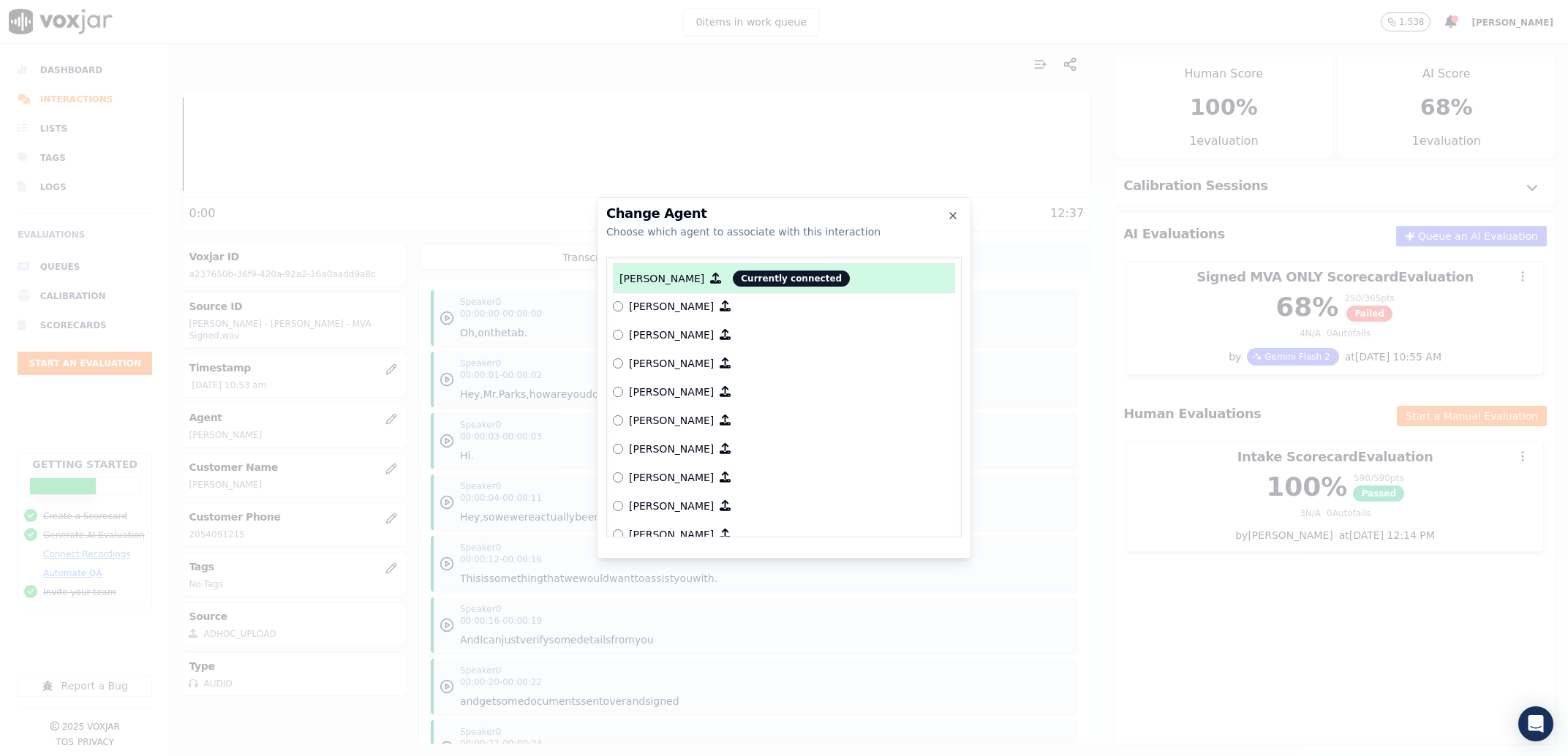
click at [666, 451] on p "[PERSON_NAME]" at bounding box center [672, 449] width 85 height 14
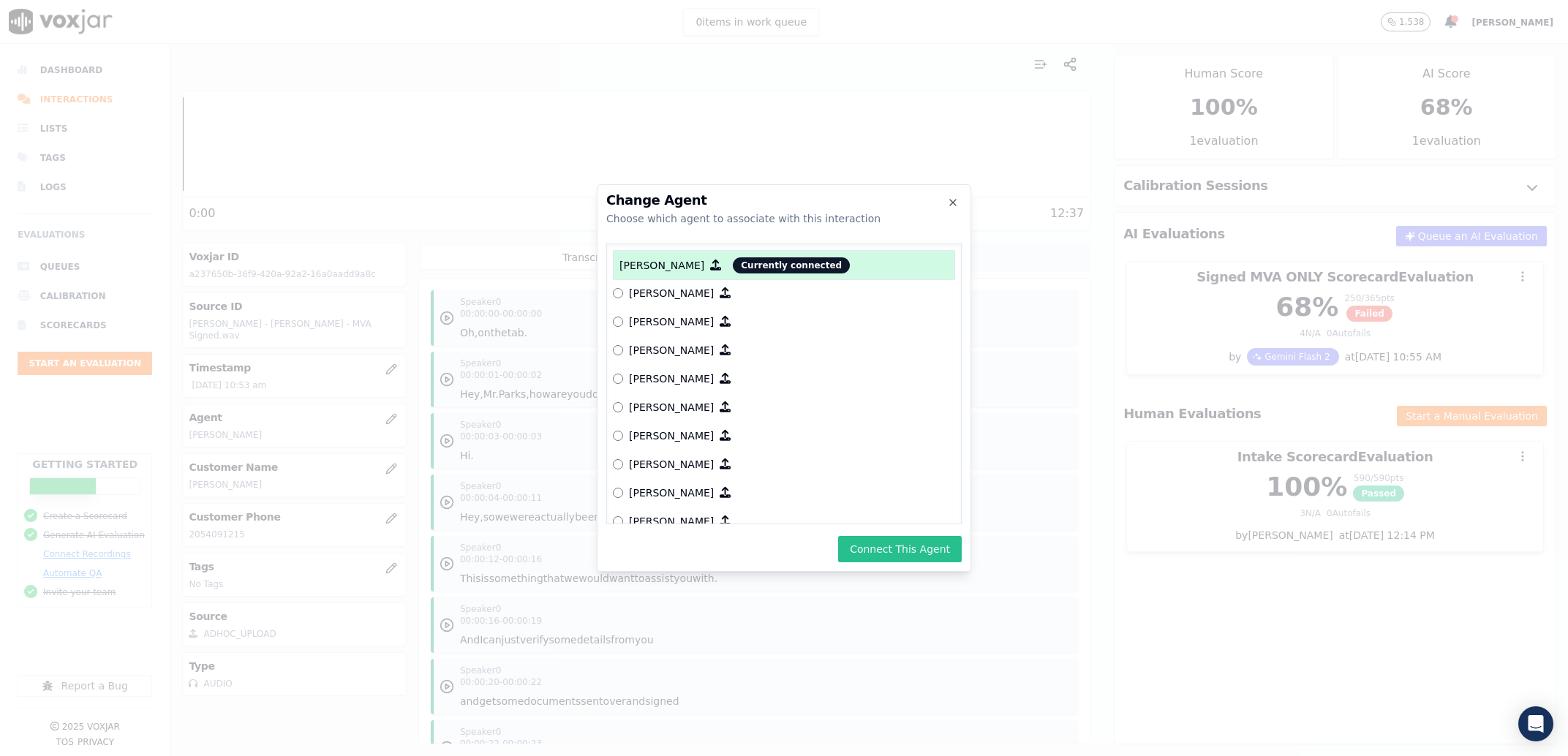
click at [907, 547] on button "Connect This Agent" at bounding box center [899, 549] width 124 height 27
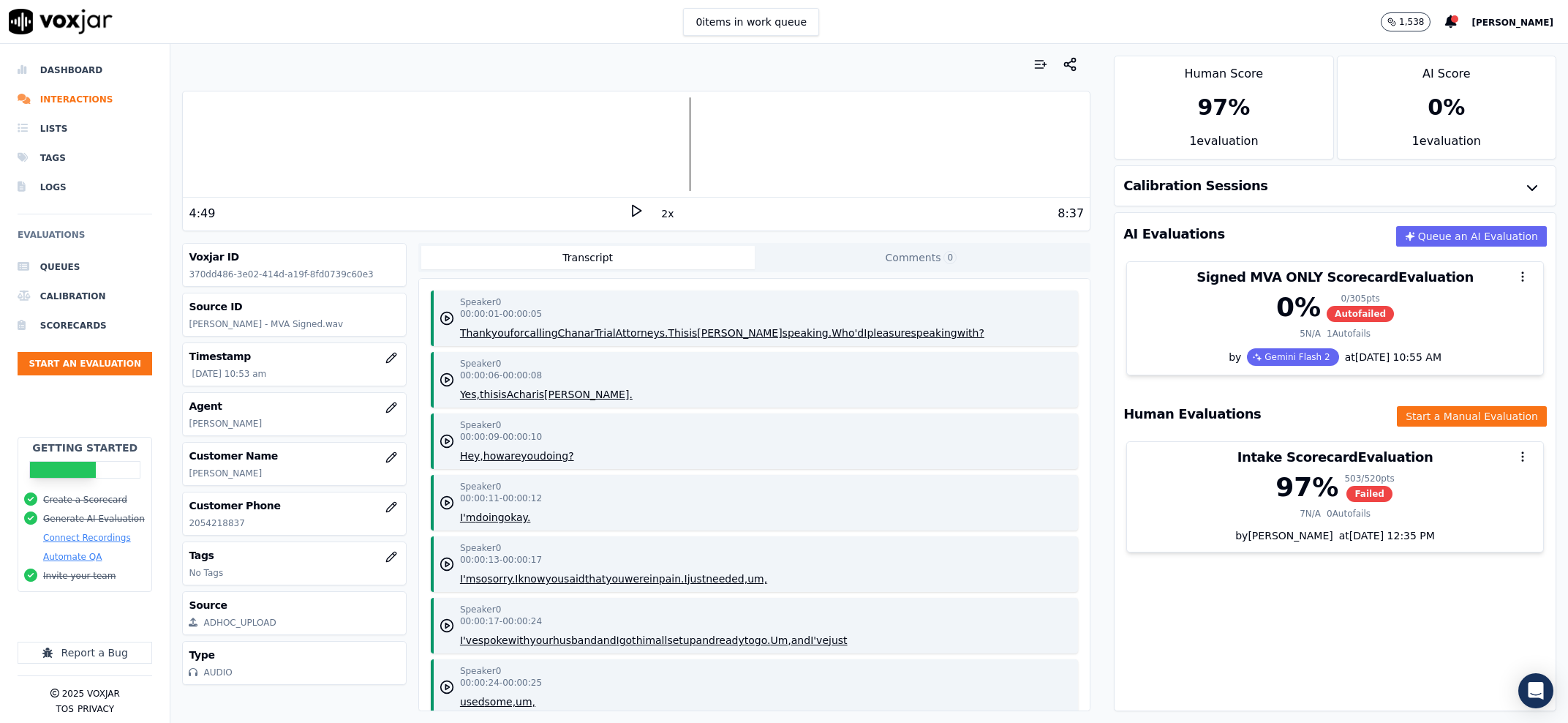
scroll to position [972, 0]
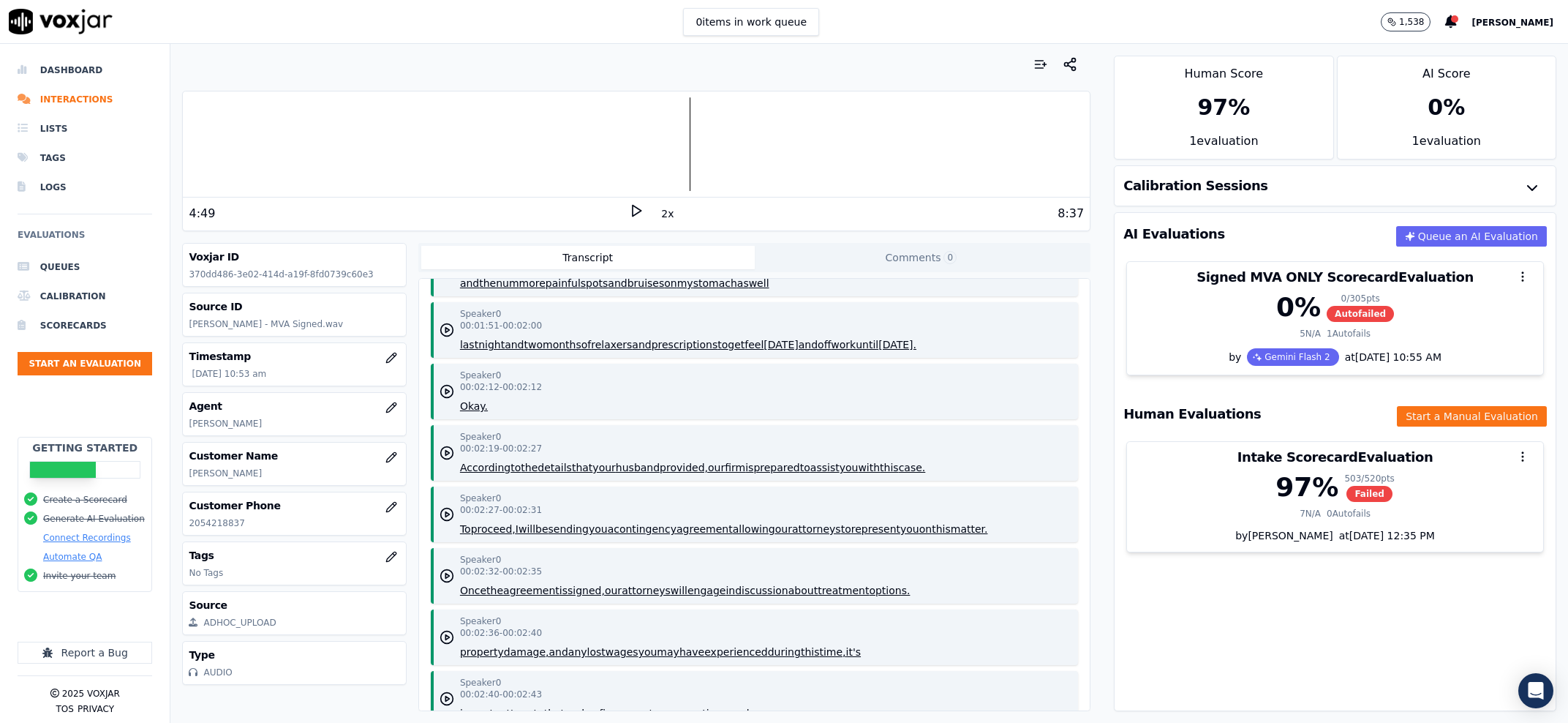
click at [217, 483] on div "Customer Name Charisse Rupert" at bounding box center [294, 464] width 222 height 43
click at [376, 409] on button "button" at bounding box center [391, 407] width 30 height 30
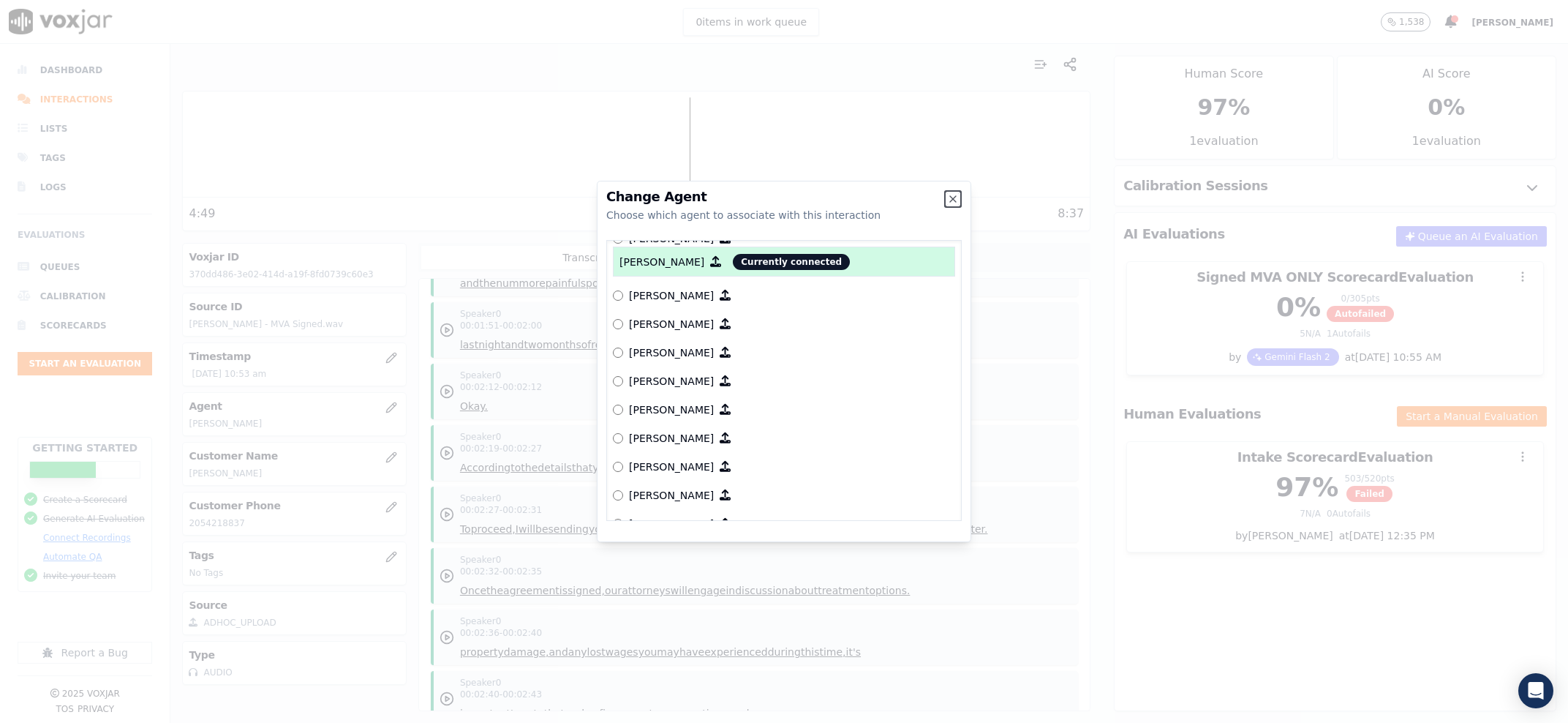
scroll to position [1971, 0]
click at [655, 434] on p "[PERSON_NAME]" at bounding box center [672, 432] width 85 height 14
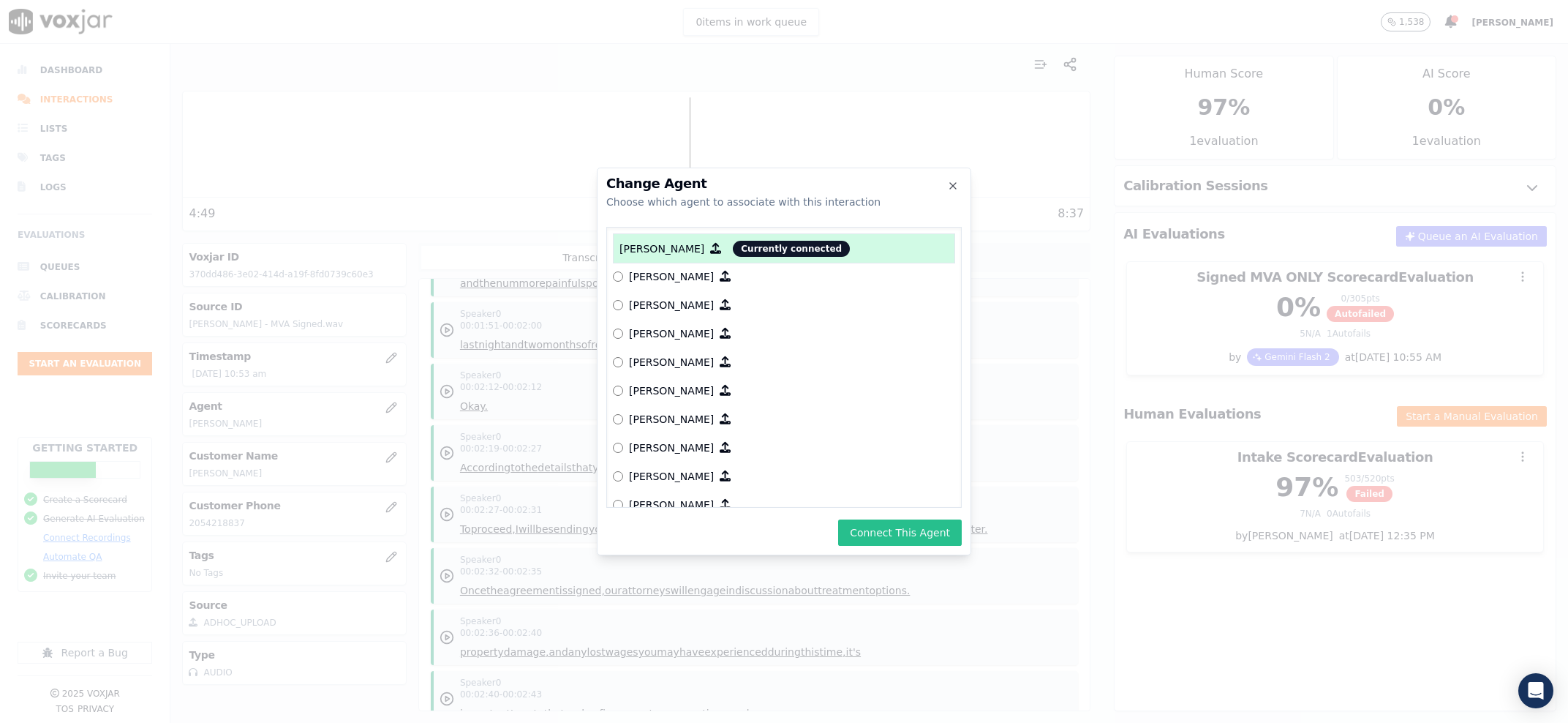
click at [891, 532] on button "Connect This Agent" at bounding box center [899, 532] width 124 height 27
